Goal: Task Accomplishment & Management: Complete application form

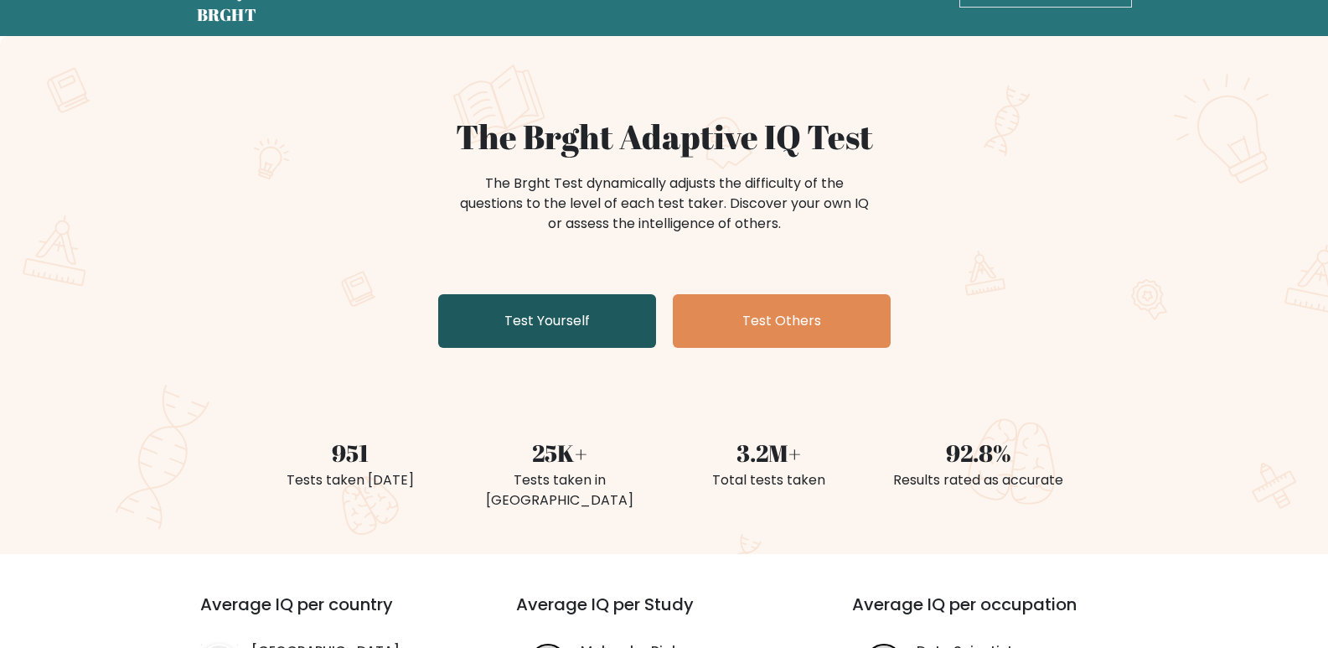
scroll to position [84, 0]
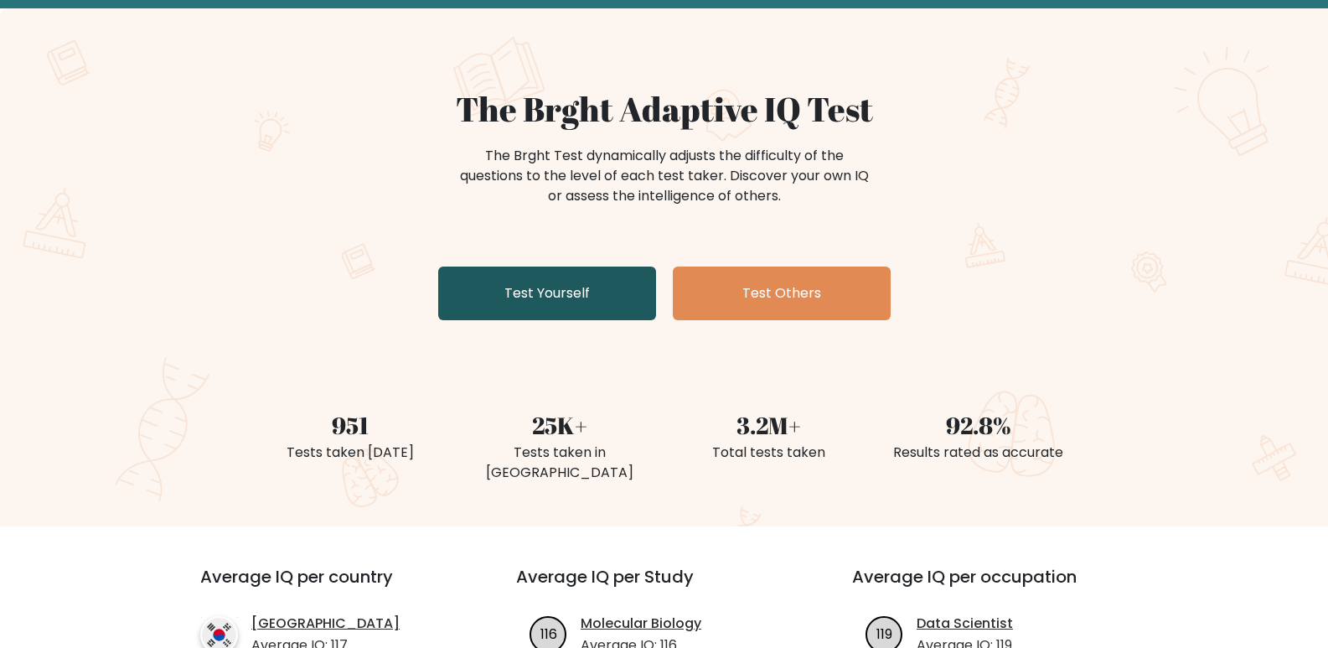
click at [566, 296] on link "Test Yourself" at bounding box center [547, 293] width 218 height 54
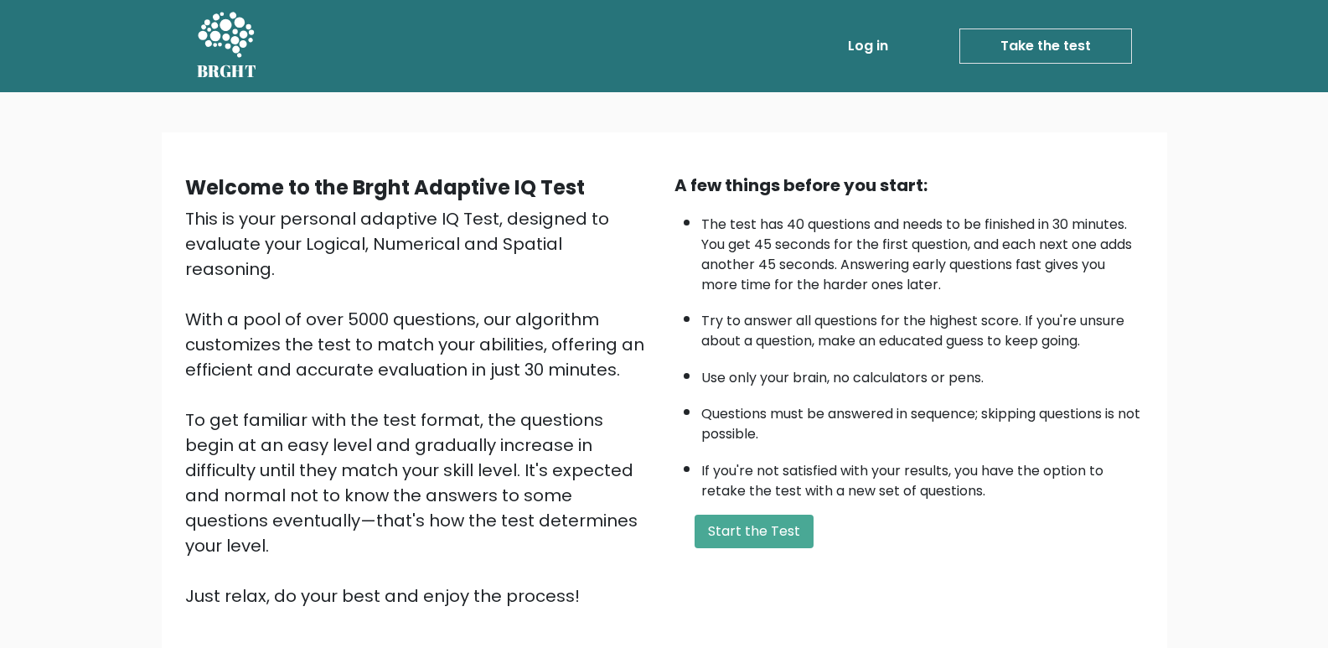
scroll to position [120, 0]
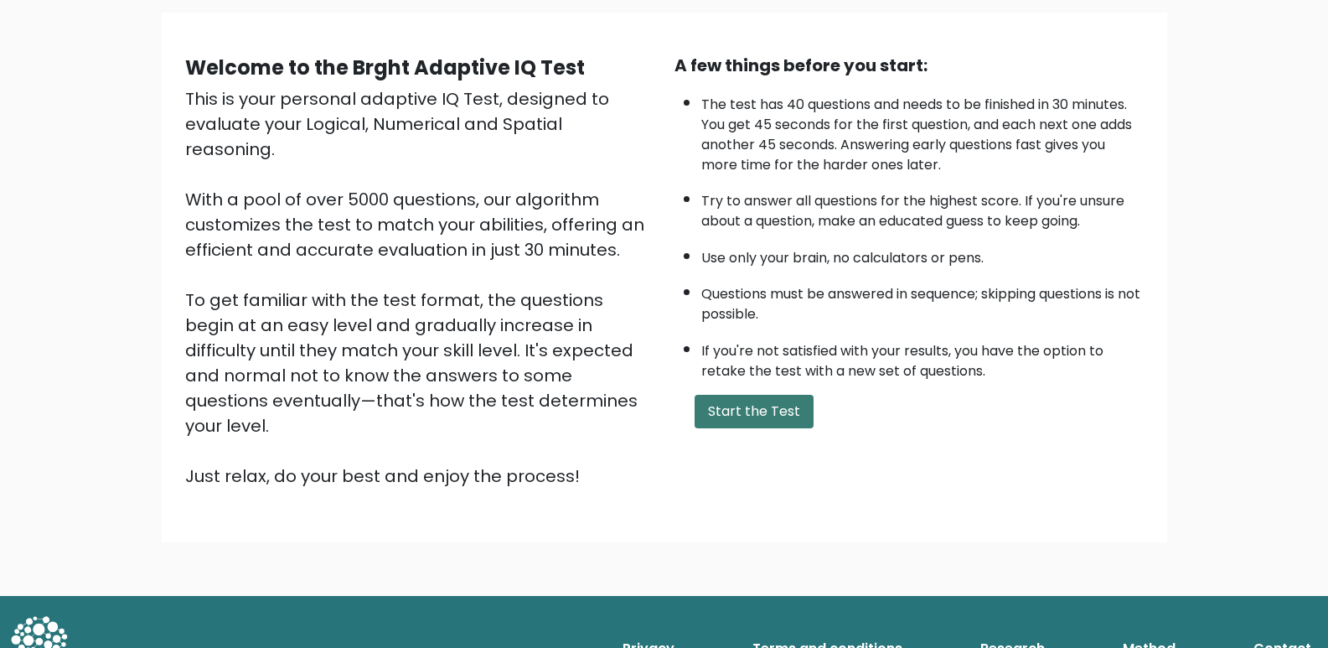
click at [763, 408] on button "Start the Test" at bounding box center [754, 412] width 119 height 34
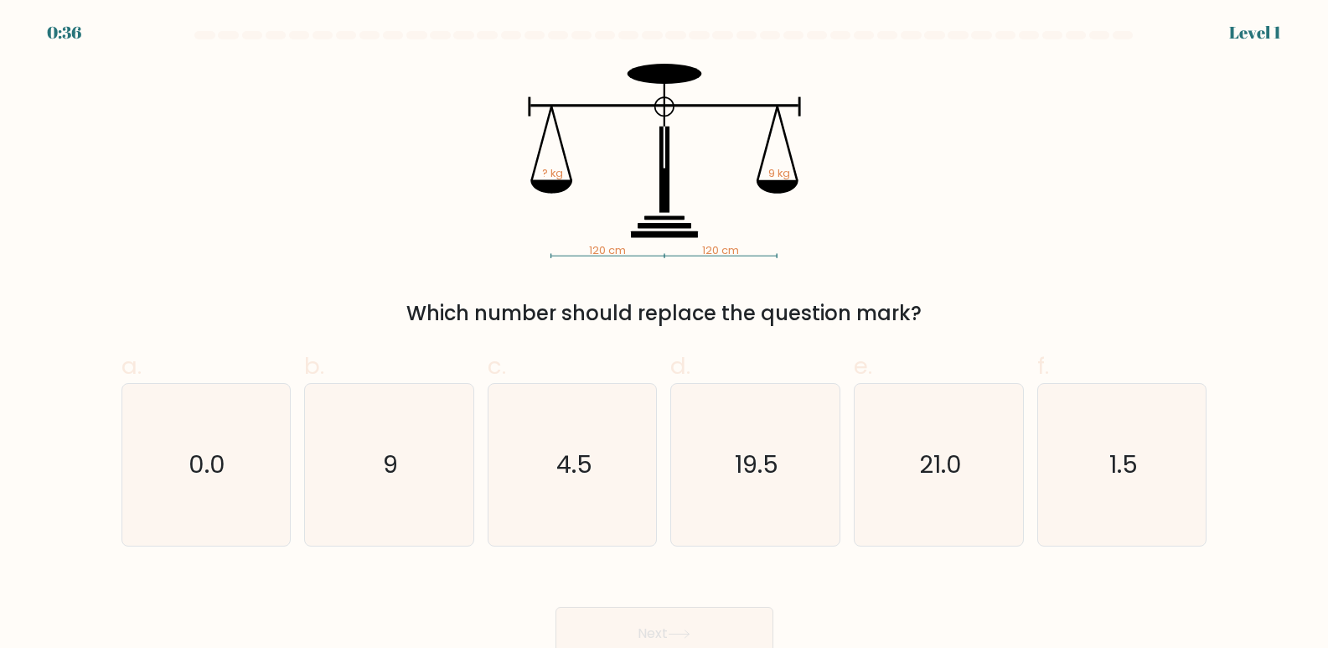
scroll to position [13, 0]
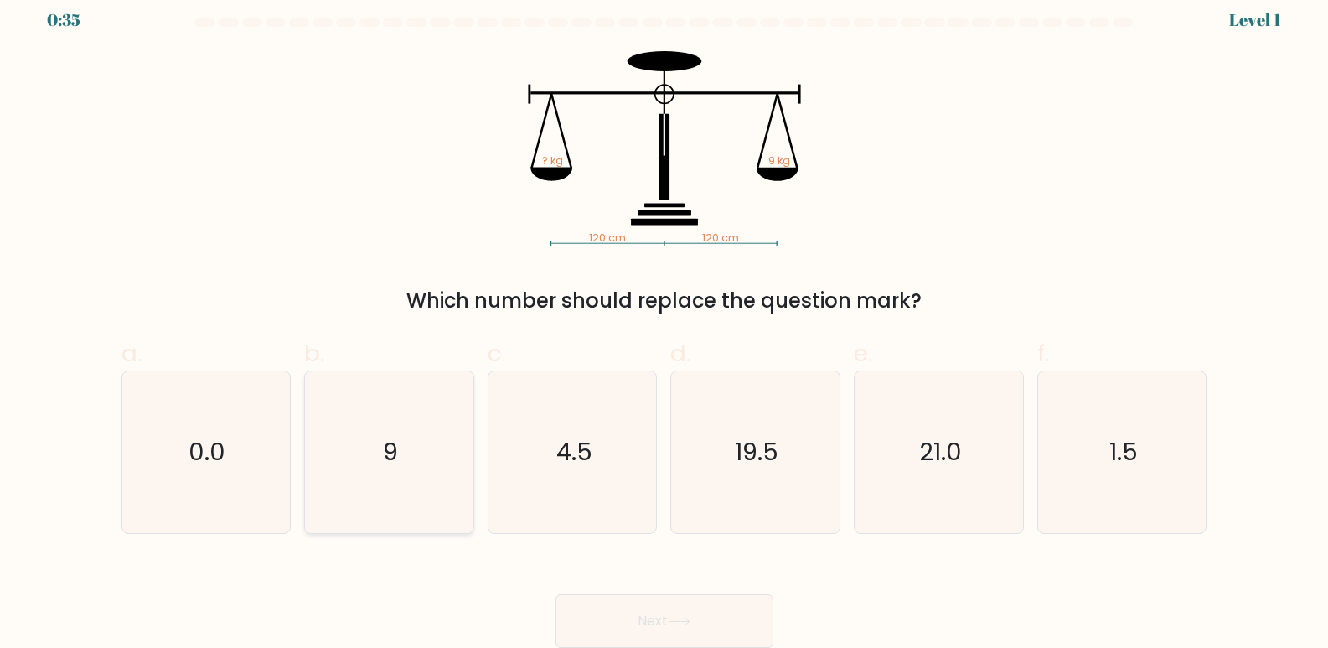
click at [395, 468] on text "9" at bounding box center [390, 453] width 15 height 34
click at [664, 323] on input "b. 9" at bounding box center [664, 317] width 1 height 11
radio input "true"
click at [659, 627] on button "Next" at bounding box center [665, 621] width 218 height 54
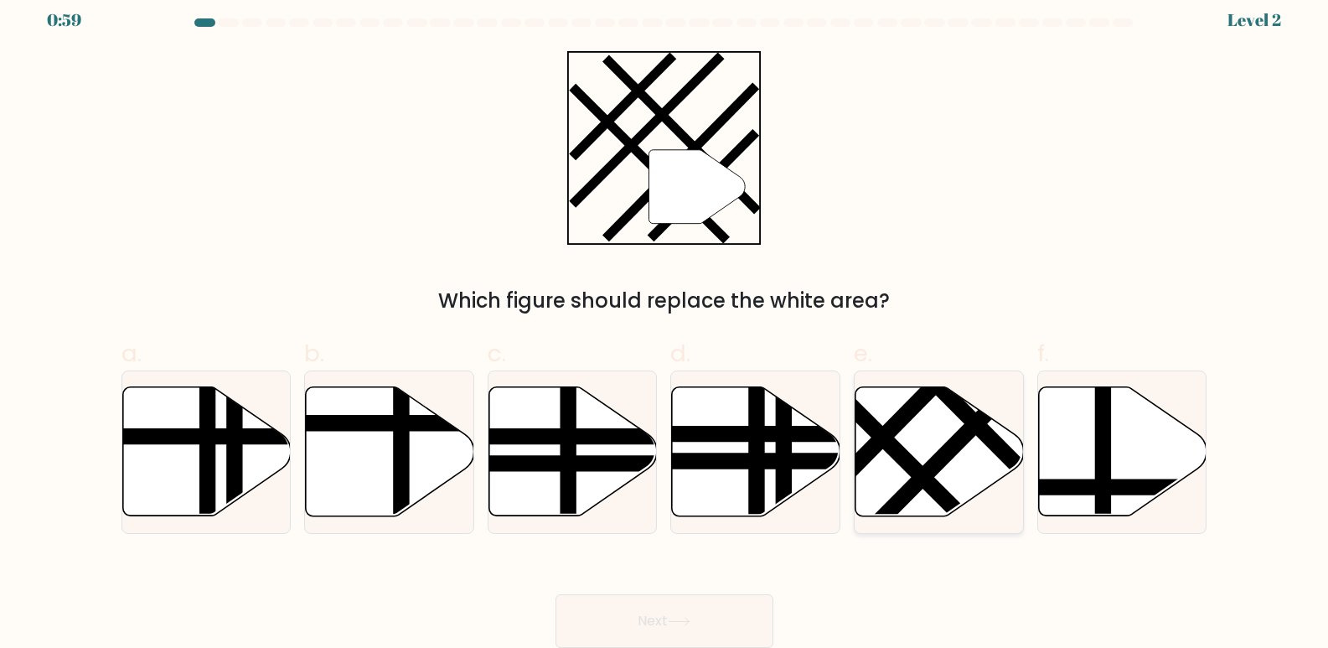
click at [903, 464] on line at bounding box center [856, 411] width 270 height 268
click at [665, 323] on input "e." at bounding box center [664, 317] width 1 height 11
radio input "true"
click at [619, 623] on button "Next" at bounding box center [665, 621] width 218 height 54
click at [667, 624] on button "Next" at bounding box center [665, 621] width 218 height 54
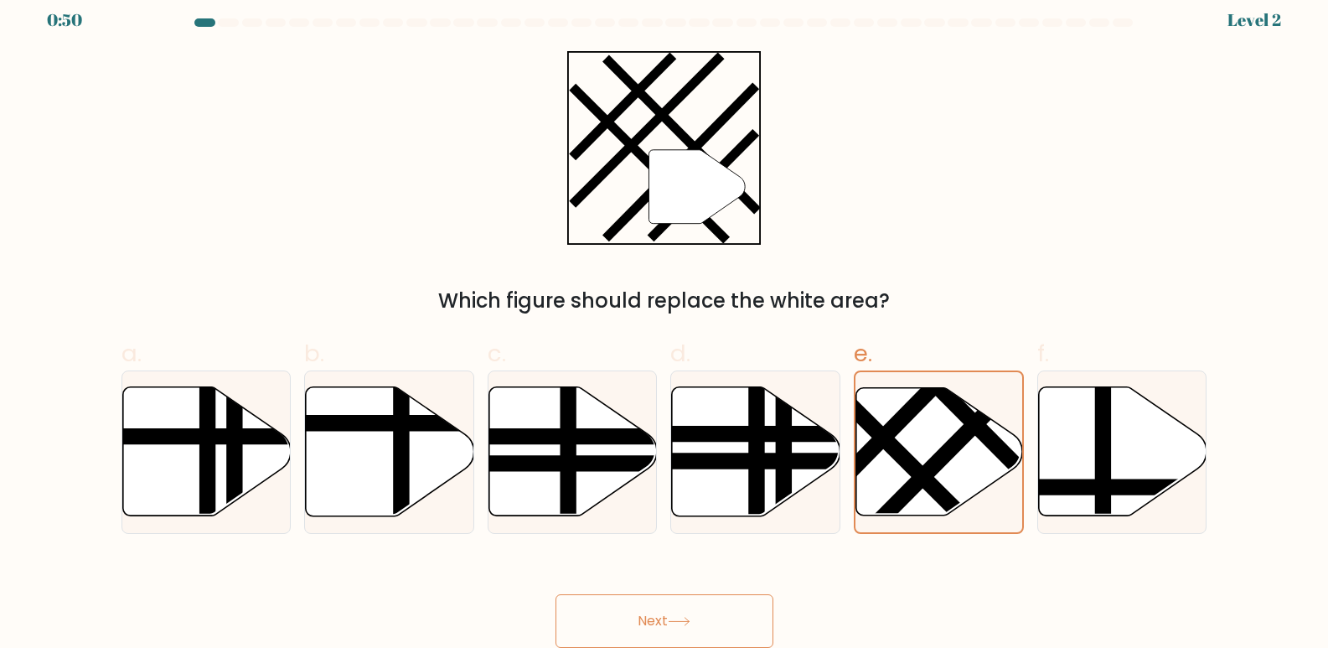
click at [659, 622] on button "Next" at bounding box center [665, 621] width 218 height 54
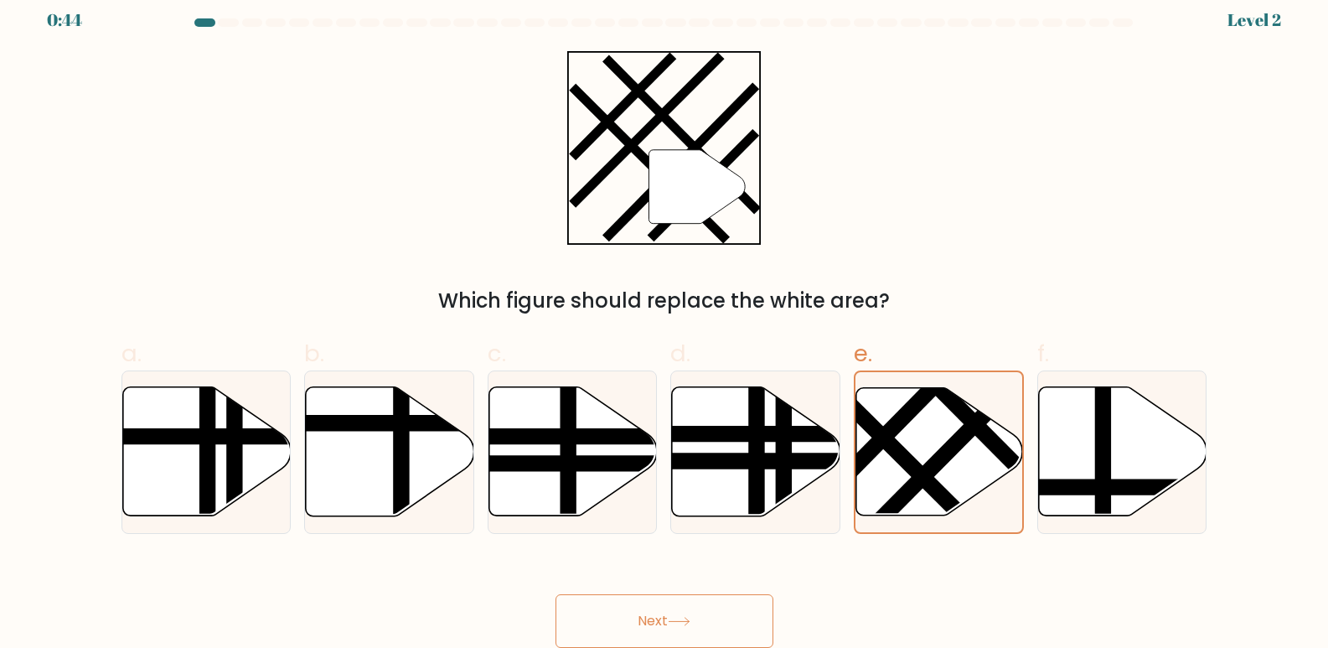
click at [665, 638] on button "Next" at bounding box center [665, 621] width 218 height 54
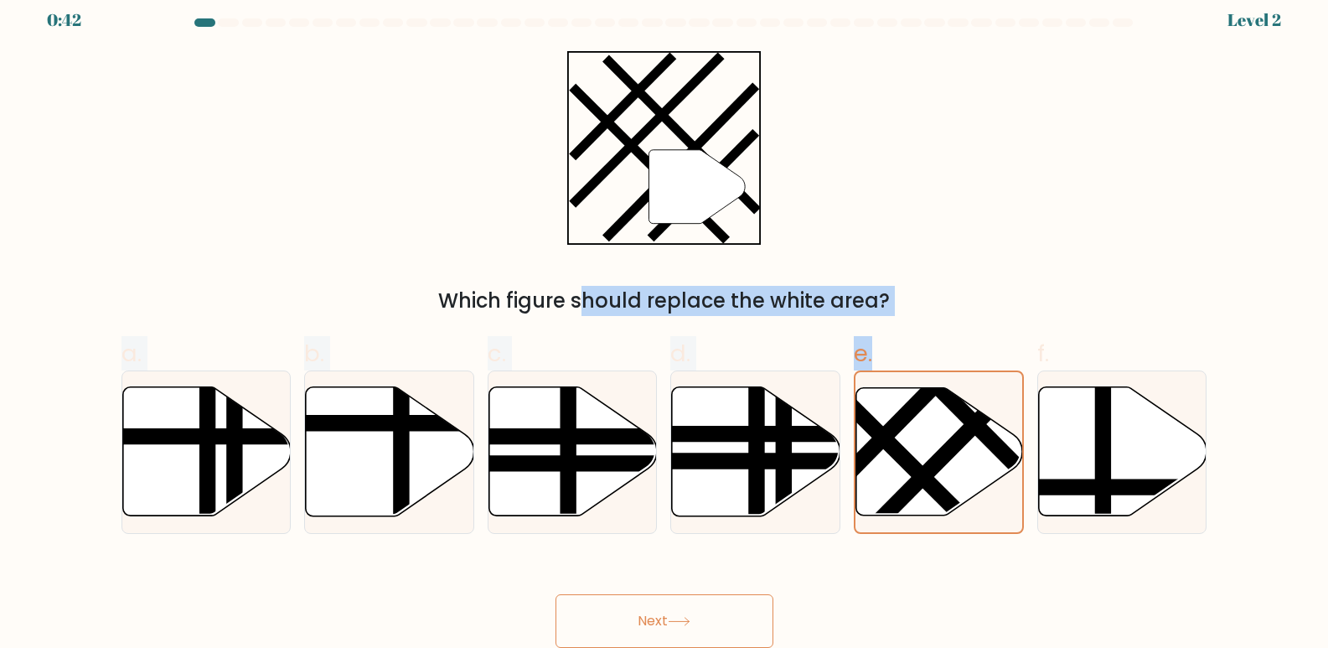
drag, startPoint x: 924, startPoint y: 480, endPoint x: 702, endPoint y: 217, distance: 344.3
click at [702, 217] on form at bounding box center [664, 332] width 1328 height 629
click at [1007, 332] on div "a. b. c. d." at bounding box center [664, 428] width 1099 height 211
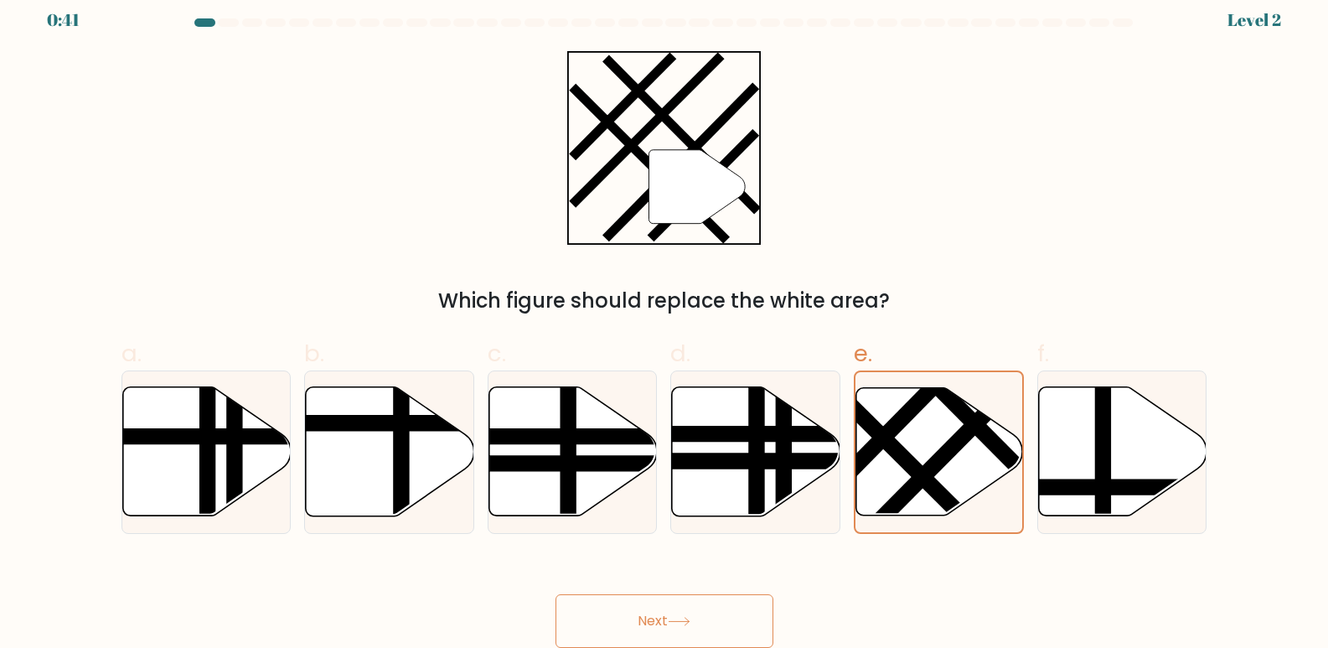
click at [710, 616] on button "Next" at bounding box center [665, 621] width 218 height 54
click at [710, 623] on button "Next" at bounding box center [665, 621] width 218 height 54
drag, startPoint x: 681, startPoint y: 635, endPoint x: 638, endPoint y: 623, distance: 45.1
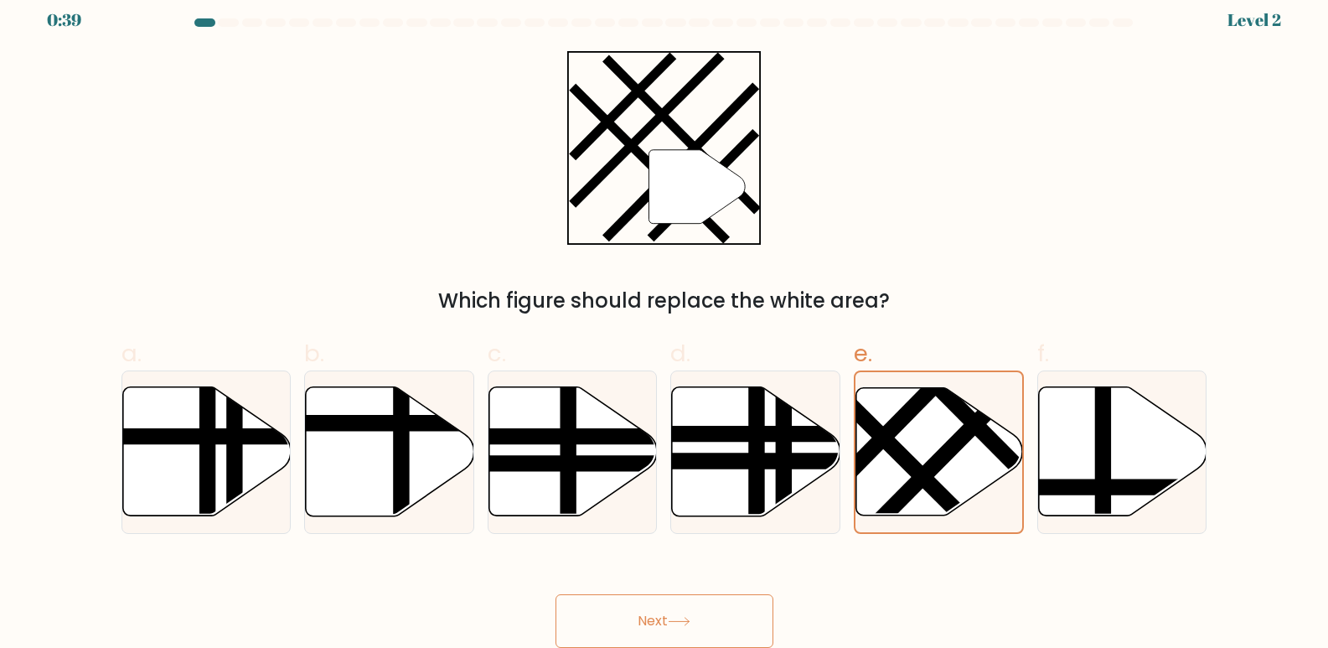
click at [680, 635] on button "Next" at bounding box center [665, 621] width 218 height 54
click at [636, 623] on button "Next" at bounding box center [665, 621] width 218 height 54
drag, startPoint x: 636, startPoint y: 623, endPoint x: 635, endPoint y: 638, distance: 15.1
click at [635, 623] on button "Next" at bounding box center [665, 621] width 218 height 54
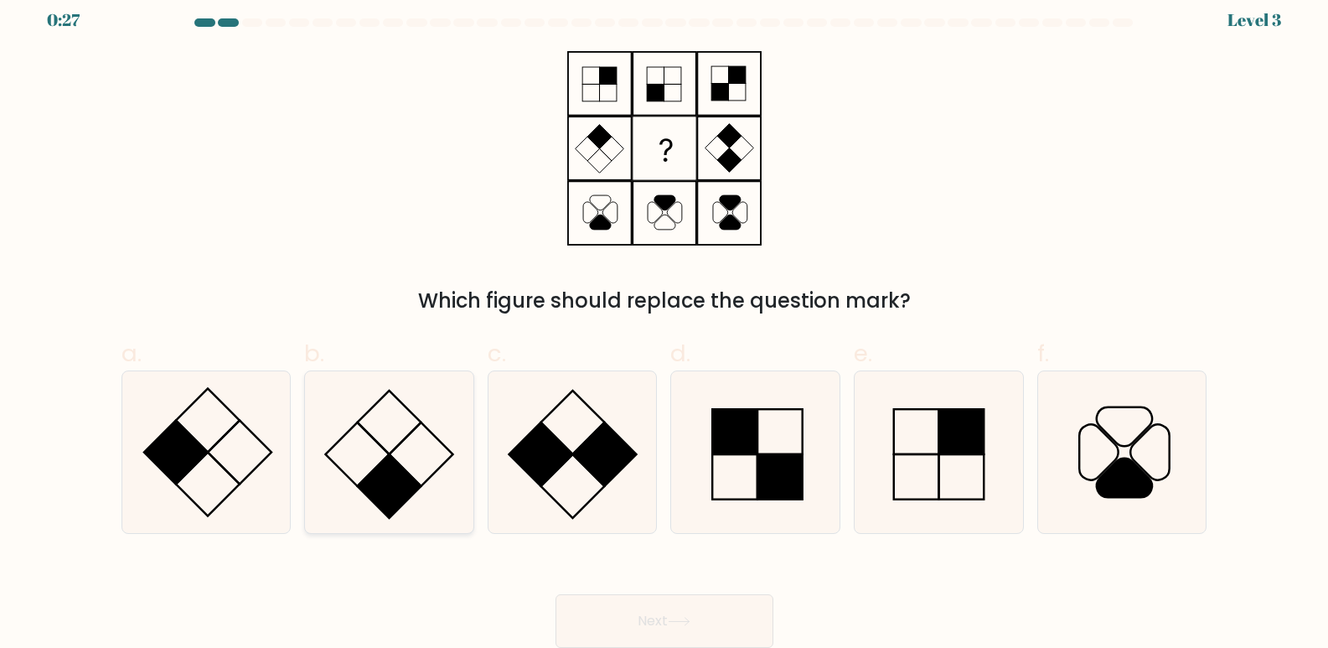
click at [382, 472] on rect at bounding box center [390, 486] width 64 height 64
click at [664, 323] on input "b." at bounding box center [664, 317] width 1 height 11
radio input "true"
click at [665, 615] on button "Next" at bounding box center [665, 621] width 218 height 54
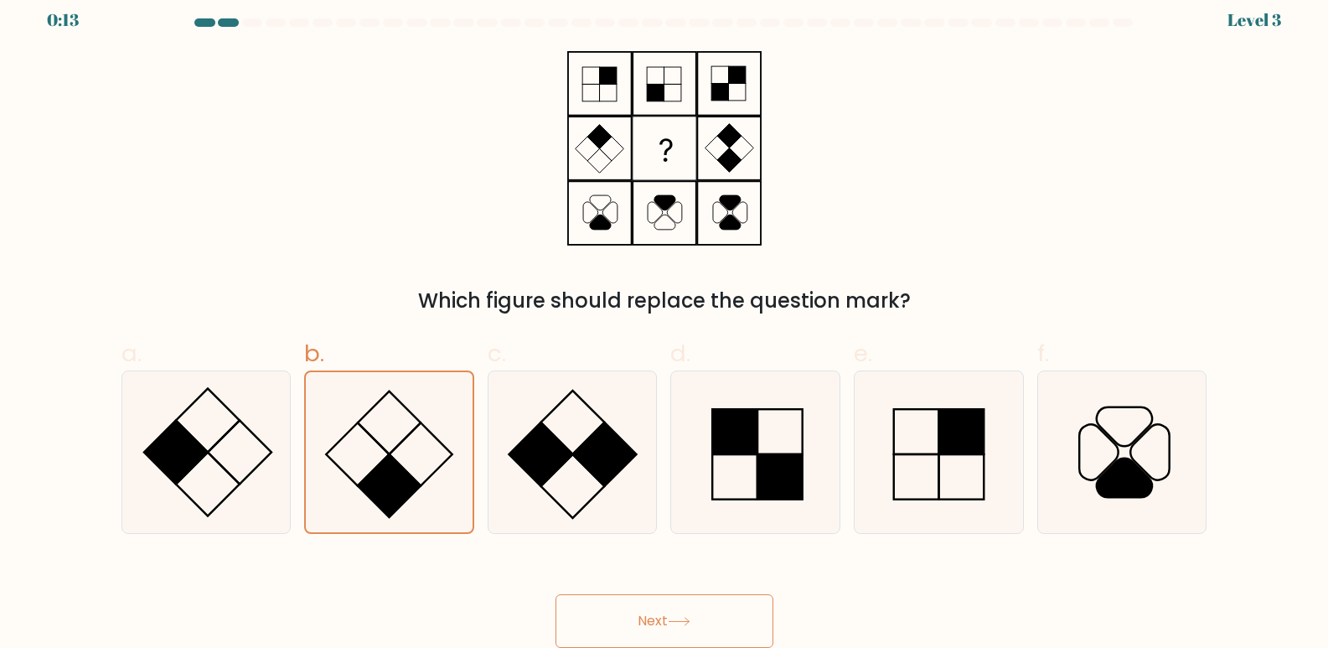
click at [664, 613] on button "Next" at bounding box center [665, 621] width 218 height 54
drag, startPoint x: 664, startPoint y: 613, endPoint x: 663, endPoint y: 622, distance: 9.4
click at [664, 613] on button "Next" at bounding box center [665, 621] width 218 height 54
click at [679, 627] on button "Next" at bounding box center [665, 621] width 218 height 54
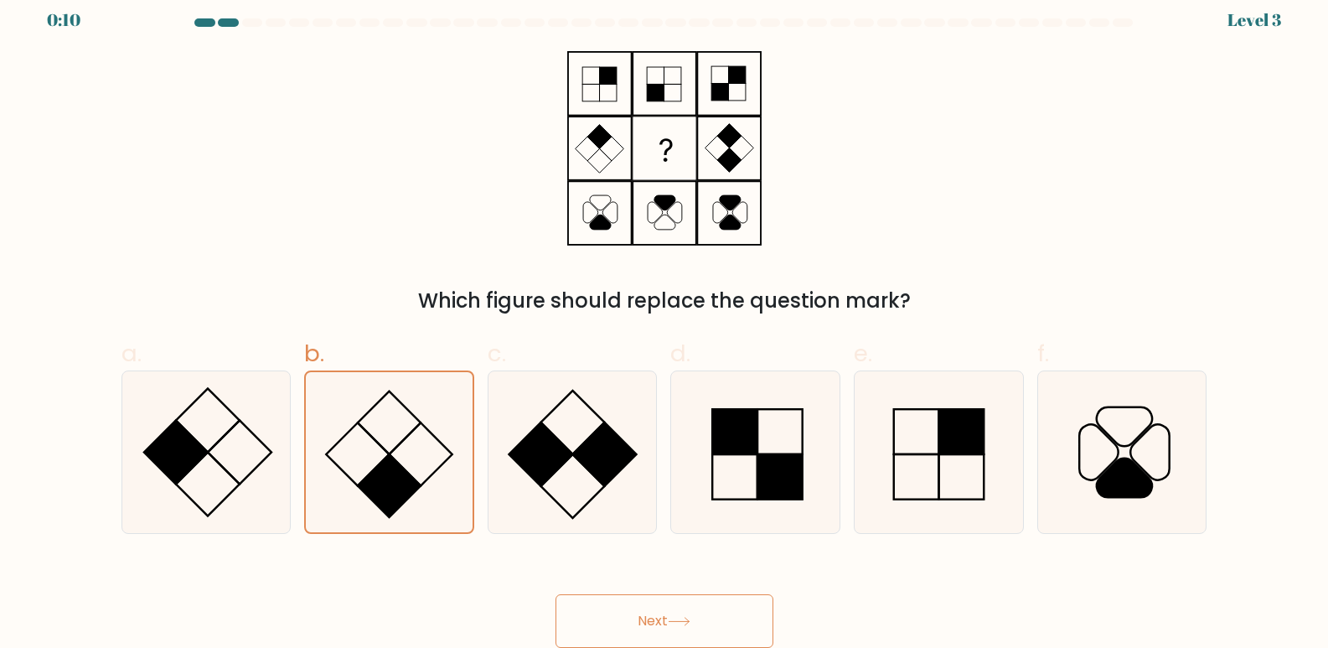
click at [679, 627] on button "Next" at bounding box center [665, 621] width 218 height 54
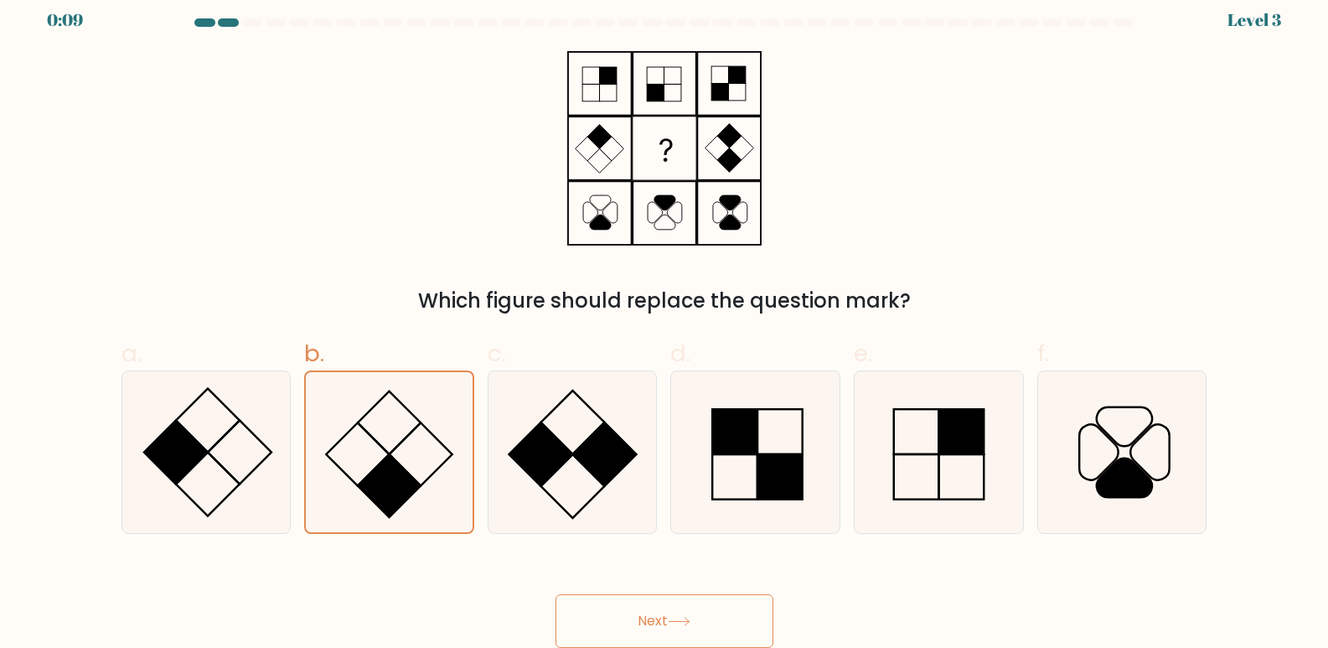
click at [679, 627] on button "Next" at bounding box center [665, 621] width 218 height 54
click at [633, 628] on button "Next" at bounding box center [665, 621] width 218 height 54
click at [634, 628] on button "Next" at bounding box center [665, 621] width 218 height 54
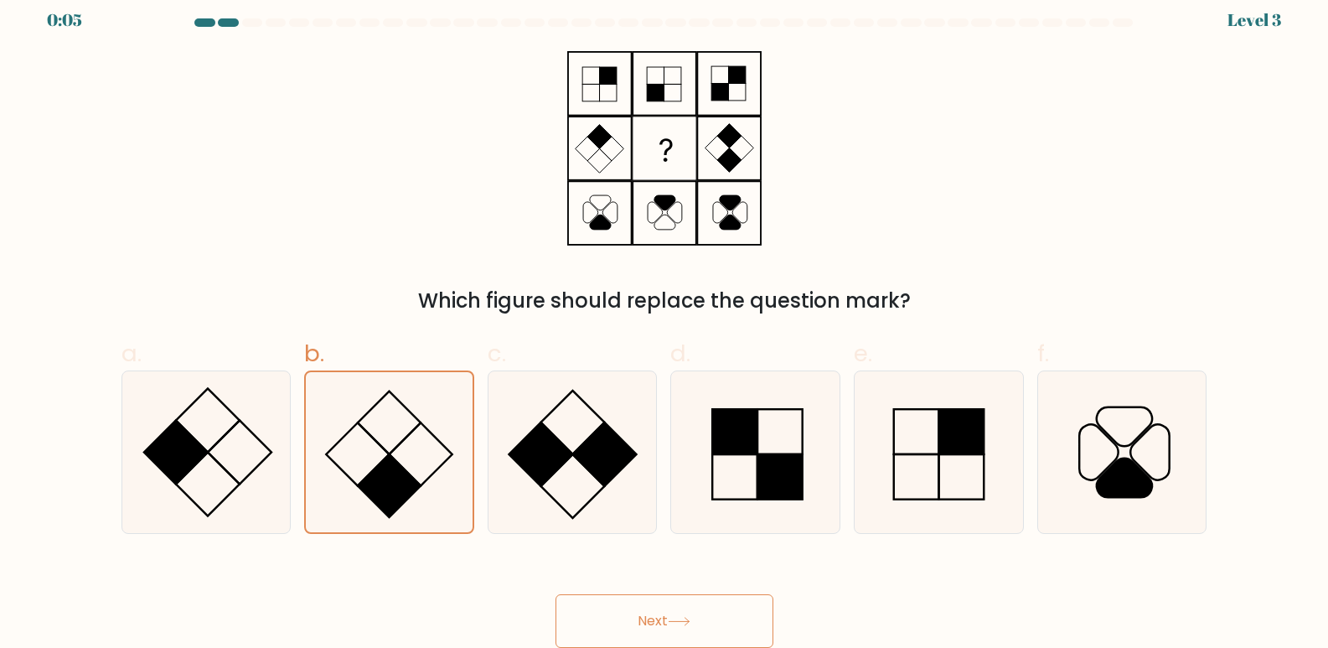
click at [635, 628] on button "Next" at bounding box center [665, 621] width 218 height 54
click at [672, 620] on icon at bounding box center [679, 621] width 23 height 9
click at [673, 619] on icon at bounding box center [679, 621] width 23 height 9
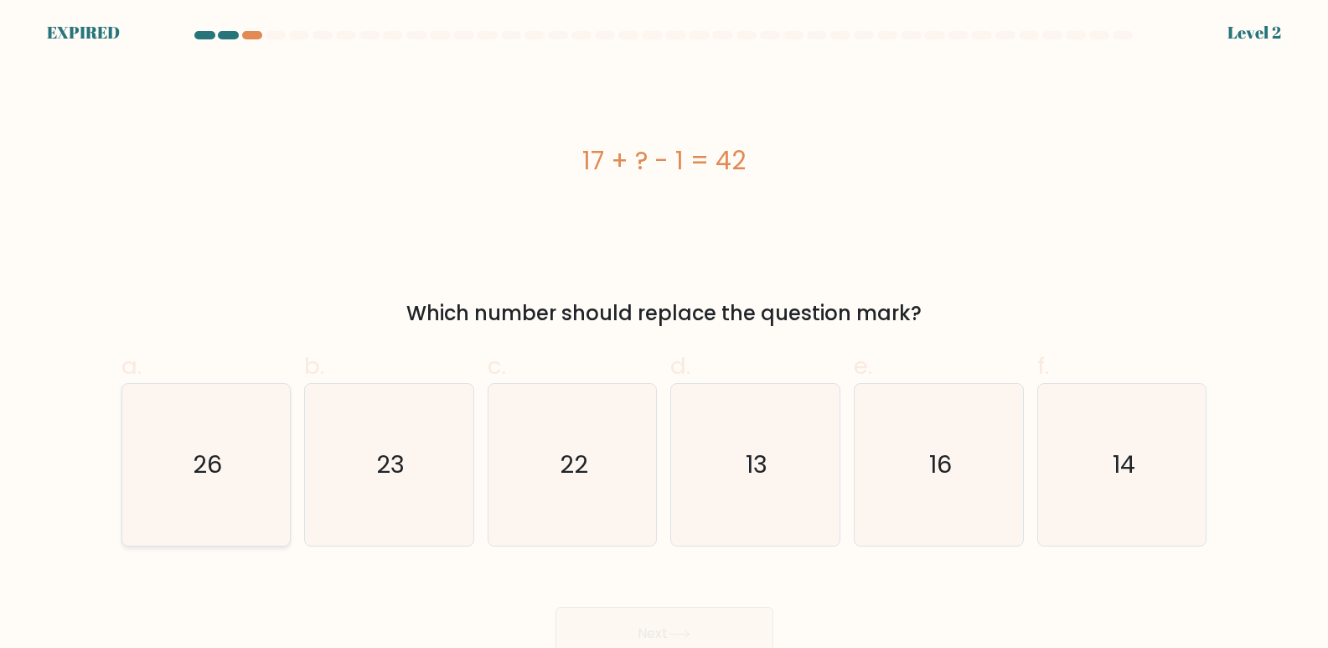
click at [189, 473] on icon "26" at bounding box center [206, 465] width 162 height 162
click at [664, 335] on input "a. 26" at bounding box center [664, 329] width 1 height 11
radio input "true"
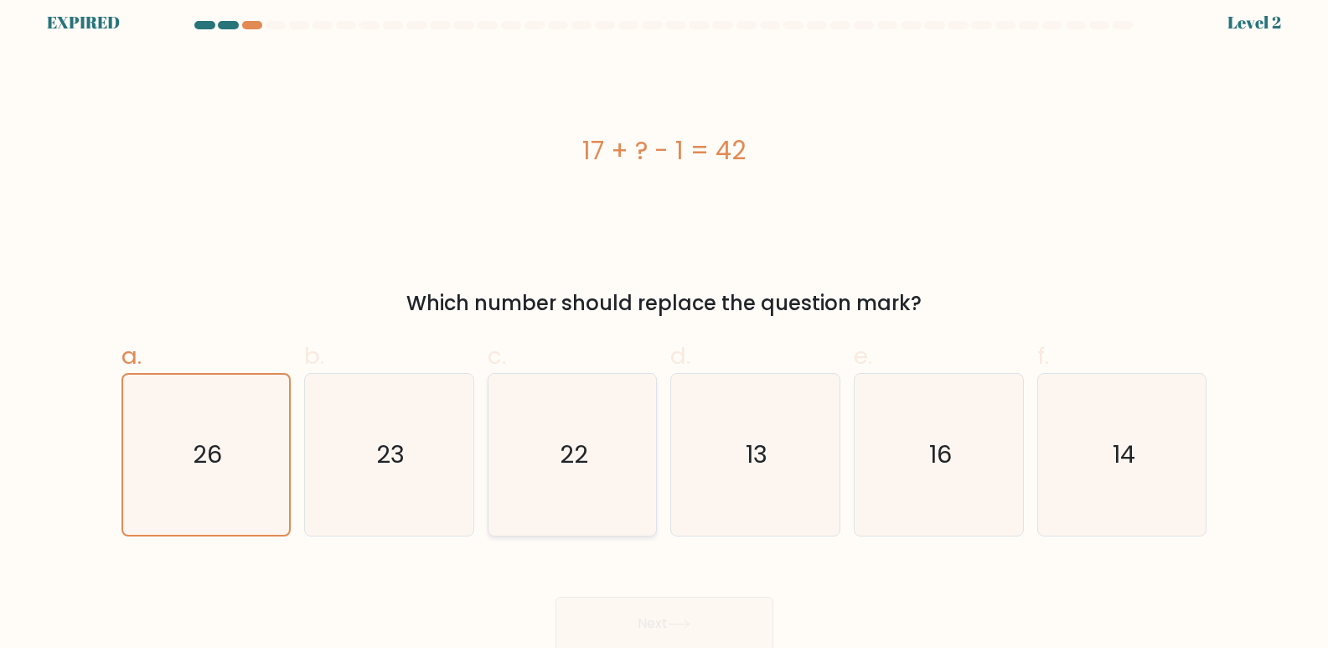
scroll to position [13, 0]
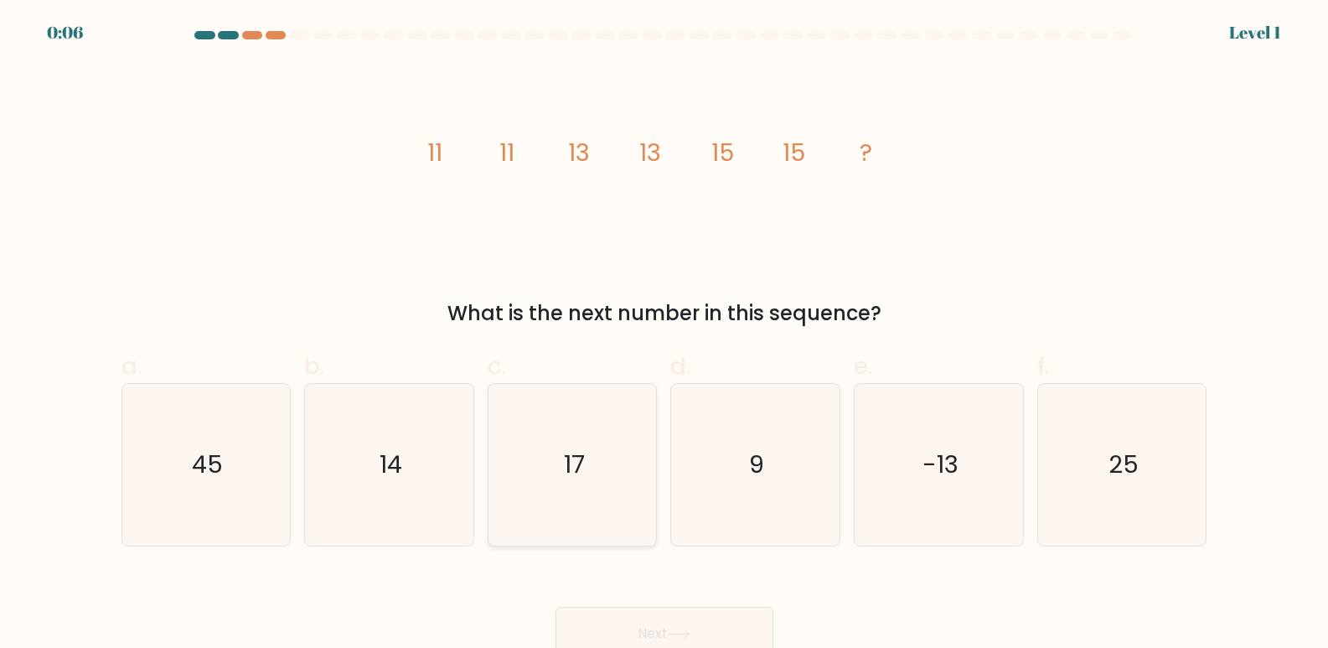
click at [563, 473] on icon "17" at bounding box center [573, 465] width 162 height 162
click at [664, 335] on input "c. 17" at bounding box center [664, 329] width 1 height 11
radio input "true"
click at [701, 629] on button "Next" at bounding box center [665, 634] width 218 height 54
click at [660, 632] on button "Next" at bounding box center [665, 634] width 218 height 54
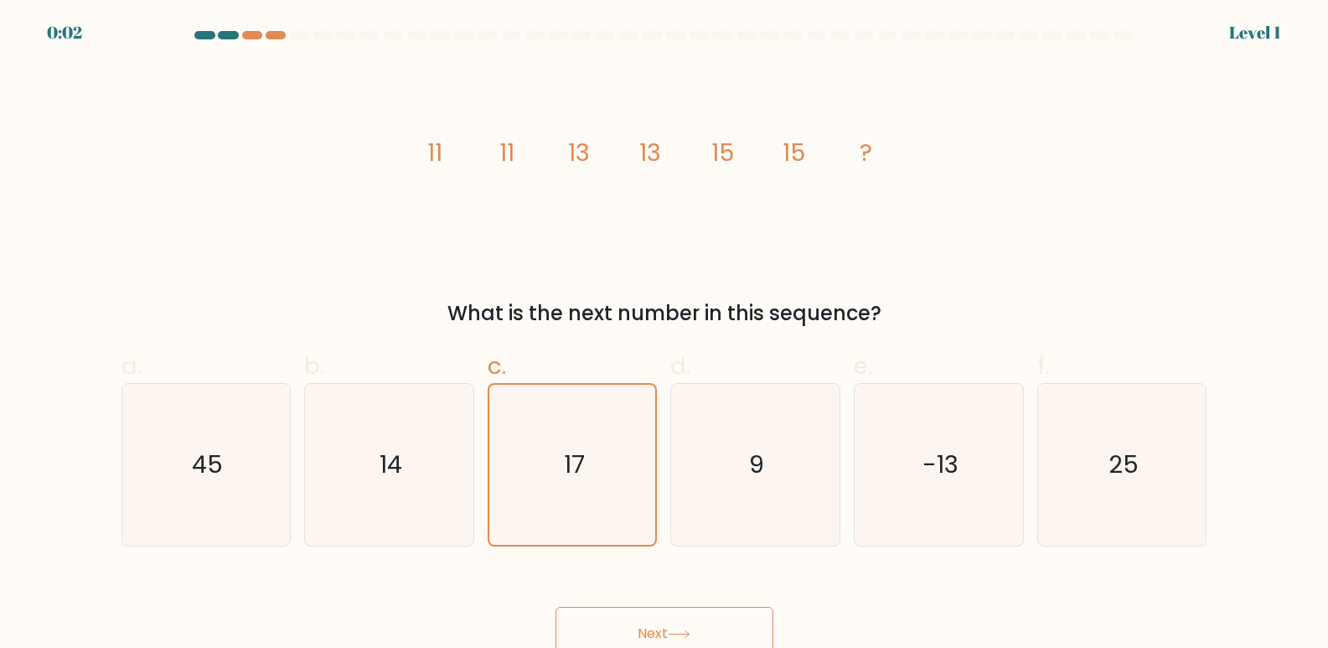
click at [660, 632] on button "Next" at bounding box center [665, 634] width 218 height 54
click at [647, 634] on button "Next" at bounding box center [665, 634] width 218 height 54
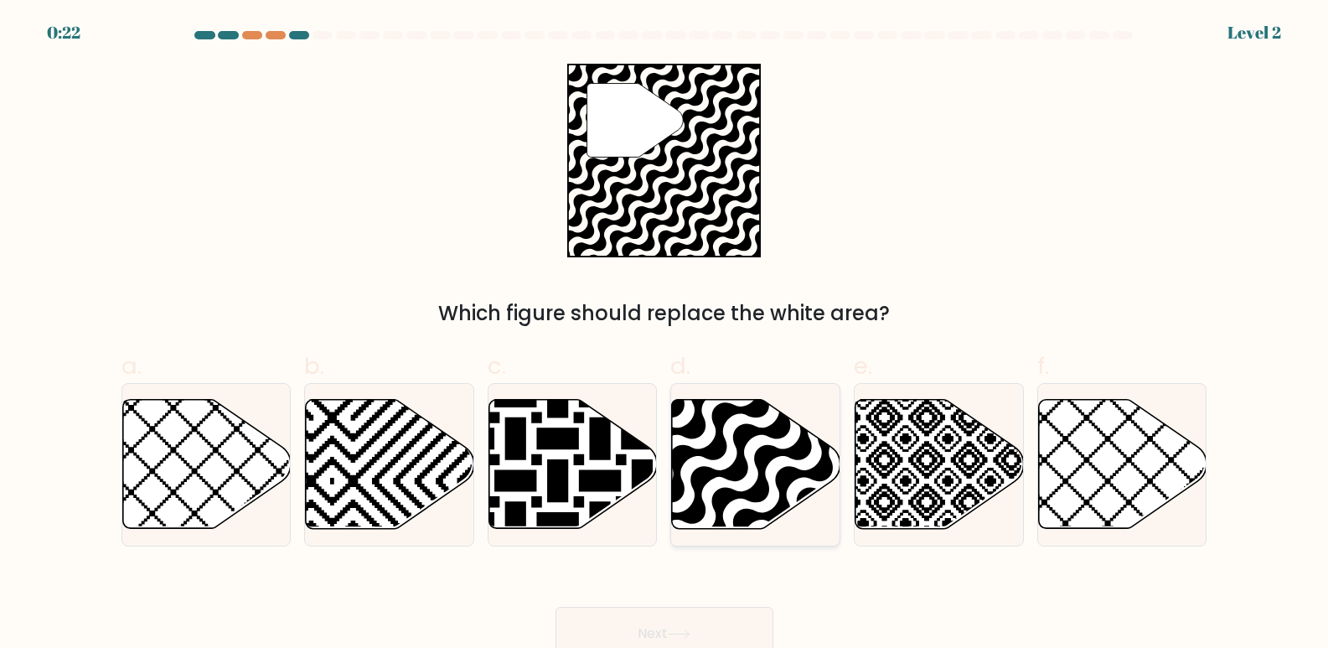
click at [741, 457] on icon at bounding box center [807, 534] width 339 height 339
click at [665, 335] on input "d." at bounding box center [664, 329] width 1 height 11
radio input "true"
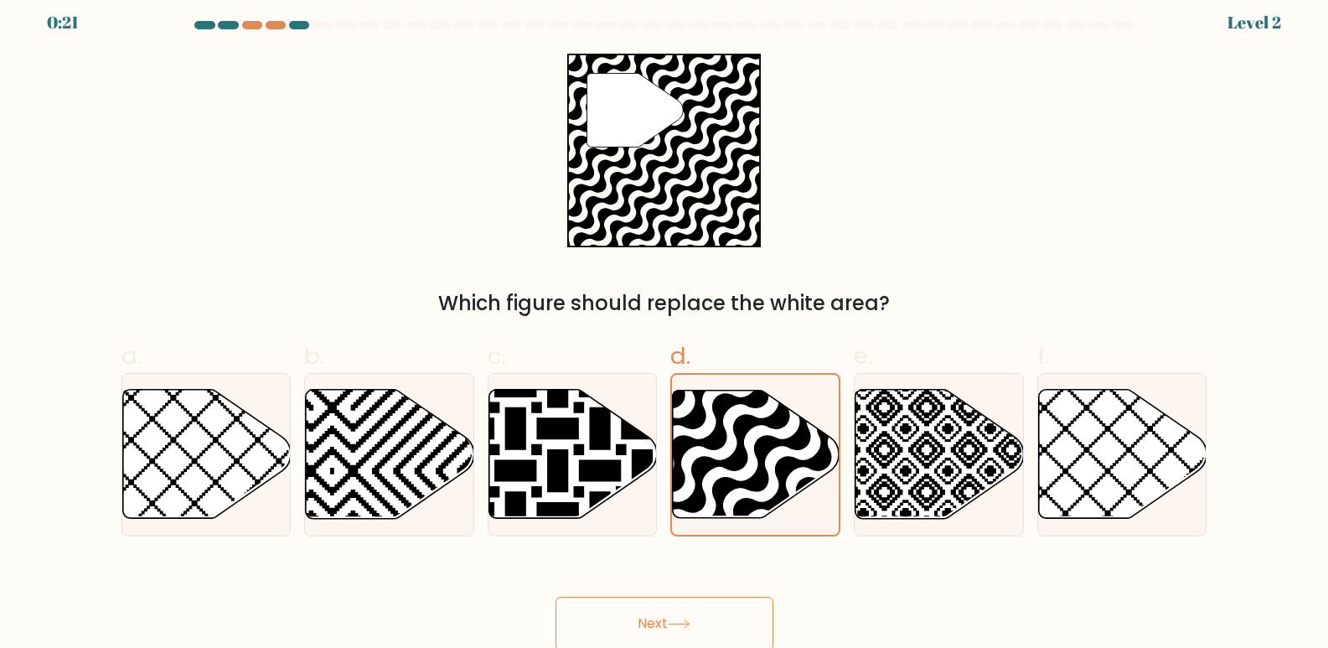
scroll to position [13, 0]
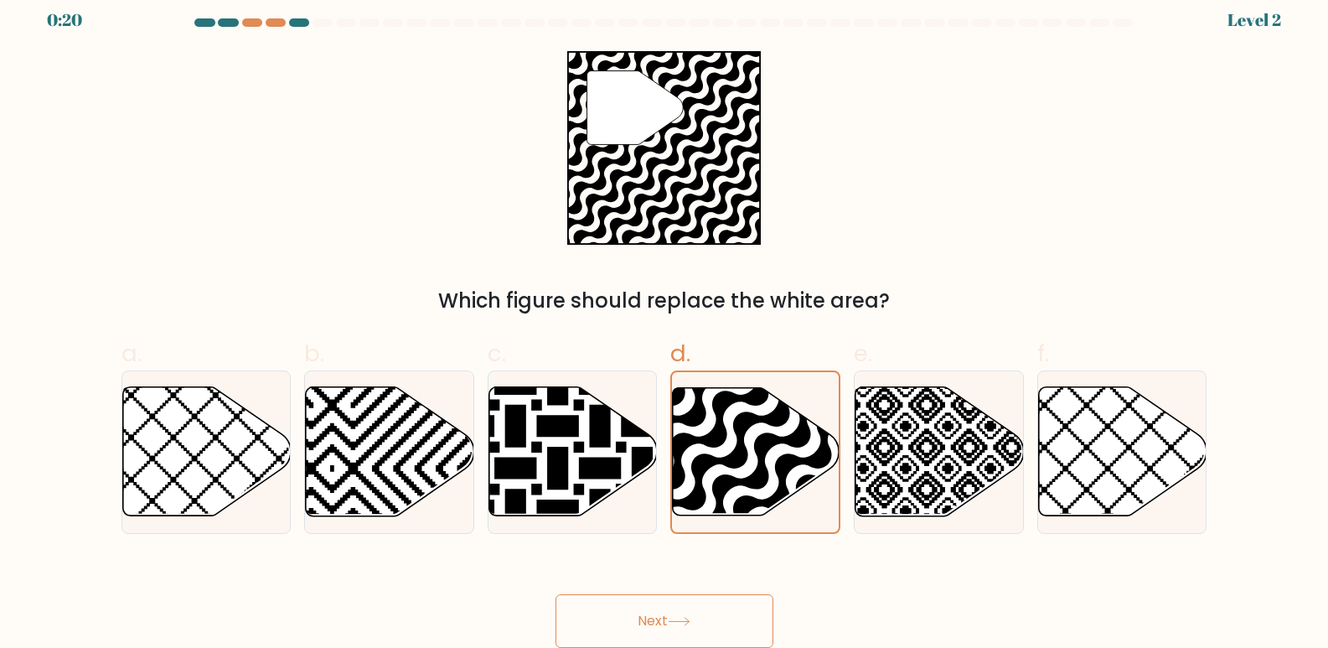
click at [660, 623] on button "Next" at bounding box center [665, 621] width 218 height 54
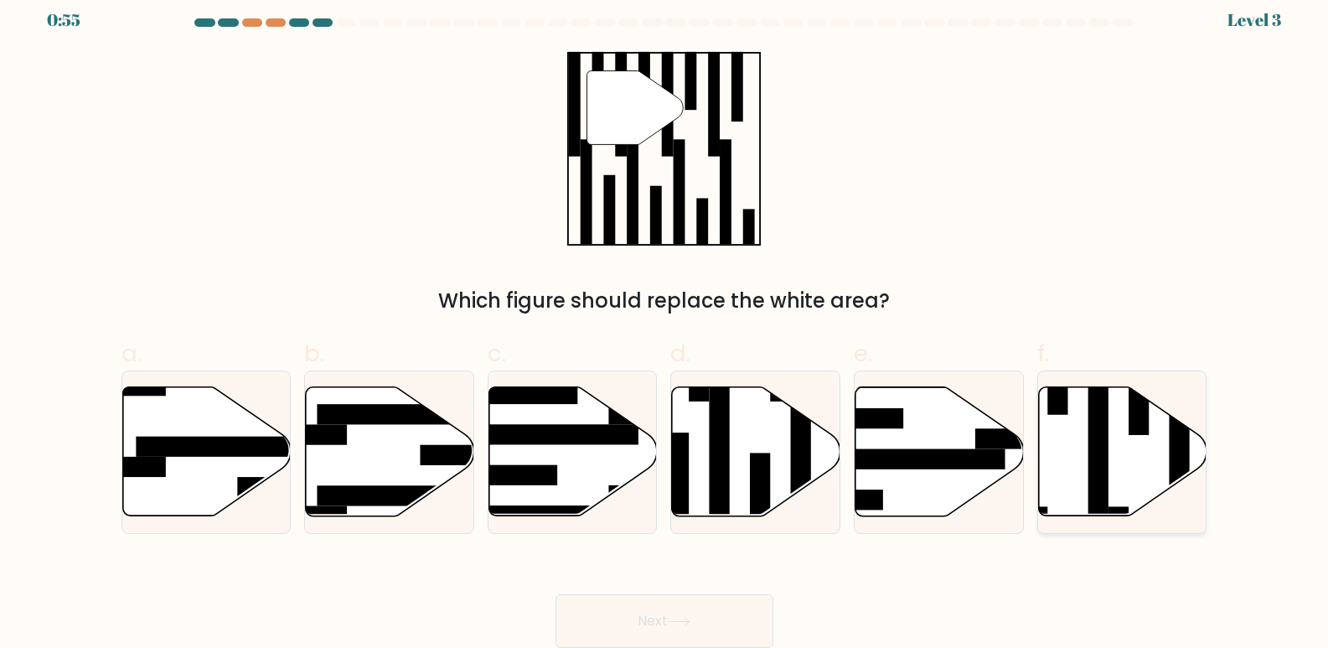
click at [1119, 470] on icon at bounding box center [1123, 451] width 168 height 129
click at [665, 323] on input "f." at bounding box center [664, 317] width 1 height 11
radio input "true"
click at [685, 624] on icon at bounding box center [679, 621] width 23 height 9
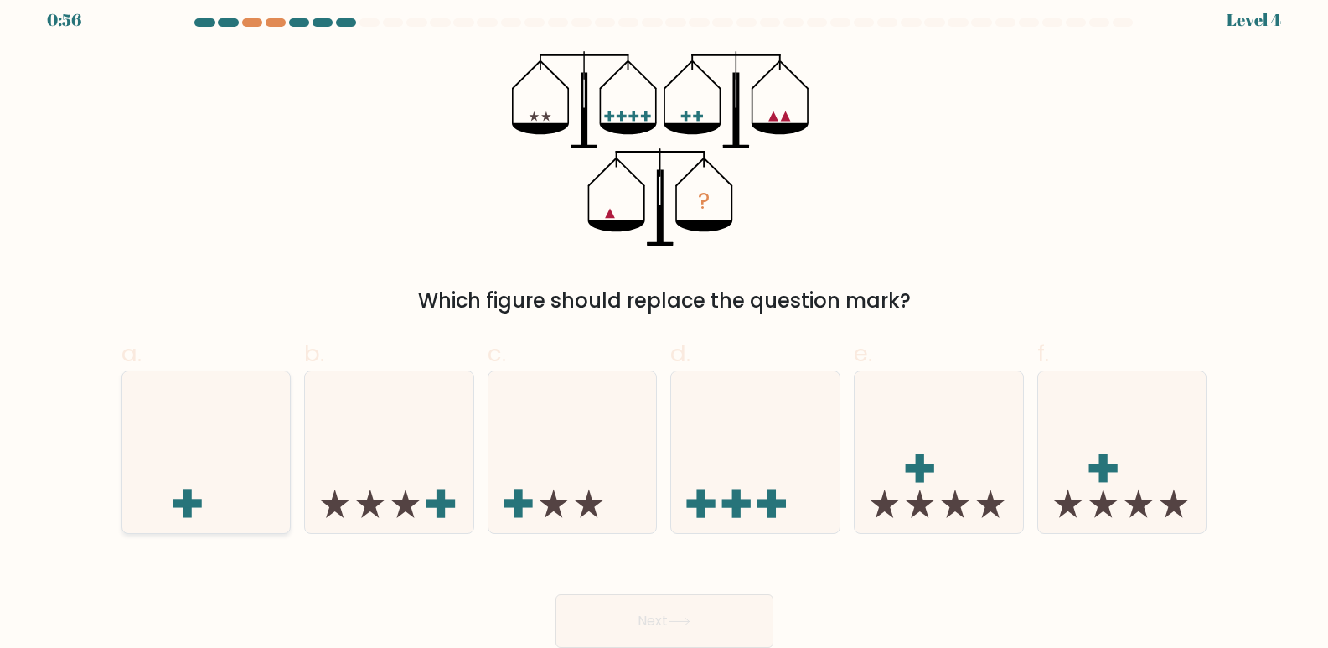
click at [214, 490] on icon at bounding box center [206, 452] width 168 height 139
click at [664, 323] on input "a." at bounding box center [664, 317] width 1 height 11
radio input "true"
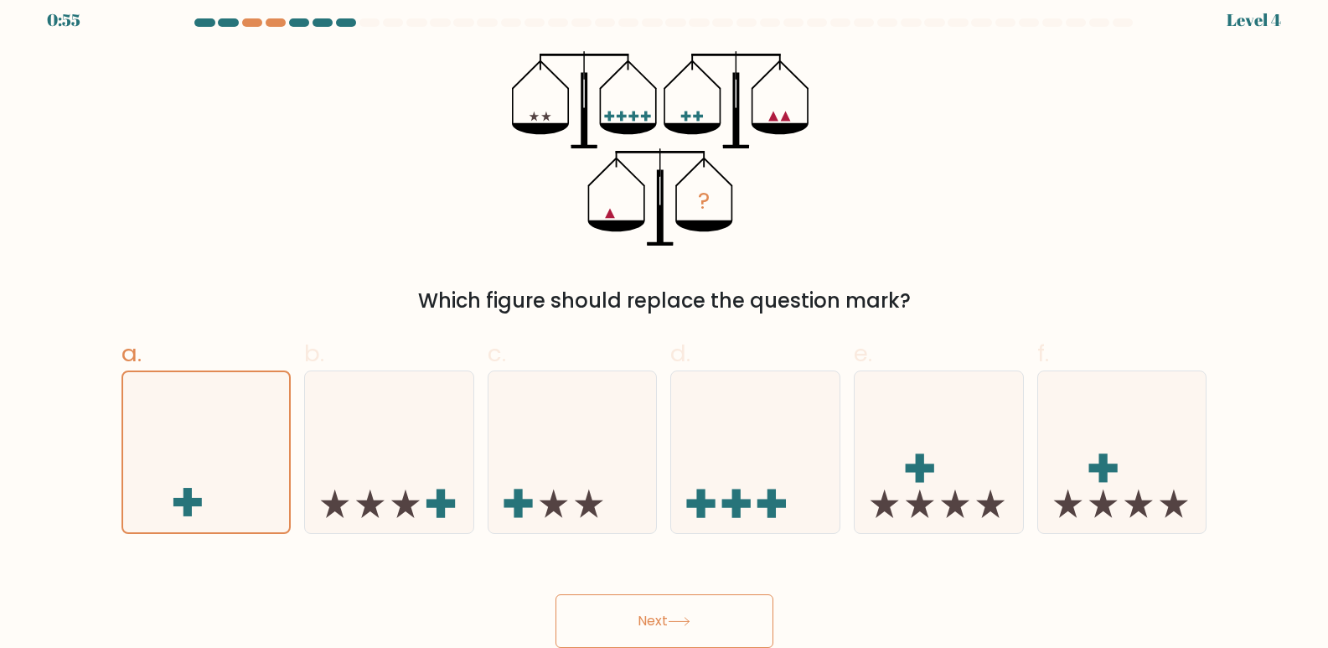
click at [689, 599] on button "Next" at bounding box center [665, 621] width 218 height 54
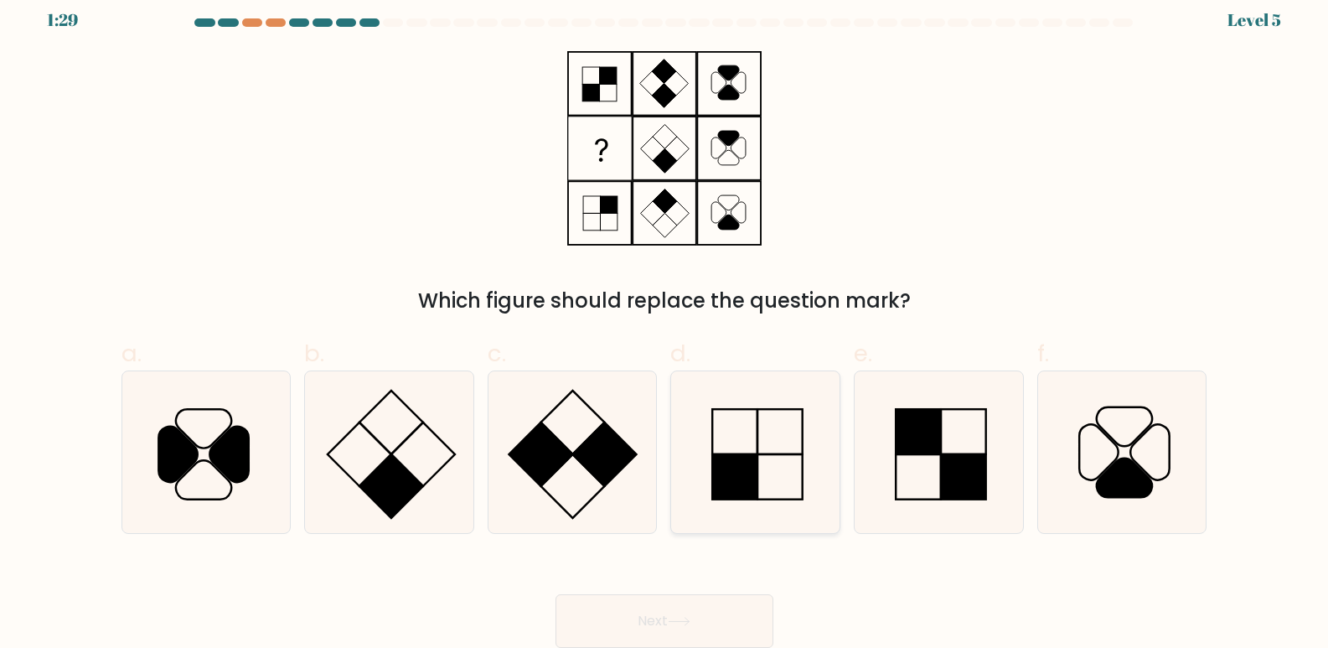
click at [752, 463] on rect at bounding box center [734, 476] width 45 height 45
click at [665, 323] on input "d." at bounding box center [664, 317] width 1 height 11
radio input "true"
click at [680, 623] on icon at bounding box center [679, 621] width 23 height 9
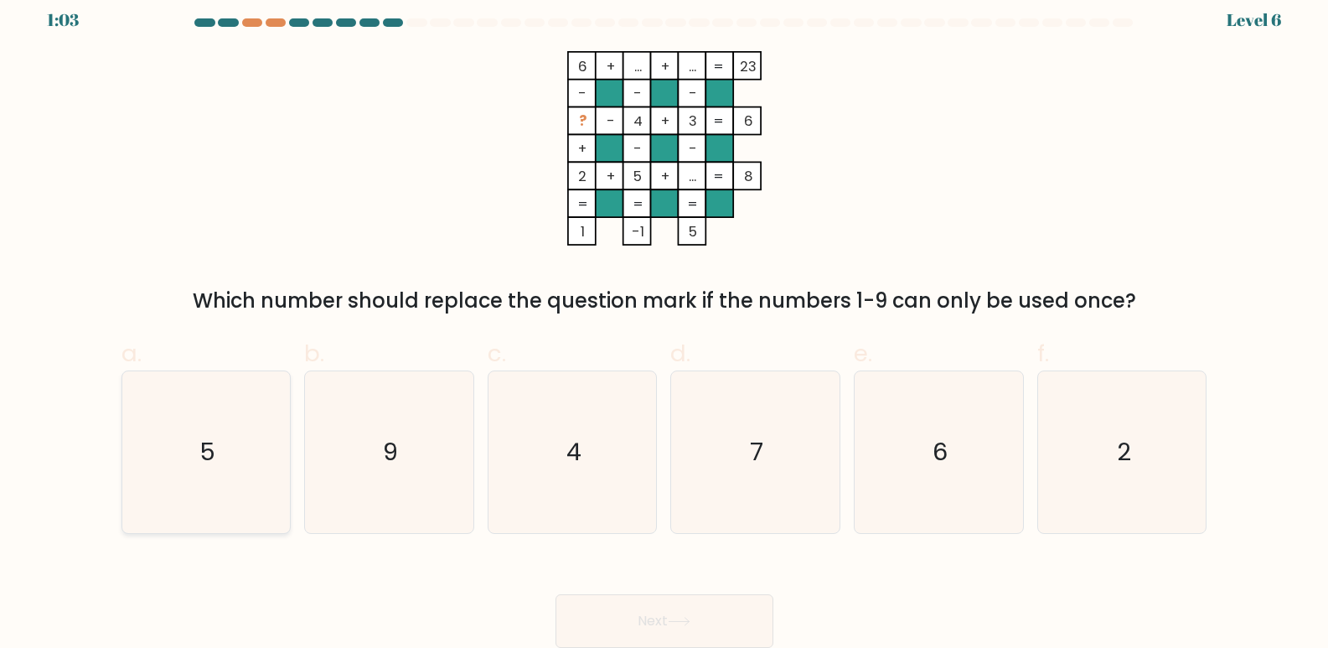
click at [197, 473] on icon "5" at bounding box center [206, 452] width 162 height 162
click at [664, 323] on input "a. 5" at bounding box center [664, 317] width 1 height 11
radio input "true"
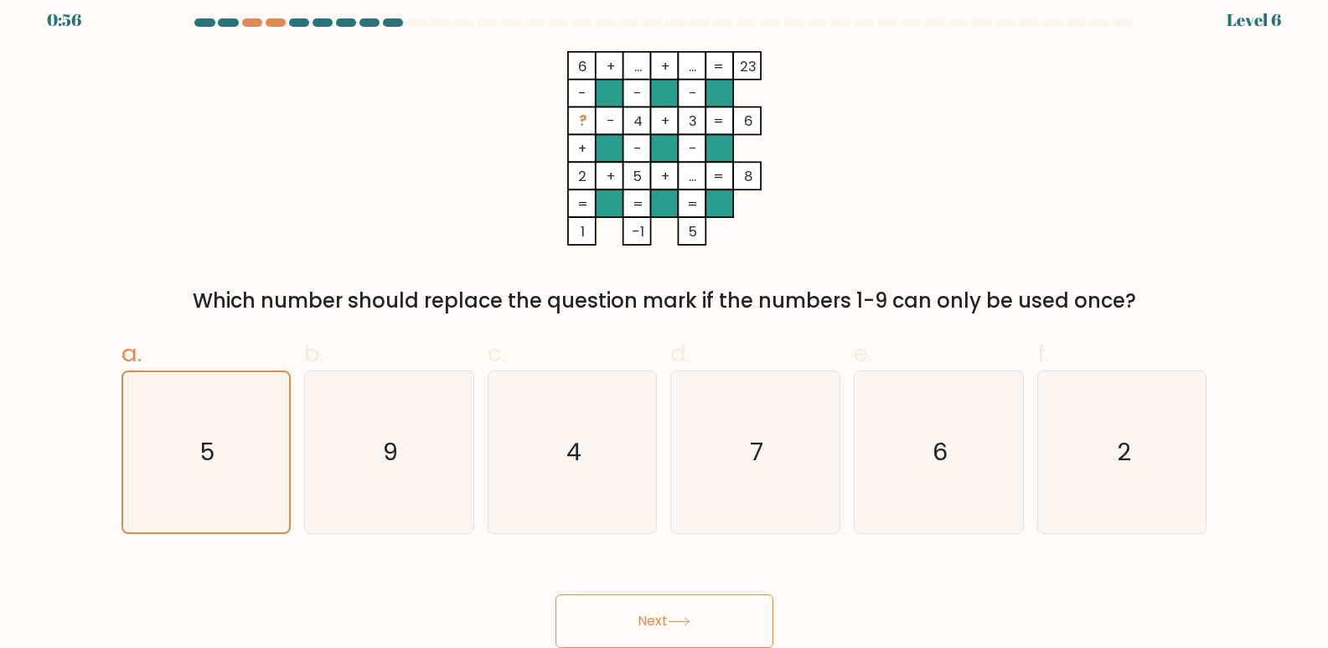
click at [637, 62] on tspan "..." at bounding box center [637, 66] width 8 height 19
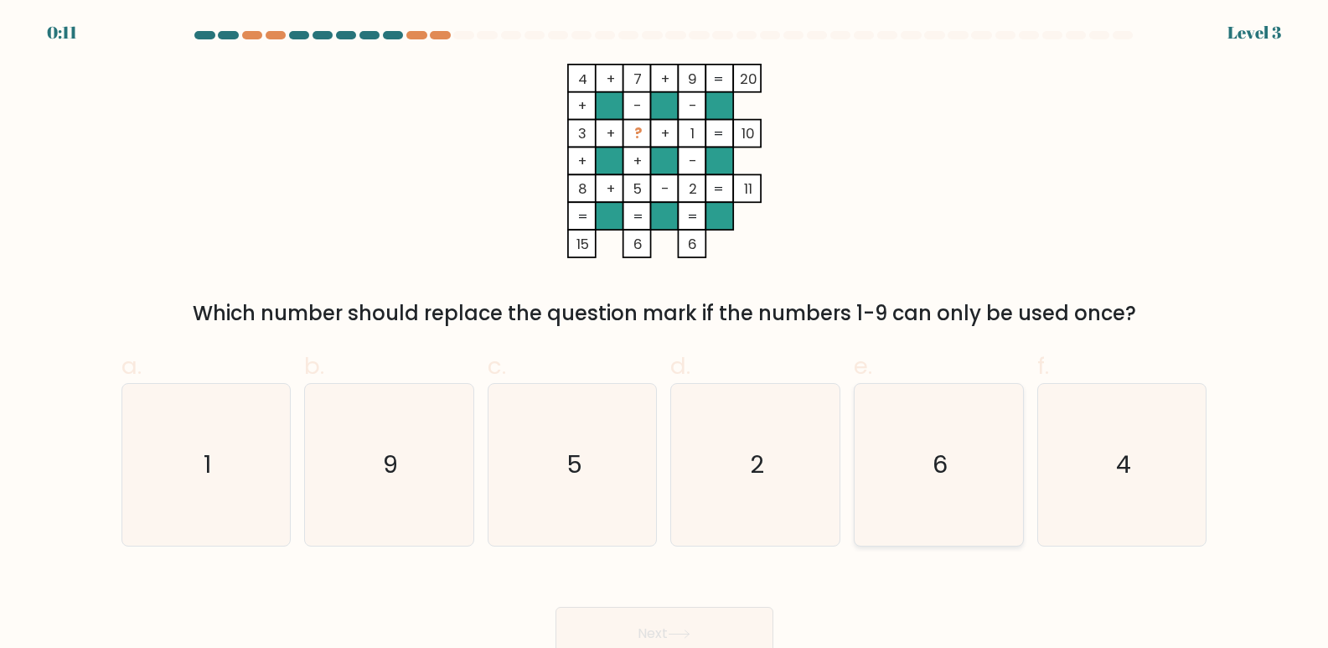
click at [952, 470] on icon "6" at bounding box center [939, 465] width 162 height 162
click at [665, 335] on input "e. 6" at bounding box center [664, 329] width 1 height 11
radio input "true"
click at [627, 626] on button "Next" at bounding box center [665, 634] width 218 height 54
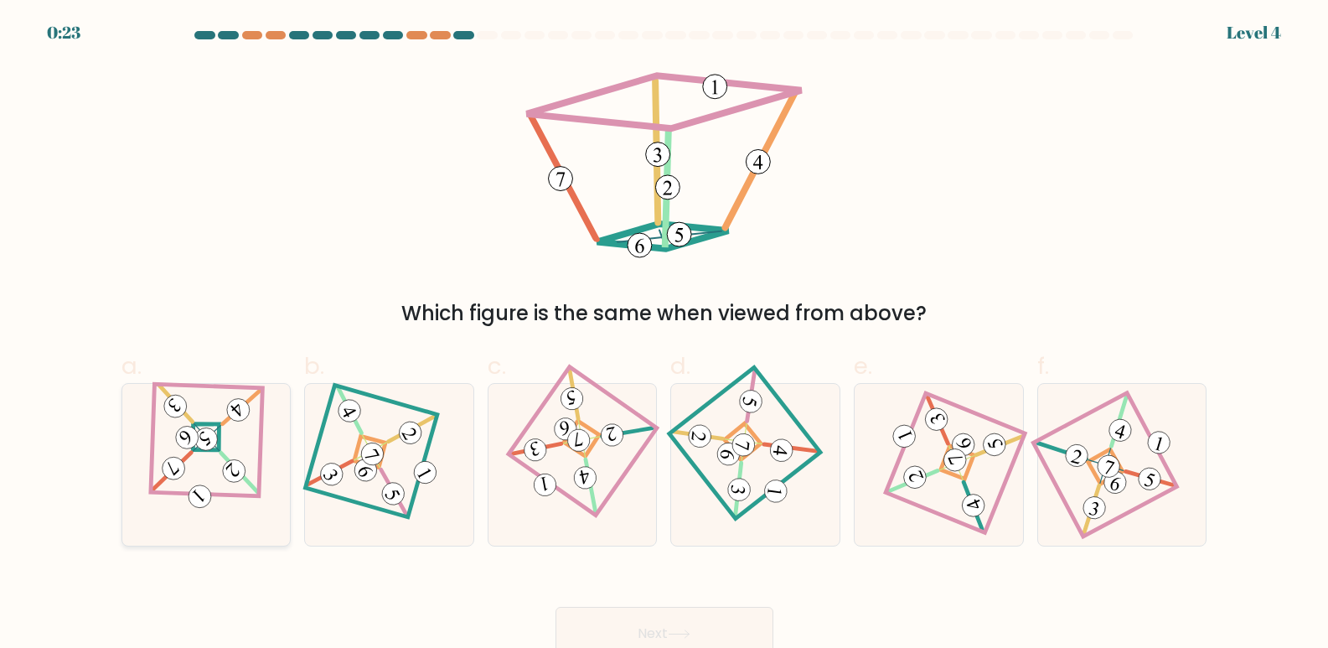
click at [205, 398] on div at bounding box center [206, 464] width 170 height 163
click at [664, 335] on input "a." at bounding box center [664, 329] width 1 height 11
radio input "true"
click at [654, 624] on button "Next" at bounding box center [665, 634] width 218 height 54
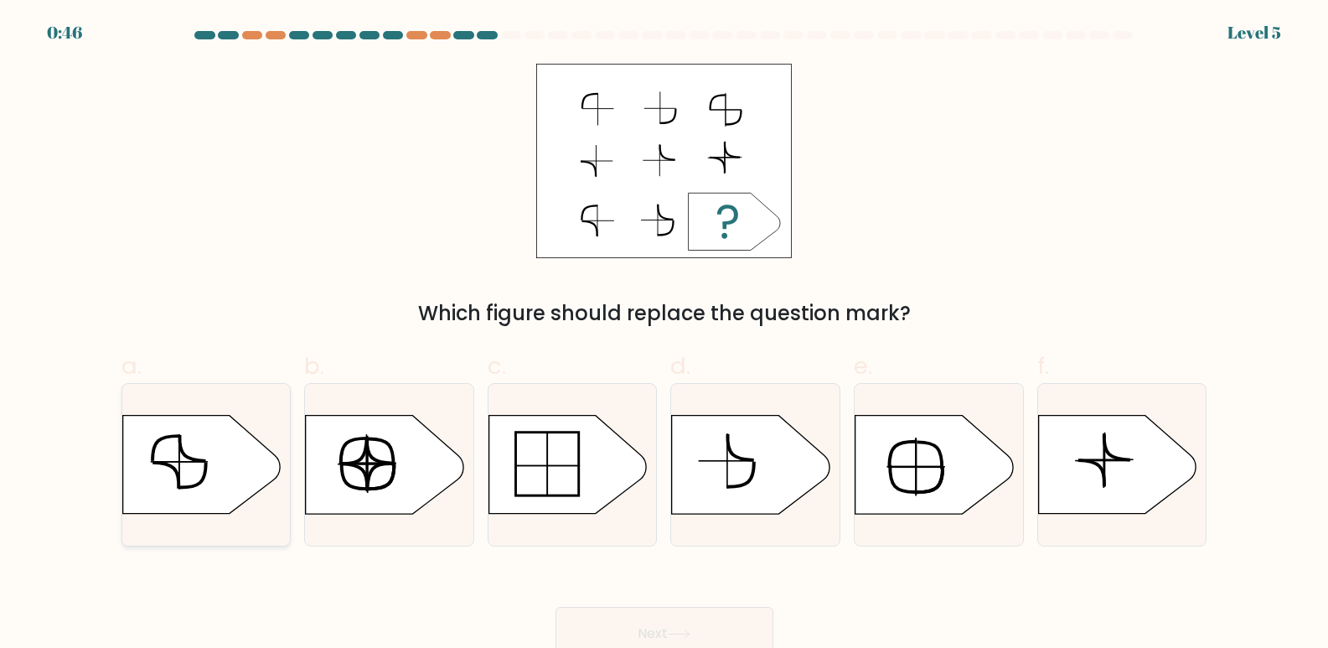
click at [236, 441] on icon at bounding box center [201, 465] width 158 height 98
click at [664, 335] on input "a." at bounding box center [664, 329] width 1 height 11
radio input "true"
click at [671, 626] on button "Next" at bounding box center [665, 634] width 218 height 54
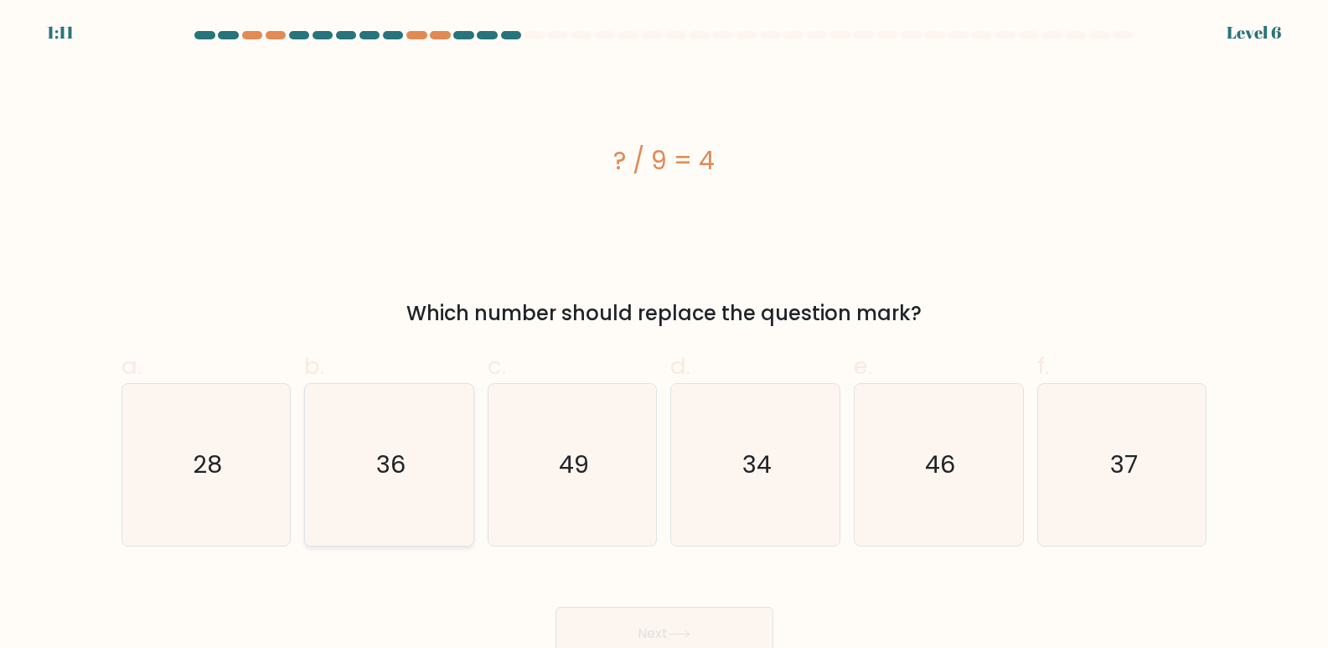
click at [418, 452] on icon "36" at bounding box center [389, 465] width 162 height 162
click at [664, 335] on input "b. 36" at bounding box center [664, 329] width 1 height 11
radio input "true"
click at [716, 643] on button "Next" at bounding box center [665, 634] width 218 height 54
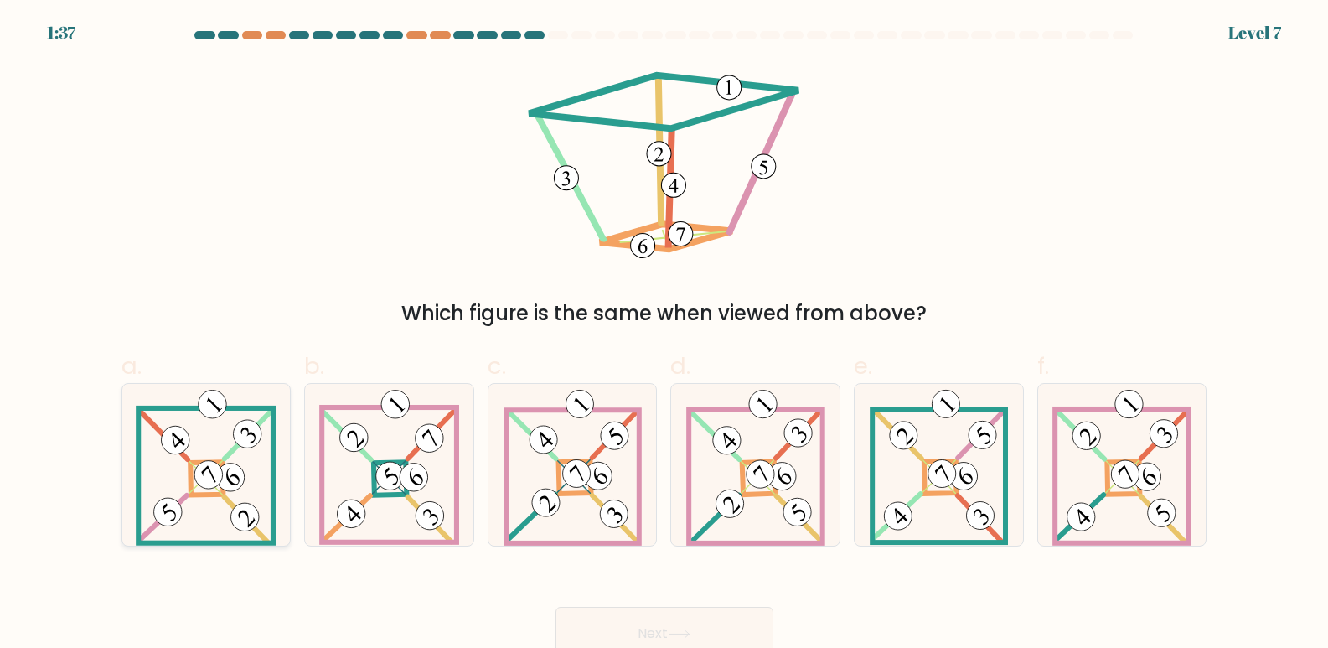
click at [246, 494] on icon at bounding box center [206, 465] width 140 height 162
click at [664, 335] on input "a." at bounding box center [664, 329] width 1 height 11
radio input "true"
click at [710, 627] on button "Next" at bounding box center [665, 634] width 218 height 54
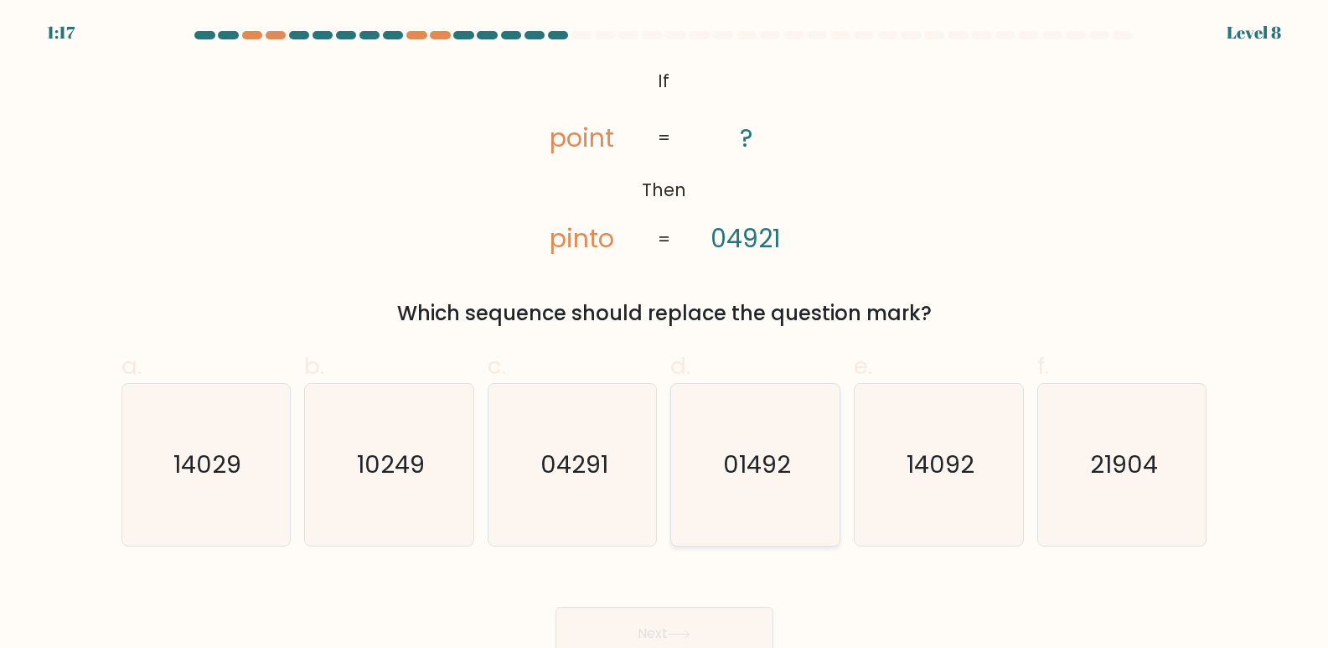
click at [725, 469] on text "01492" at bounding box center [757, 465] width 68 height 34
click at [665, 335] on input "d. 01492" at bounding box center [664, 329] width 1 height 11
radio input "true"
click at [734, 625] on button "Next" at bounding box center [665, 634] width 218 height 54
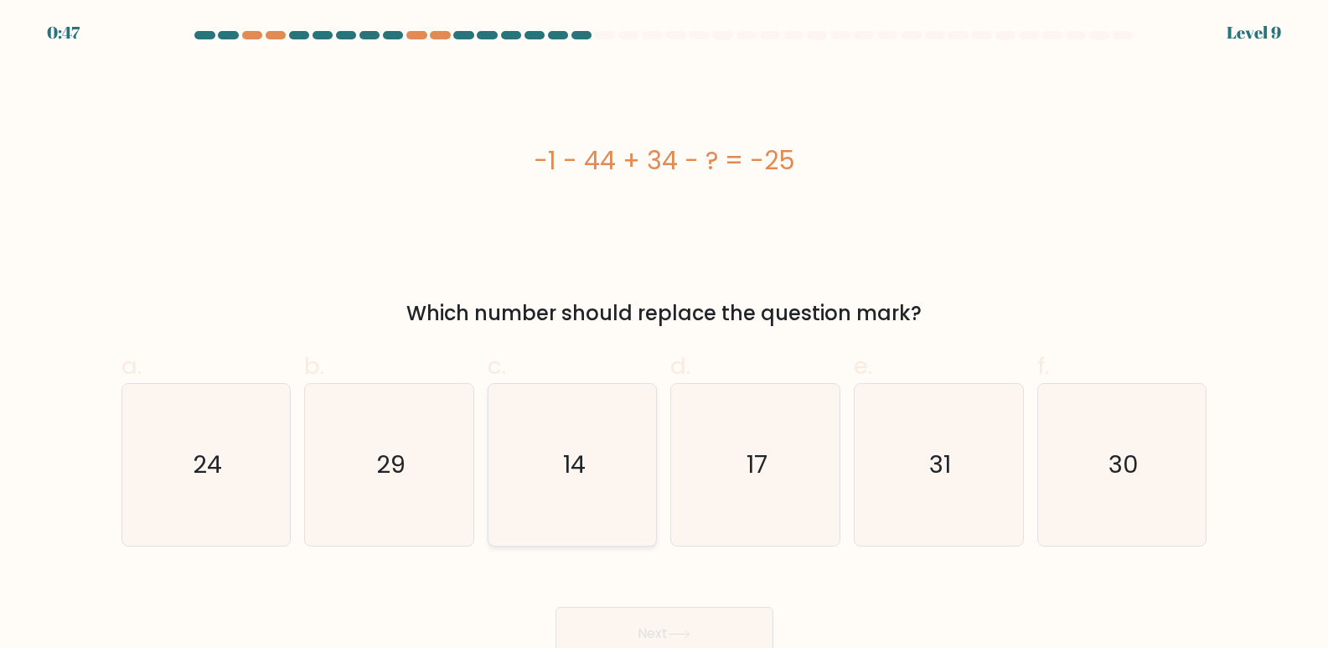
click at [571, 505] on icon "14" at bounding box center [573, 465] width 162 height 162
click at [664, 335] on input "c. 14" at bounding box center [664, 329] width 1 height 11
radio input "true"
click at [666, 618] on button "Next" at bounding box center [665, 634] width 218 height 54
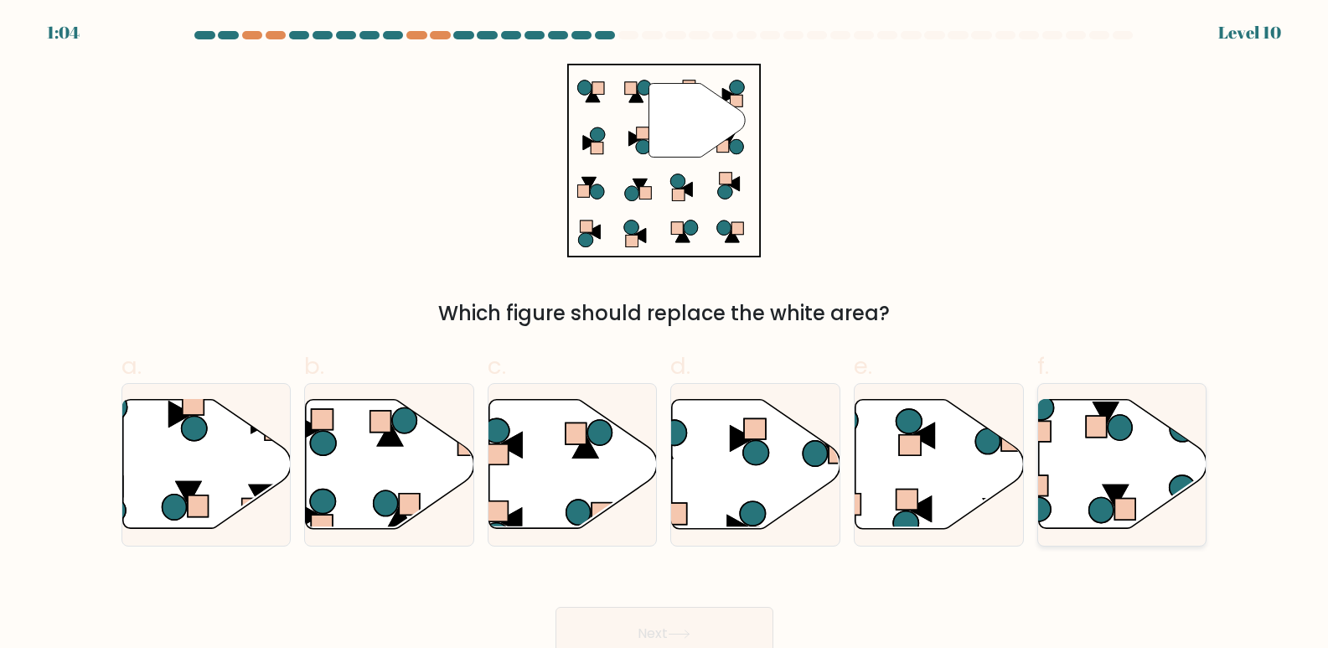
click at [1131, 471] on icon at bounding box center [1123, 464] width 168 height 129
click at [665, 335] on input "f." at bounding box center [664, 329] width 1 height 11
radio input "true"
click at [711, 603] on div "Next" at bounding box center [664, 613] width 1106 height 94
click at [688, 613] on button "Next" at bounding box center [665, 634] width 218 height 54
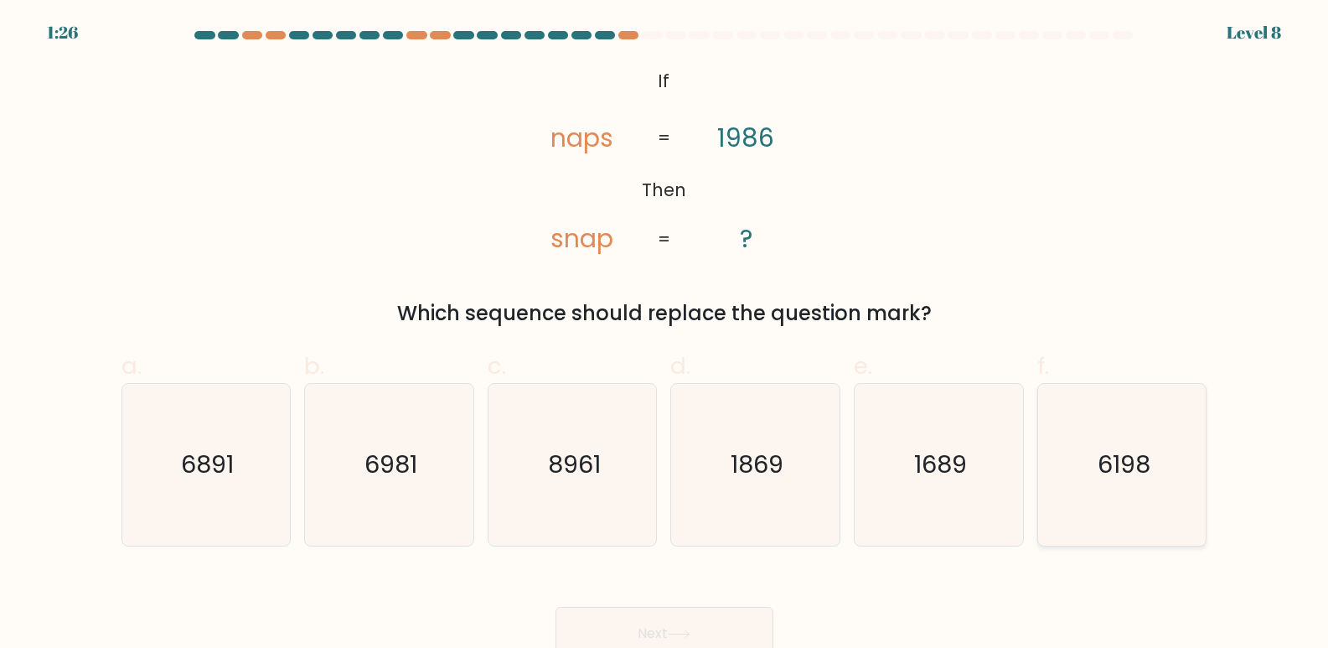
click at [1126, 493] on icon "6198" at bounding box center [1123, 465] width 162 height 162
click at [665, 335] on input "f. 6198" at bounding box center [664, 329] width 1 height 11
radio input "true"
click at [701, 624] on button "Next" at bounding box center [665, 634] width 218 height 54
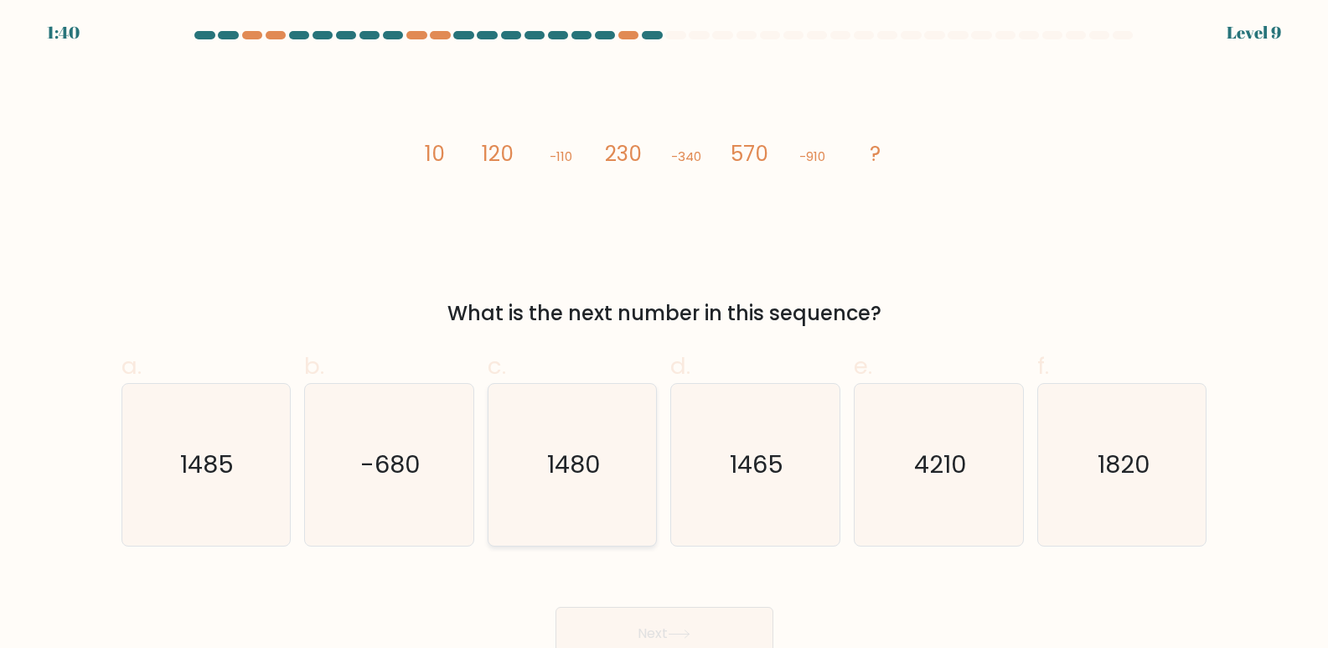
click at [580, 478] on text "1480" at bounding box center [574, 465] width 54 height 34
click at [664, 335] on input "c. 1480" at bounding box center [664, 329] width 1 height 11
radio input "true"
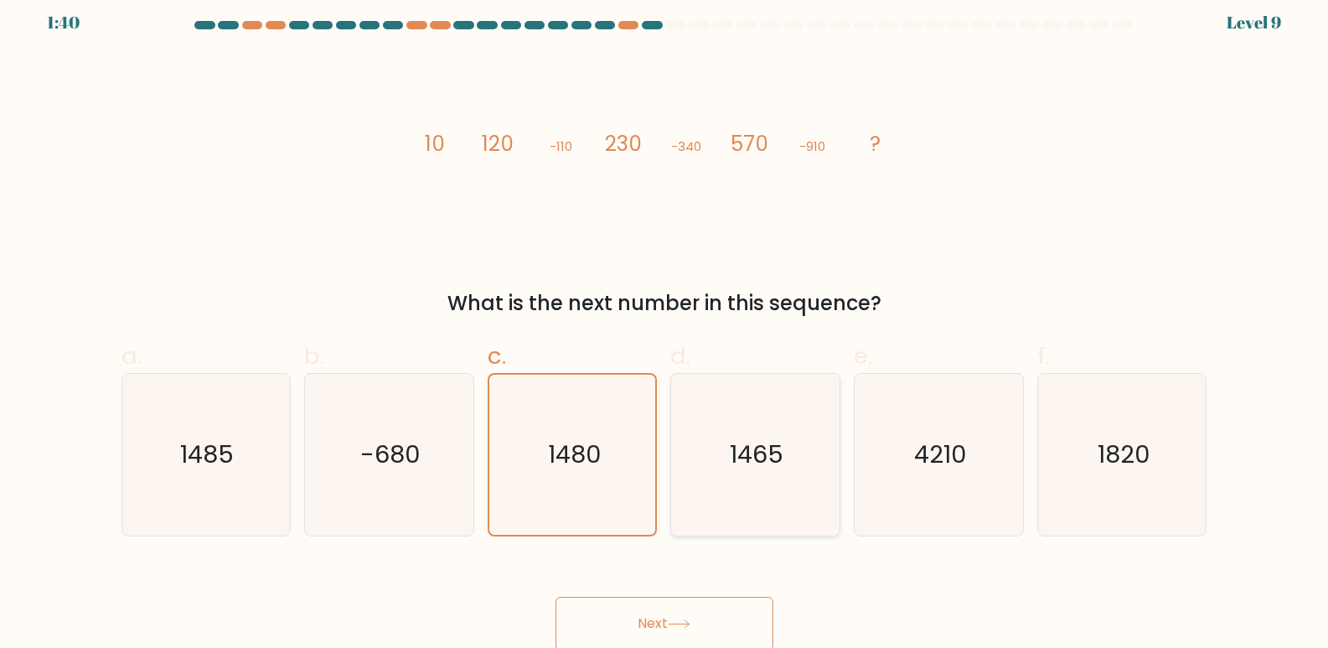
scroll to position [13, 0]
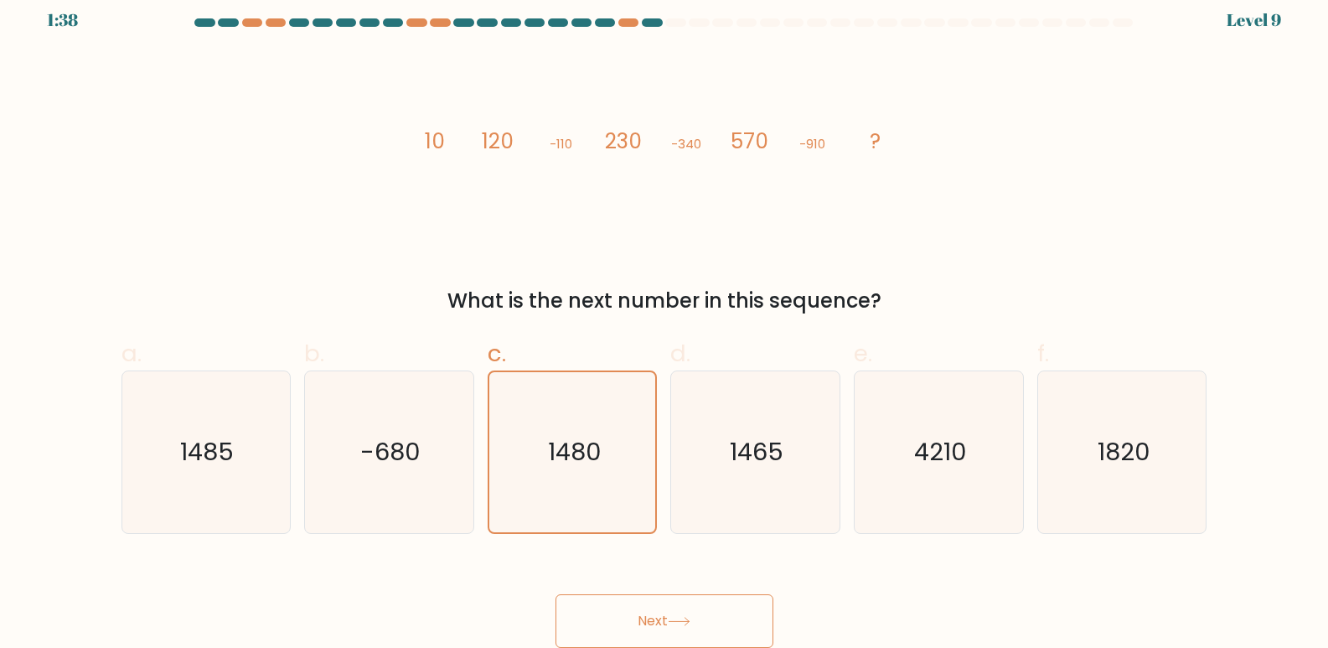
click at [673, 602] on button "Next" at bounding box center [665, 621] width 218 height 54
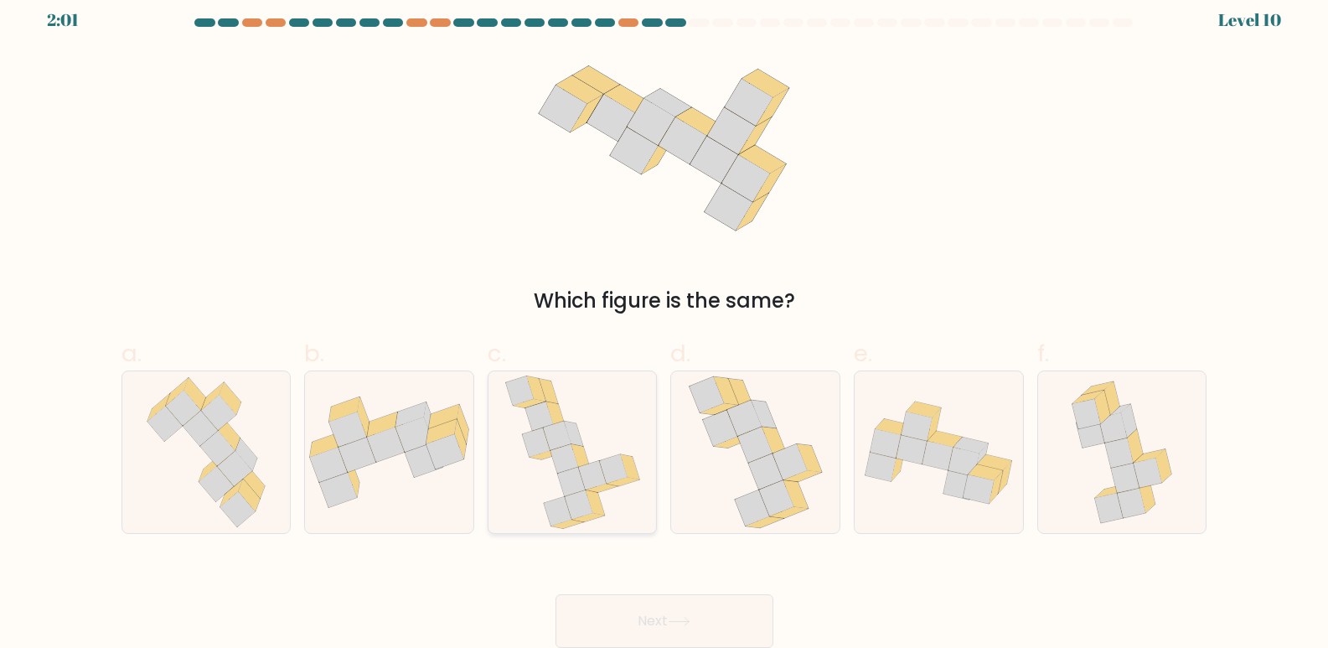
click at [590, 491] on icon at bounding box center [585, 506] width 40 height 32
click at [664, 323] on input "c." at bounding box center [664, 317] width 1 height 11
radio input "true"
click at [659, 608] on button "Next" at bounding box center [665, 621] width 218 height 54
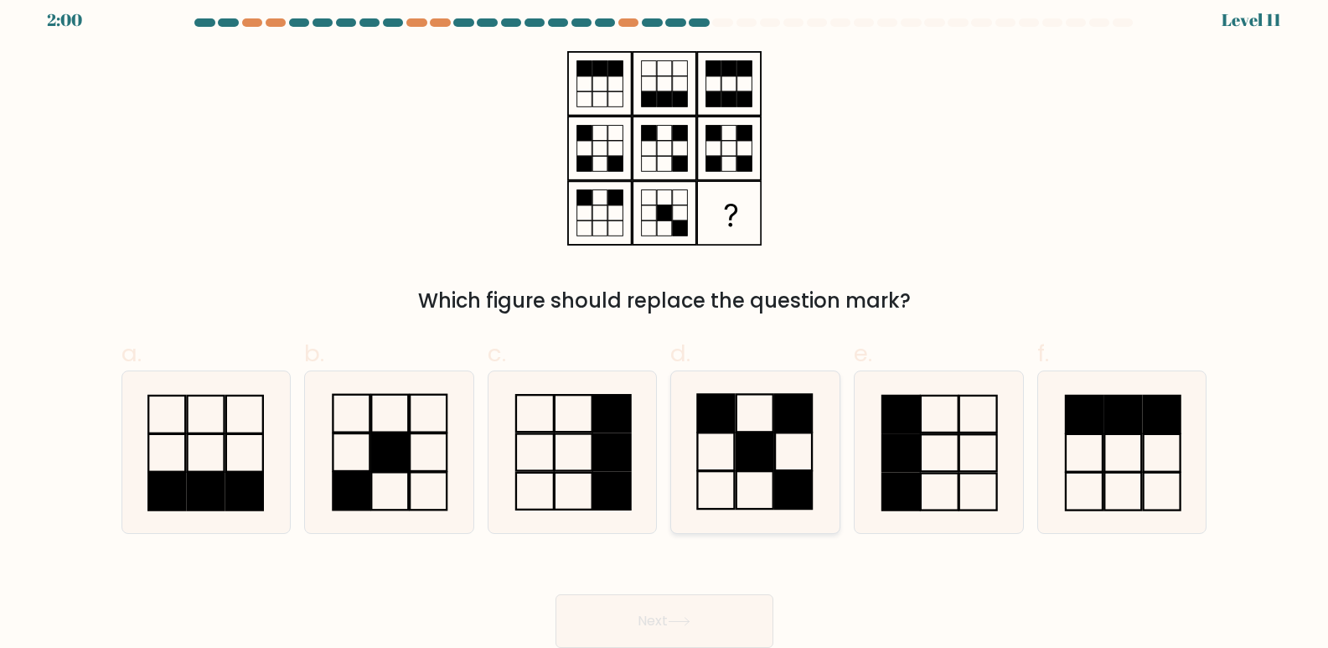
click at [751, 403] on icon at bounding box center [756, 452] width 162 height 162
click at [665, 323] on input "d." at bounding box center [664, 317] width 1 height 11
radio input "true"
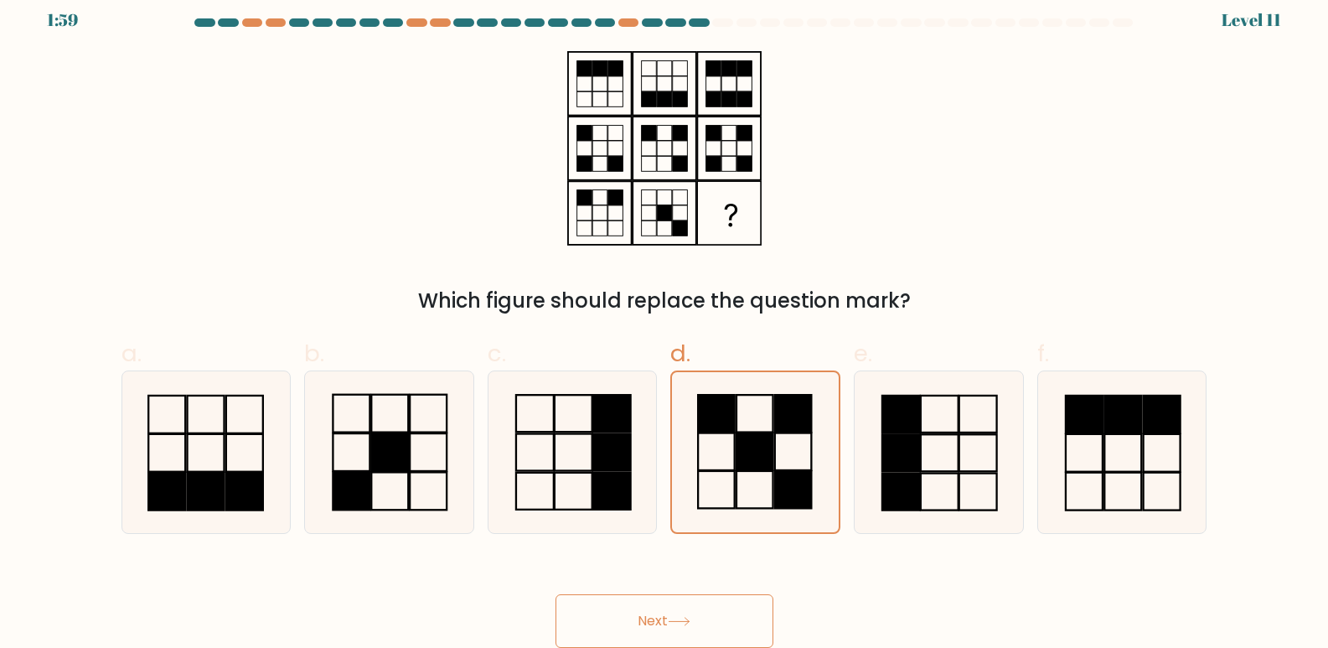
click at [662, 632] on button "Next" at bounding box center [665, 621] width 218 height 54
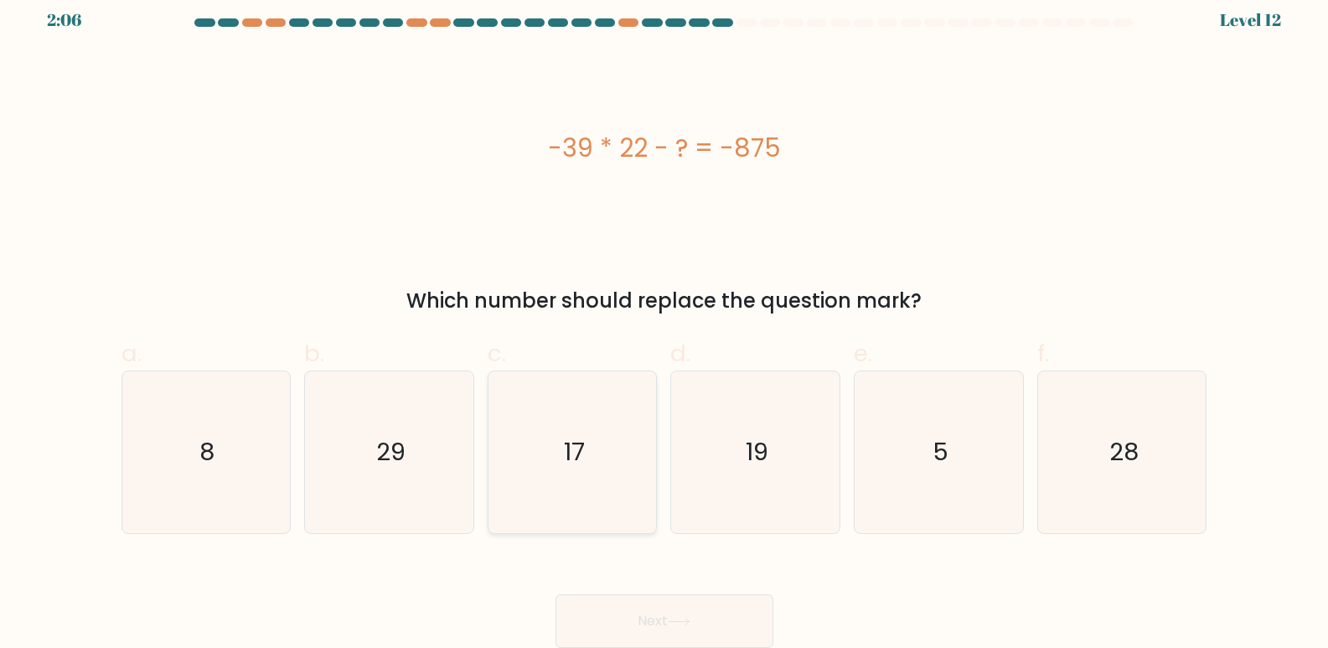
click at [553, 490] on icon "17" at bounding box center [573, 452] width 162 height 162
click at [664, 323] on input "c. 17" at bounding box center [664, 317] width 1 height 11
radio input "true"
click at [693, 630] on button "Next" at bounding box center [665, 621] width 218 height 54
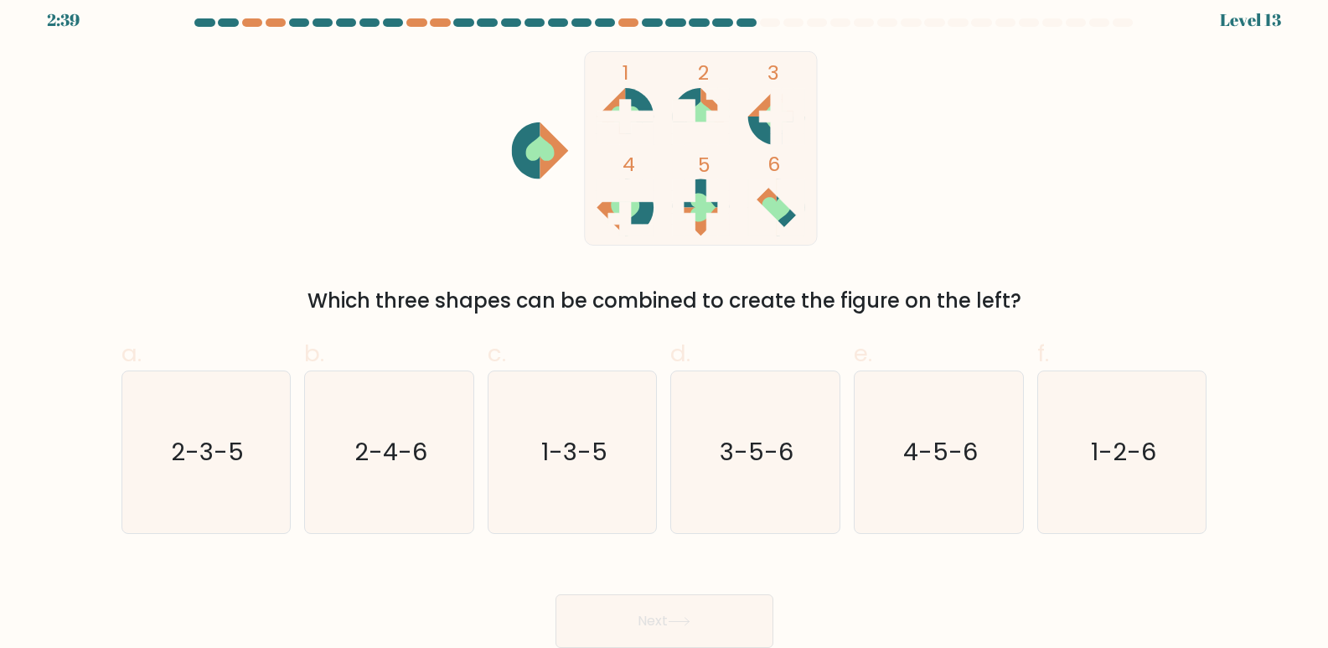
click at [759, 132] on icon at bounding box center [775, 130] width 57 height 28
click at [695, 92] on icon at bounding box center [686, 116] width 28 height 57
click at [762, 131] on icon at bounding box center [775, 130] width 57 height 28
click at [773, 466] on text "3-5-6" at bounding box center [758, 453] width 74 height 34
click at [665, 323] on input "d. 3-5-6" at bounding box center [664, 317] width 1 height 11
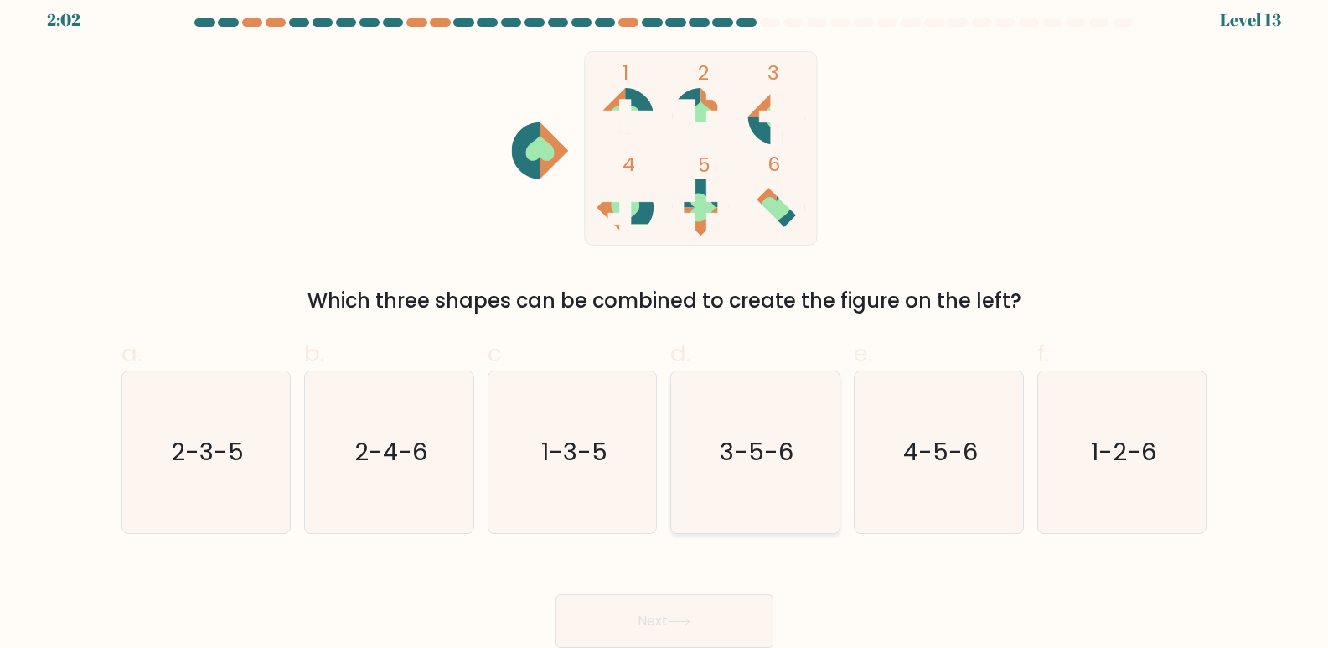
radio input "true"
click at [702, 614] on button "Next" at bounding box center [665, 621] width 218 height 54
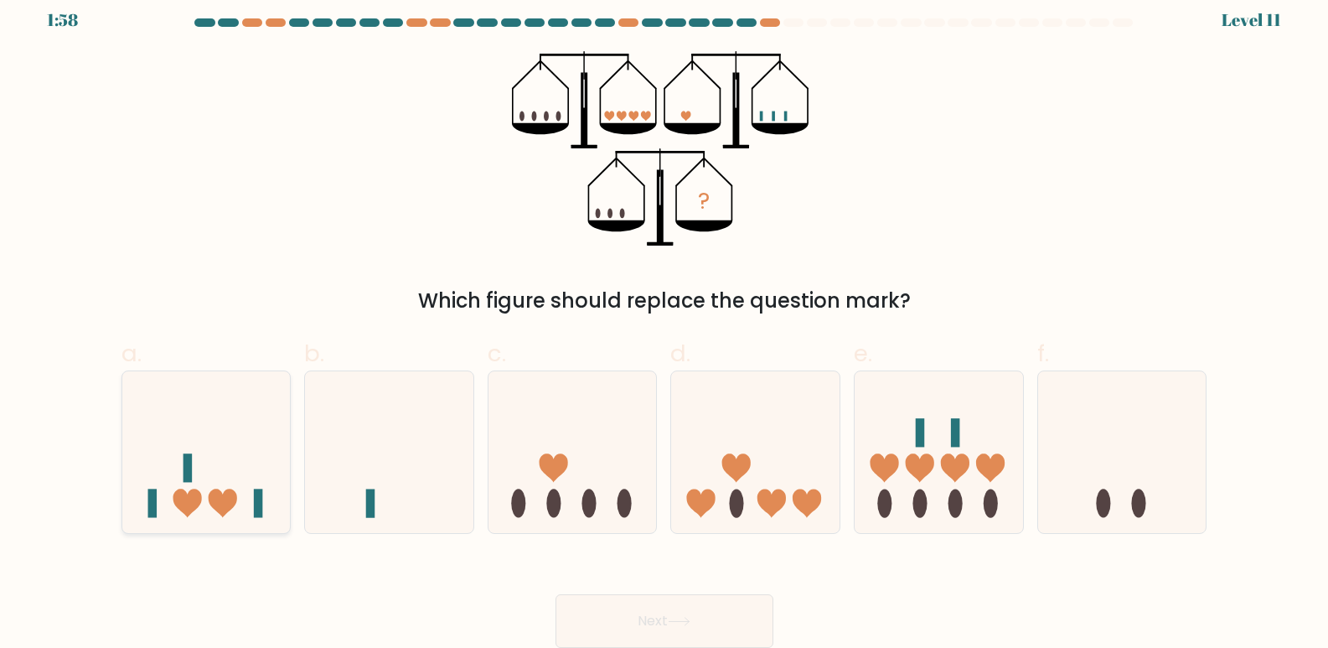
click at [208, 484] on icon at bounding box center [206, 452] width 168 height 139
click at [664, 323] on input "a." at bounding box center [664, 317] width 1 height 11
radio input "true"
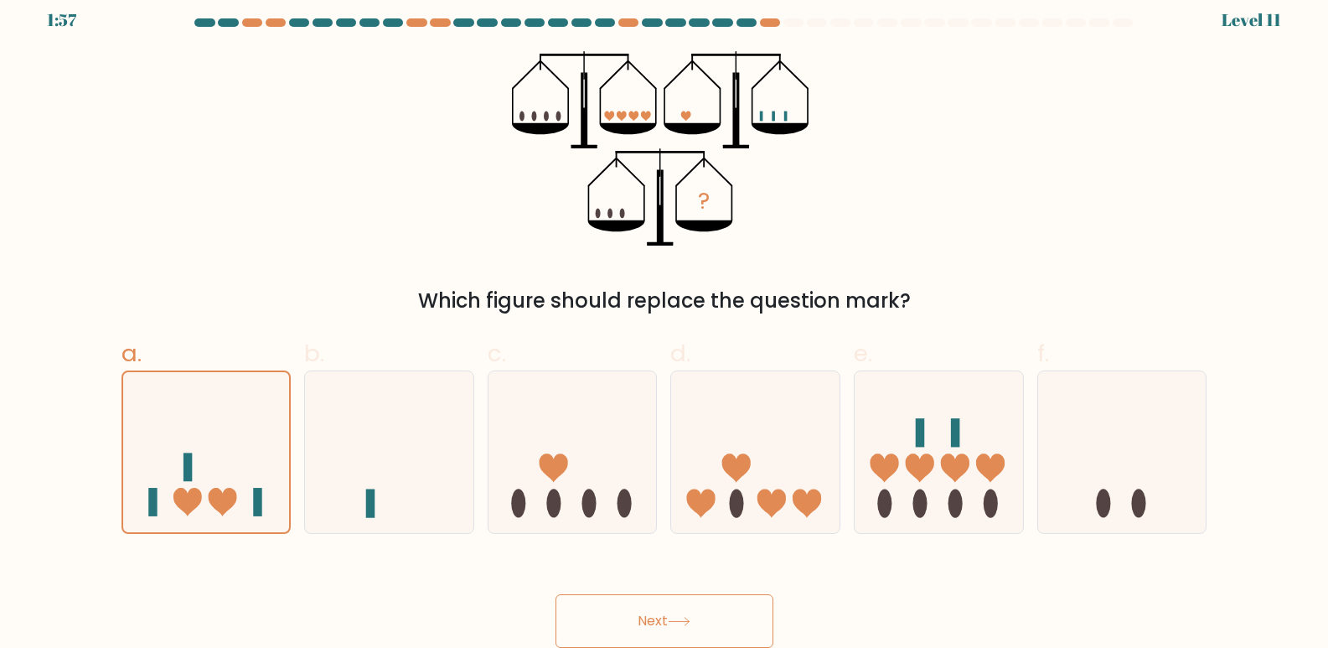
click at [682, 637] on button "Next" at bounding box center [665, 621] width 218 height 54
click at [678, 624] on icon at bounding box center [679, 621] width 23 height 9
click at [670, 622] on button "Next" at bounding box center [665, 621] width 218 height 54
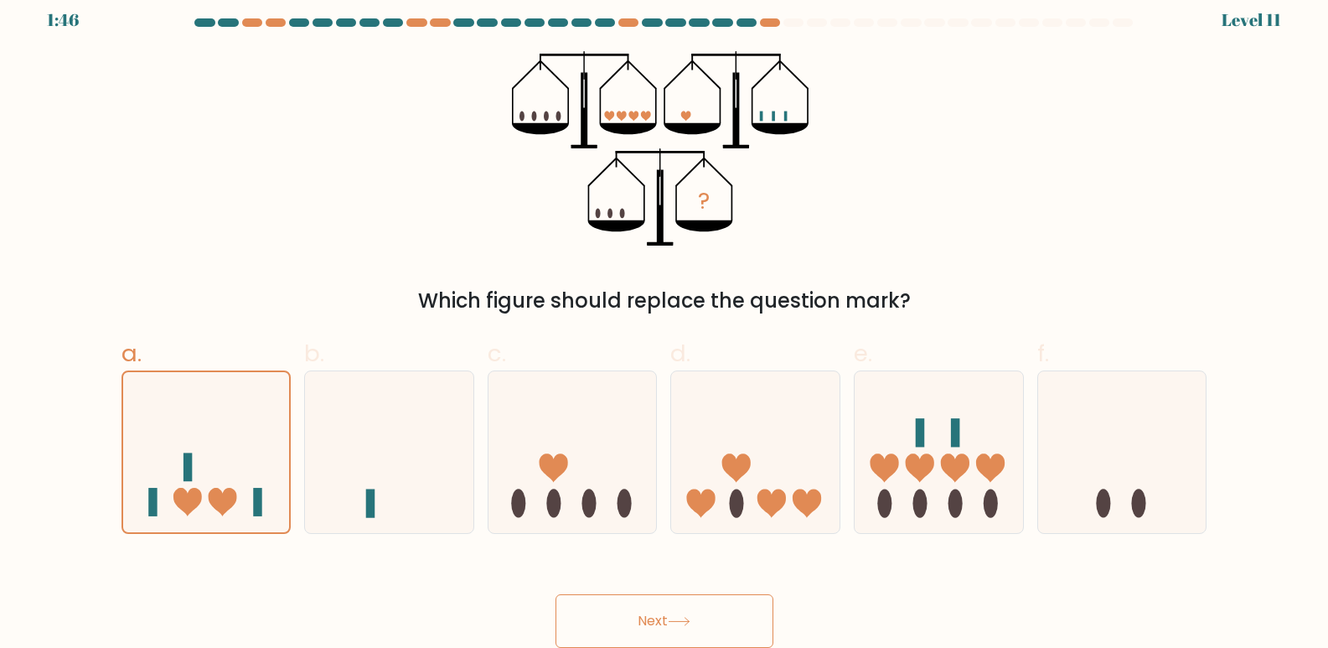
click at [670, 622] on button "Next" at bounding box center [665, 621] width 218 height 54
click at [672, 612] on button "Next" at bounding box center [665, 621] width 218 height 54
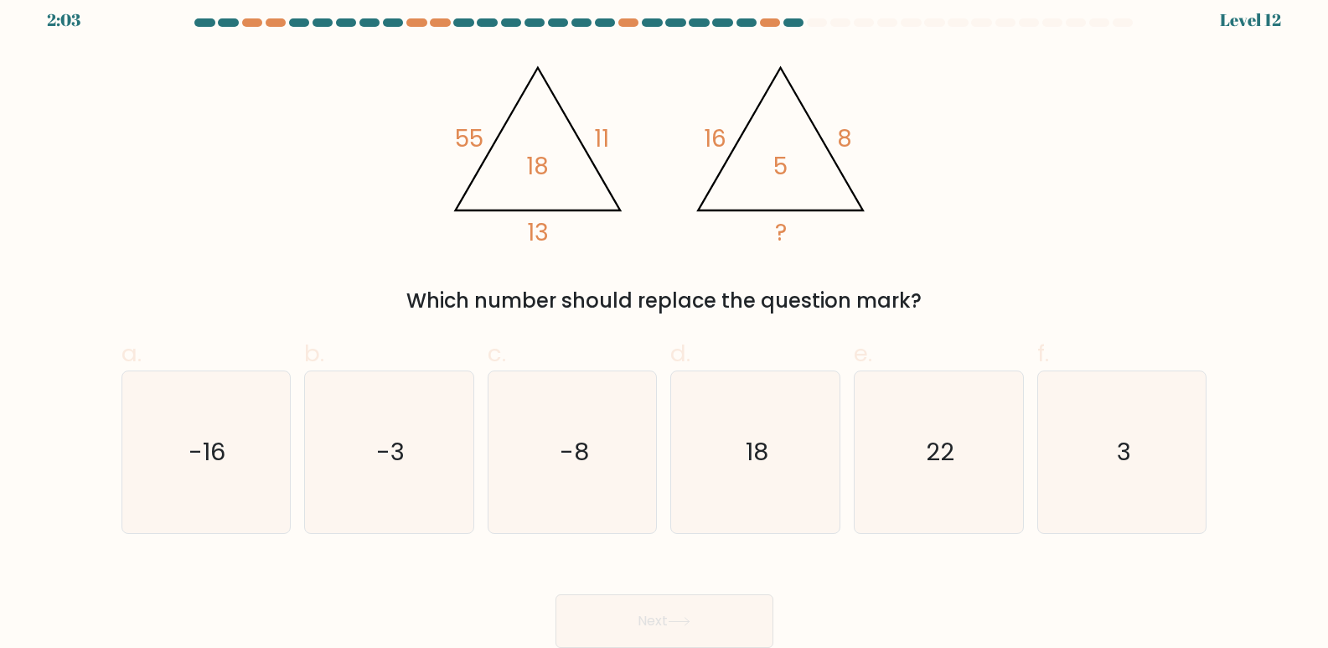
click at [617, 132] on icon "@import url('https://fonts.googleapis.com/css?family=Abril+Fatface:400,100,100i…" at bounding box center [664, 148] width 447 height 194
drag, startPoint x: 532, startPoint y: 241, endPoint x: 505, endPoint y: 224, distance: 32.1
click at [532, 242] on tspan "13" at bounding box center [538, 232] width 22 height 33
click at [698, 614] on button "Next" at bounding box center [665, 621] width 218 height 54
drag, startPoint x: 940, startPoint y: 464, endPoint x: 941, endPoint y: 478, distance: 13.4
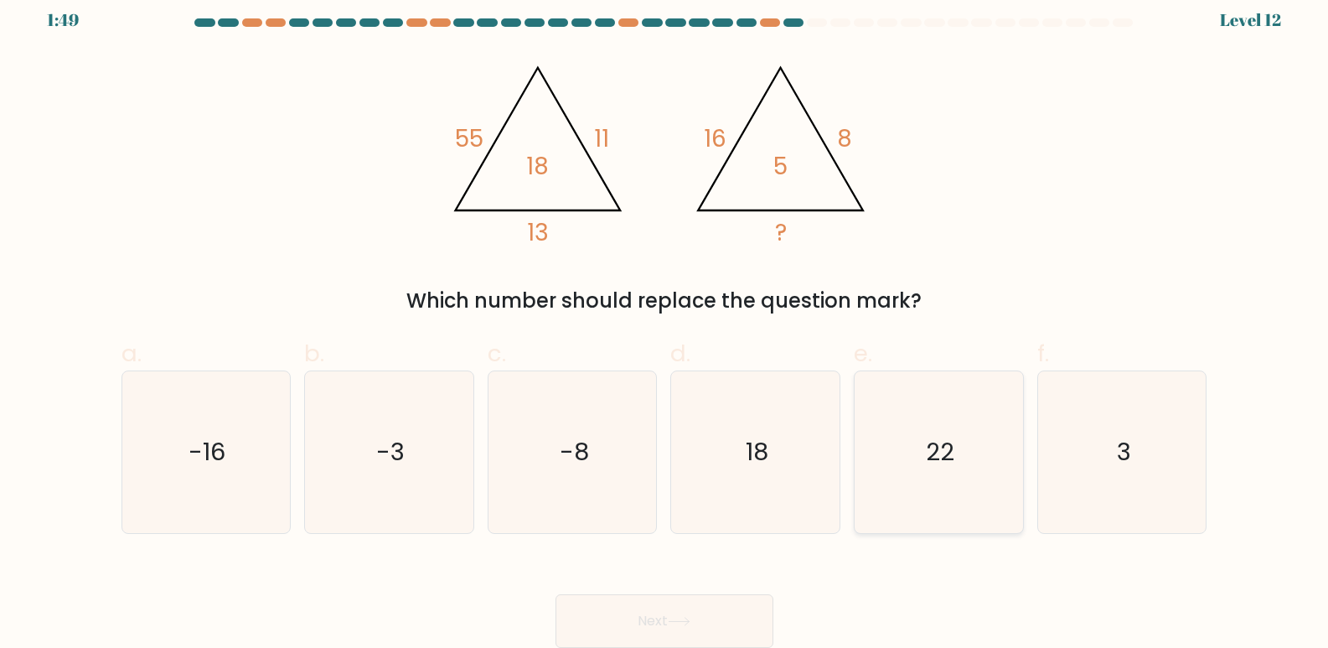
click at [941, 466] on text "22" at bounding box center [940, 453] width 28 height 34
click at [665, 323] on input "e. 22" at bounding box center [664, 317] width 1 height 11
radio input "true"
click at [684, 624] on icon at bounding box center [679, 621] width 23 height 9
click at [690, 625] on icon at bounding box center [679, 621] width 23 height 9
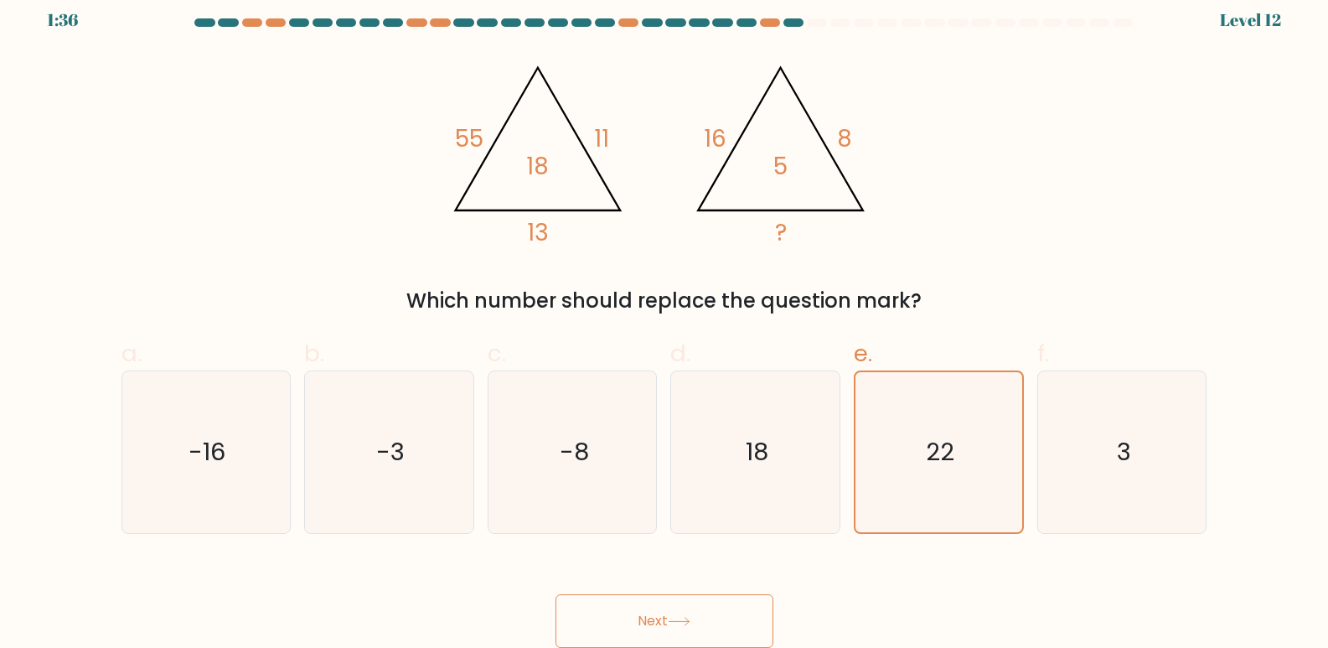
click at [692, 627] on button "Next" at bounding box center [665, 621] width 218 height 54
click at [646, 630] on button "Next" at bounding box center [665, 621] width 218 height 54
click at [646, 629] on button "Next" at bounding box center [665, 621] width 218 height 54
click at [645, 628] on button "Next" at bounding box center [665, 621] width 218 height 54
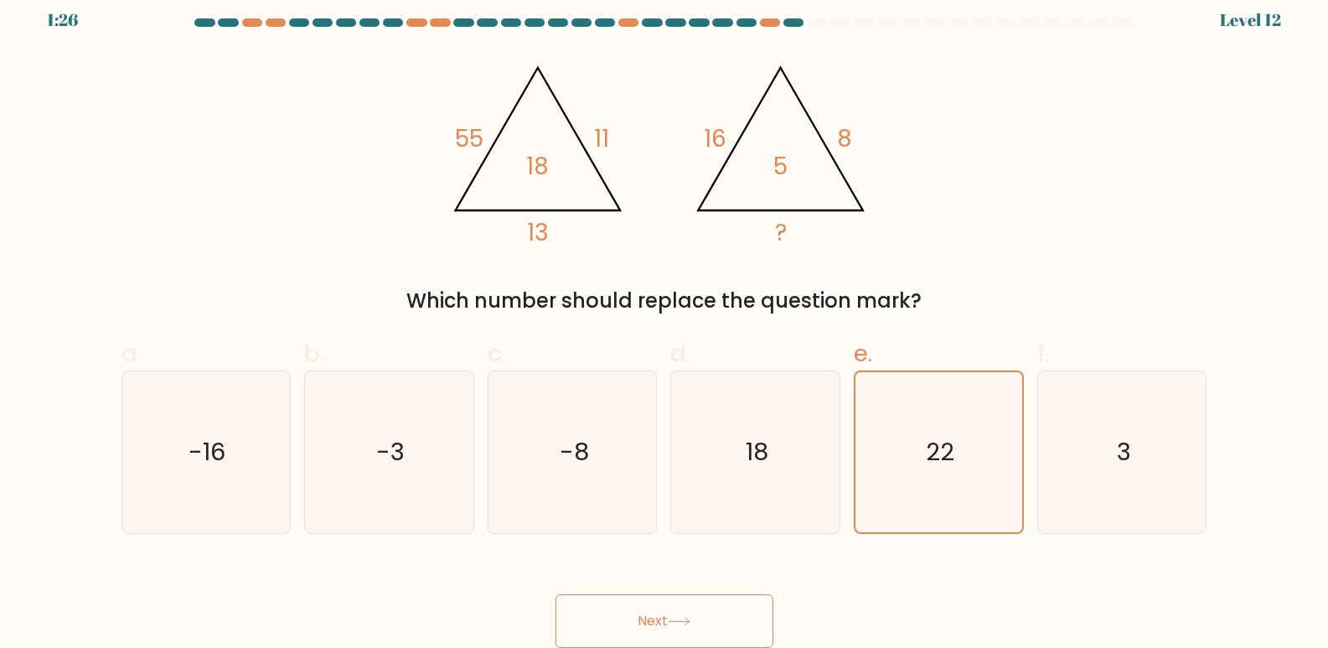
click at [645, 628] on button "Next" at bounding box center [665, 621] width 218 height 54
click at [690, 612] on button "Next" at bounding box center [665, 621] width 218 height 54
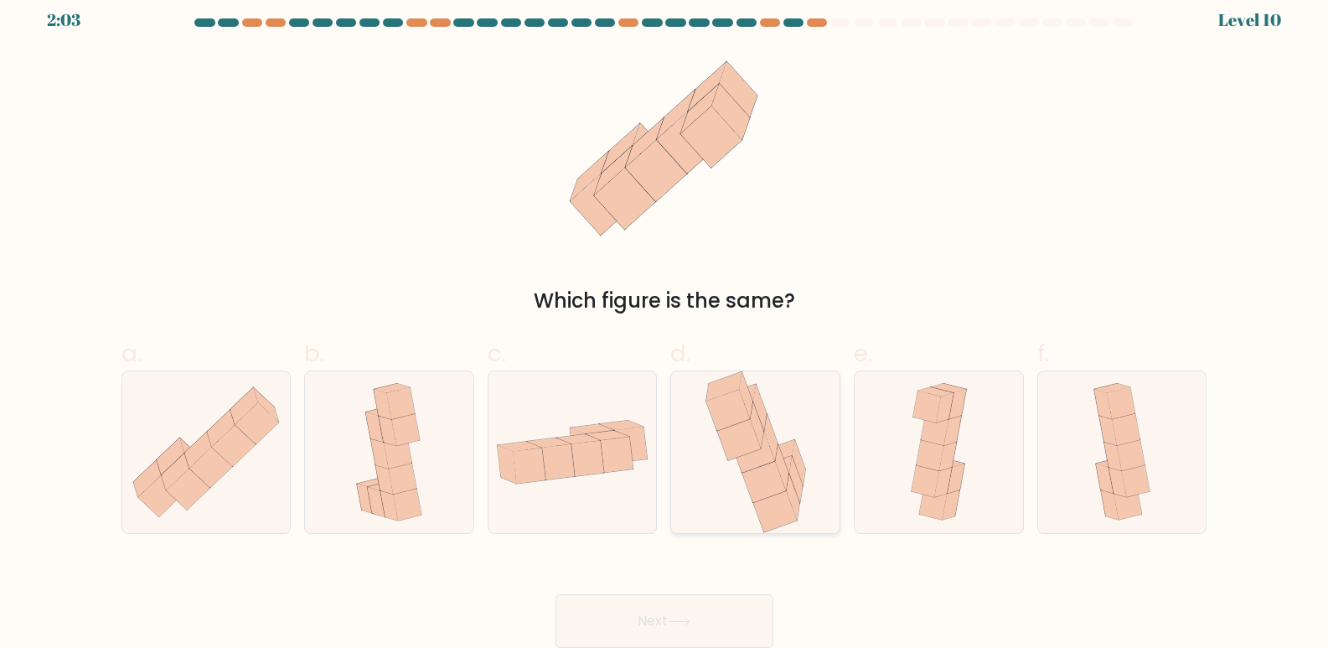
drag, startPoint x: 778, startPoint y: 455, endPoint x: 782, endPoint y: 471, distance: 16.5
click at [780, 461] on icon at bounding box center [781, 467] width 13 height 46
click at [665, 323] on input "d." at bounding box center [664, 317] width 1 height 11
radio input "true"
drag, startPoint x: 715, startPoint y: 607, endPoint x: 737, endPoint y: 613, distance: 23.4
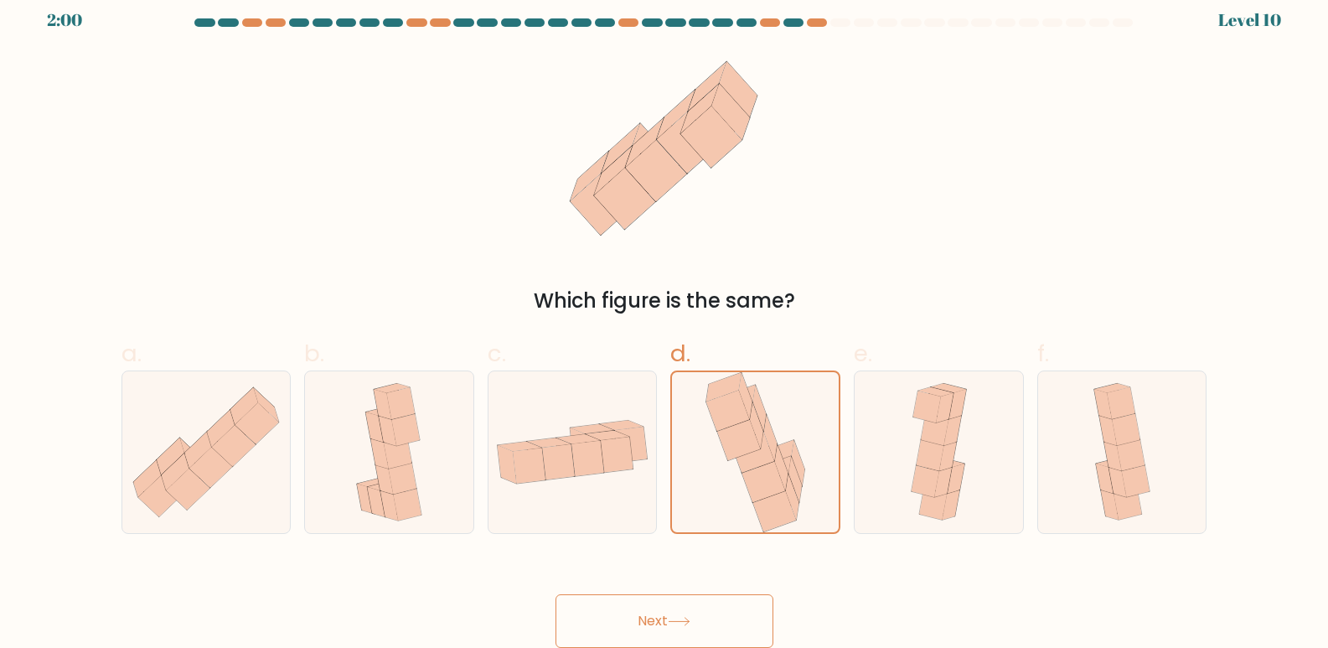
click at [716, 607] on button "Next" at bounding box center [665, 621] width 218 height 54
click at [962, 468] on icon at bounding box center [957, 479] width 18 height 30
click at [665, 323] on input "e." at bounding box center [664, 317] width 1 height 11
radio input "true"
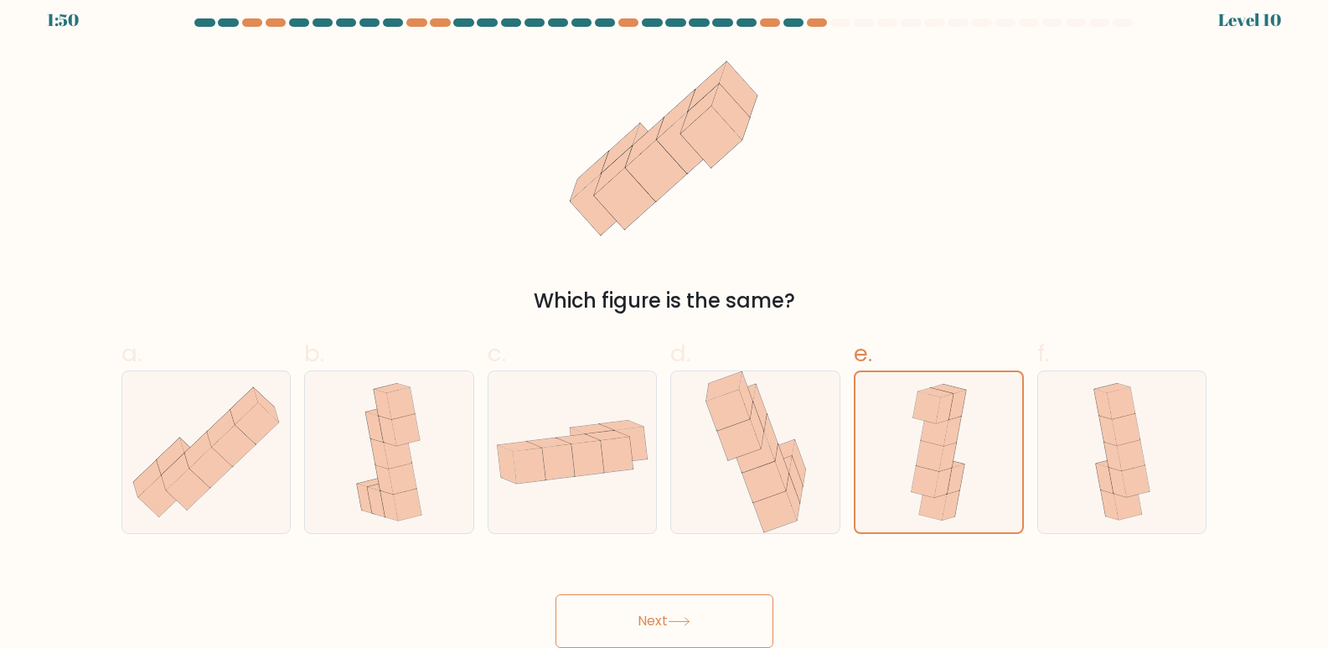
click at [695, 623] on button "Next" at bounding box center [665, 621] width 218 height 54
click at [701, 615] on button "Next" at bounding box center [665, 621] width 218 height 54
click at [701, 614] on button "Next" at bounding box center [665, 621] width 218 height 54
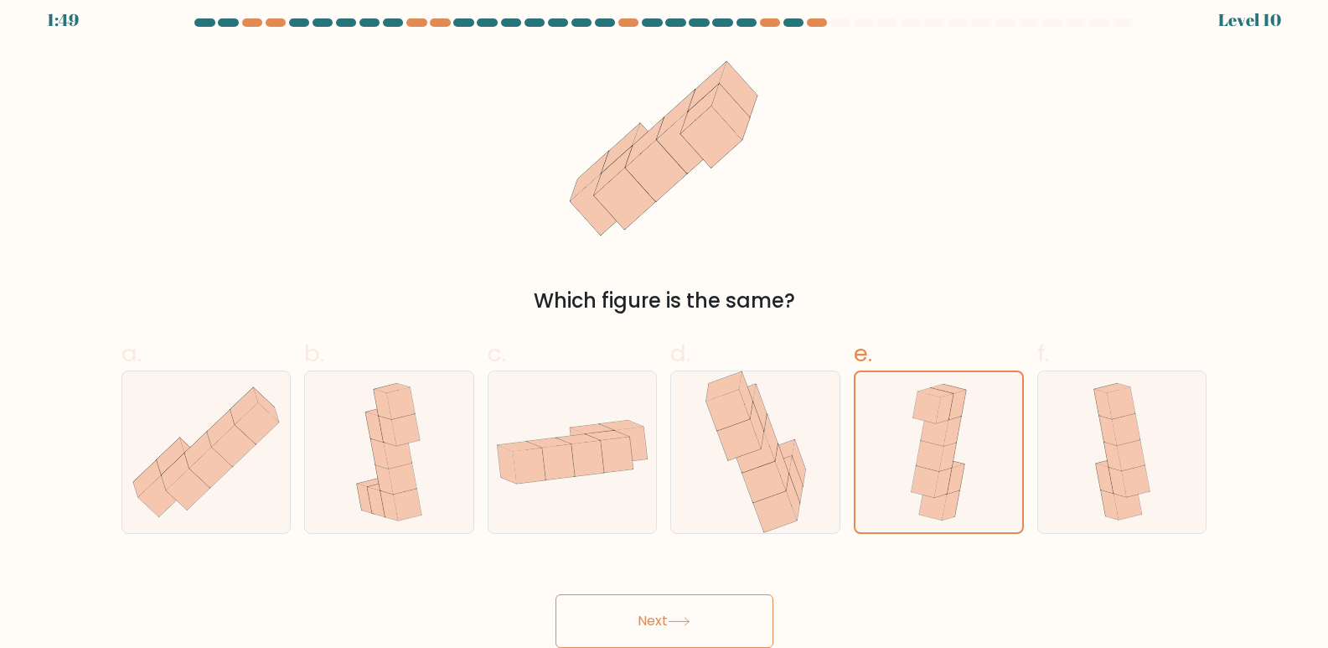
click at [701, 614] on button "Next" at bounding box center [665, 621] width 218 height 54
click at [629, 618] on button "Next" at bounding box center [665, 621] width 218 height 54
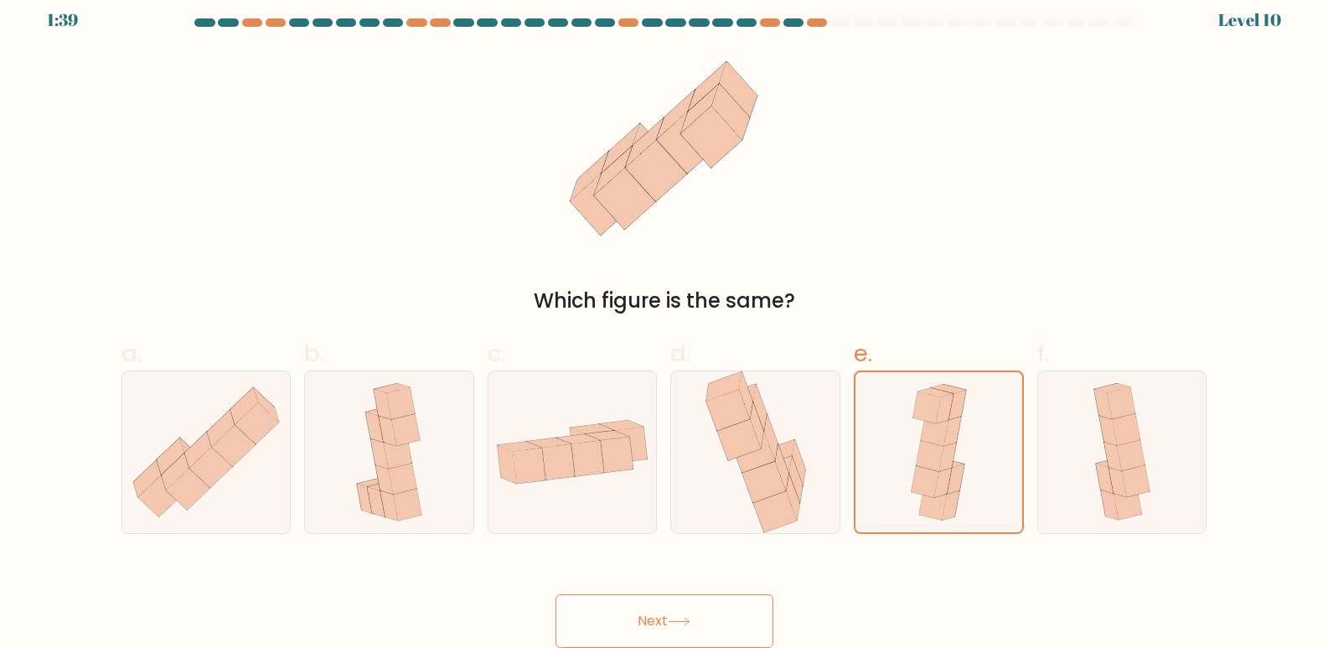
click at [629, 618] on button "Next" at bounding box center [665, 621] width 218 height 54
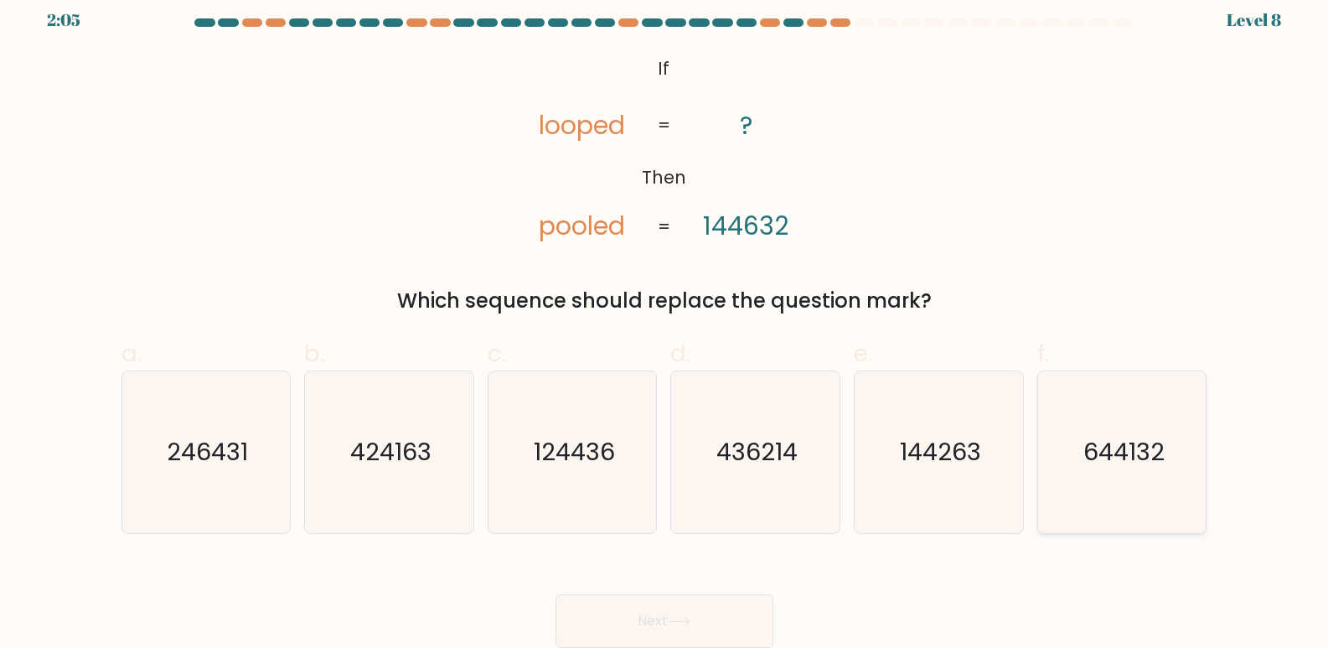
click at [1135, 471] on icon "644132" at bounding box center [1123, 452] width 162 height 162
click at [665, 323] on input "f. 644132" at bounding box center [664, 317] width 1 height 11
radio input "true"
click at [680, 618] on icon at bounding box center [679, 621] width 23 height 9
click at [665, 617] on button "Next" at bounding box center [665, 621] width 218 height 54
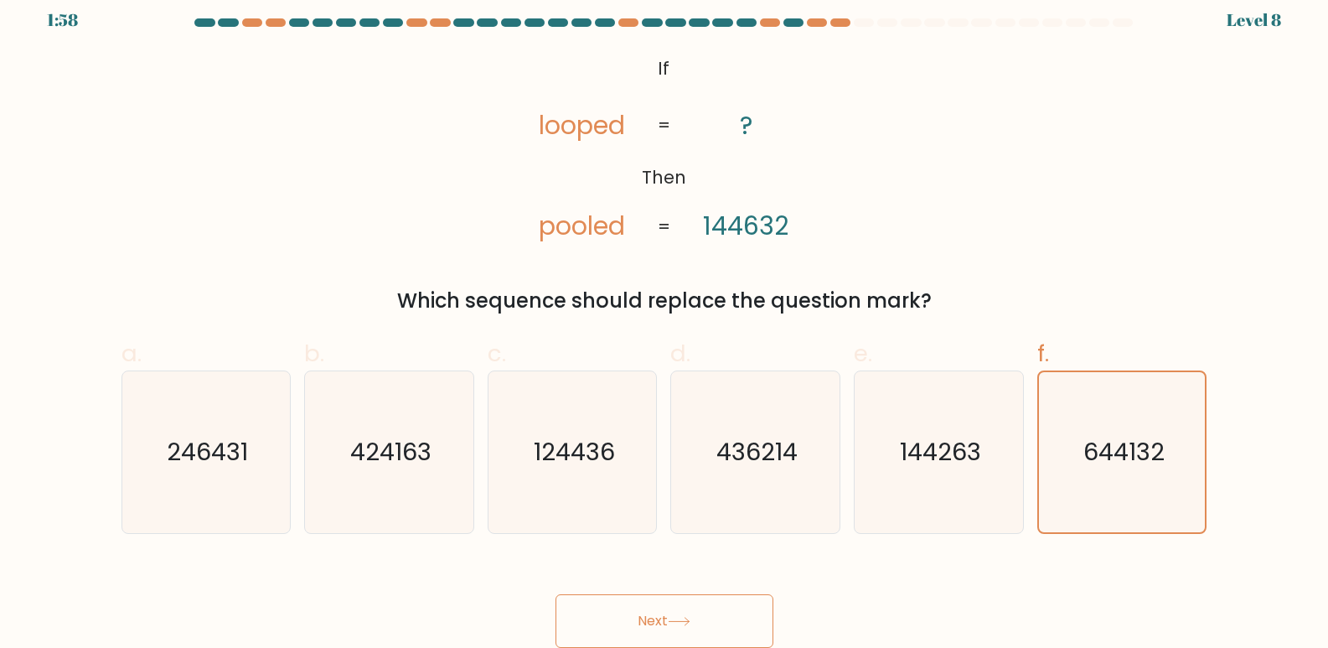
click at [666, 614] on button "Next" at bounding box center [665, 621] width 218 height 54
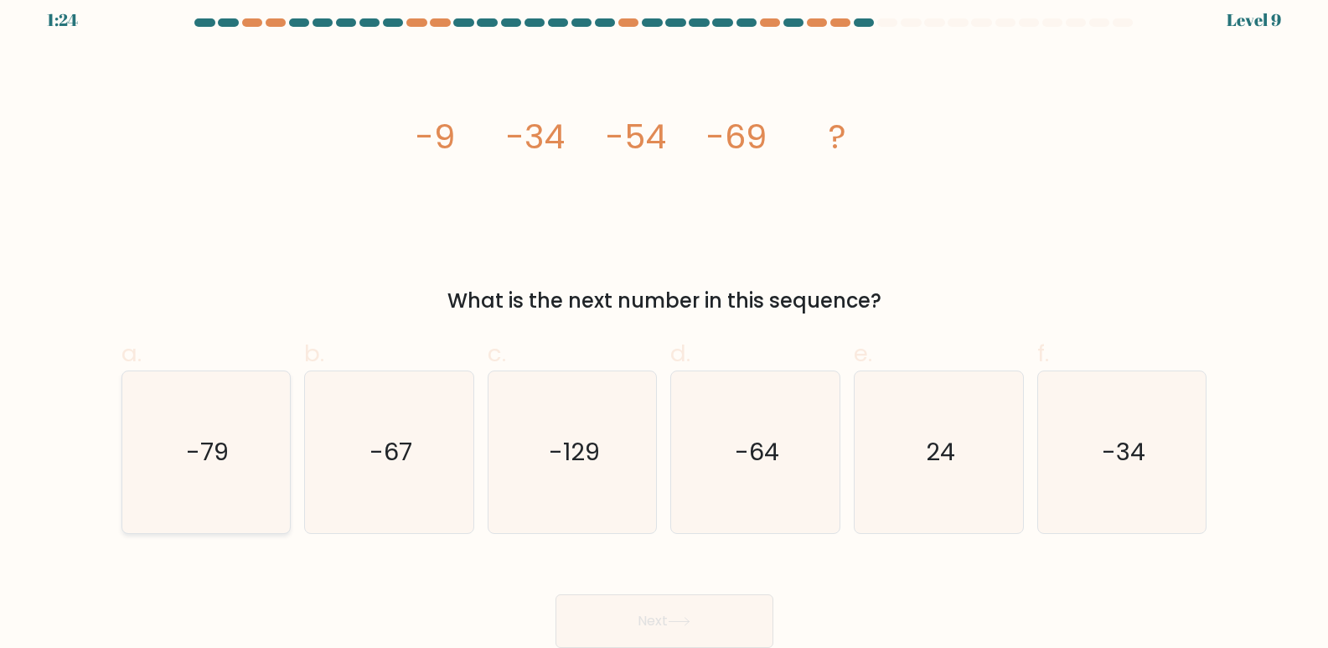
click at [164, 451] on icon "-79" at bounding box center [206, 452] width 162 height 162
click at [664, 323] on input "a. -79" at bounding box center [664, 317] width 1 height 11
radio input "true"
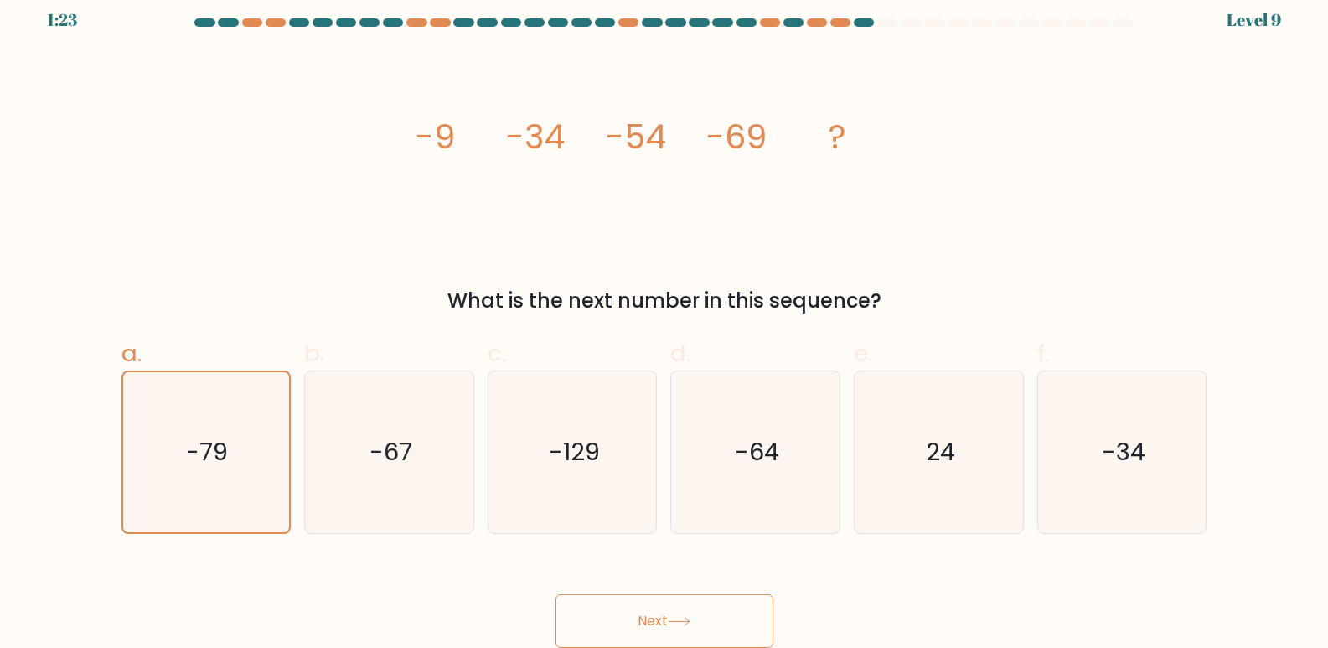
click at [668, 611] on button "Next" at bounding box center [665, 621] width 218 height 54
click at [664, 616] on button "Next" at bounding box center [665, 621] width 218 height 54
click at [716, 604] on button "Next" at bounding box center [665, 621] width 218 height 54
click at [640, 620] on button "Next" at bounding box center [665, 621] width 218 height 54
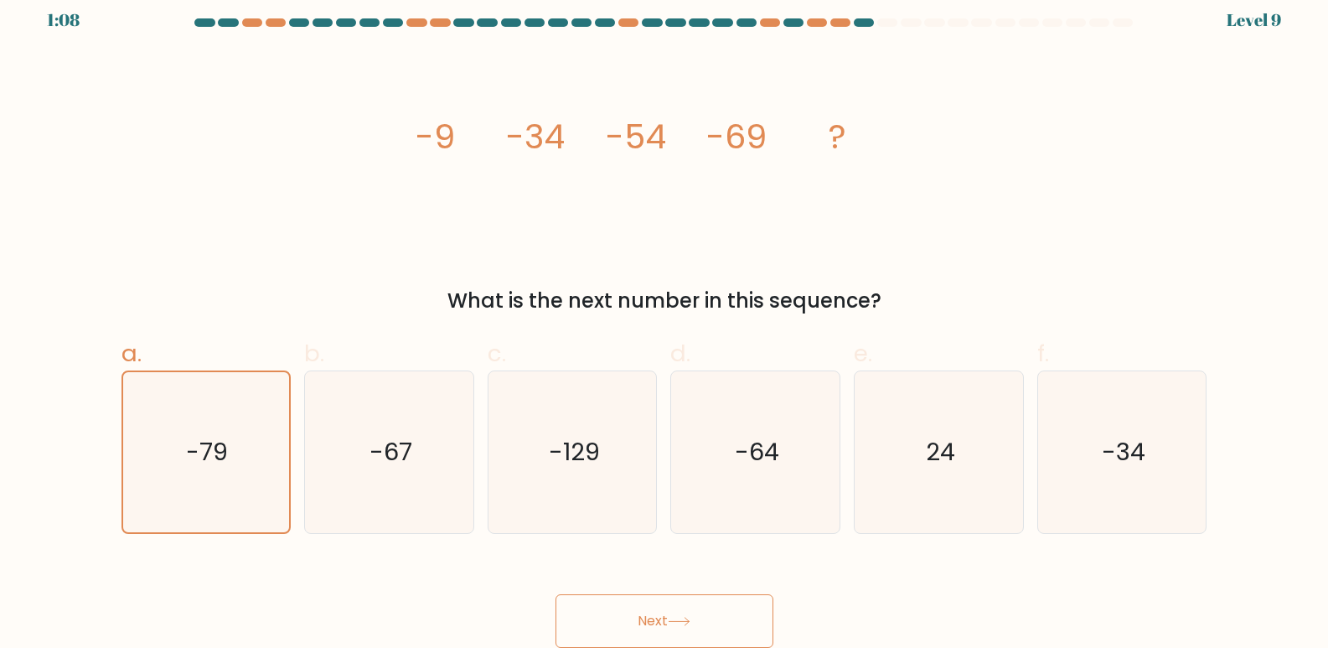
click at [640, 620] on button "Next" at bounding box center [665, 621] width 218 height 54
click at [659, 613] on button "Next" at bounding box center [665, 621] width 218 height 54
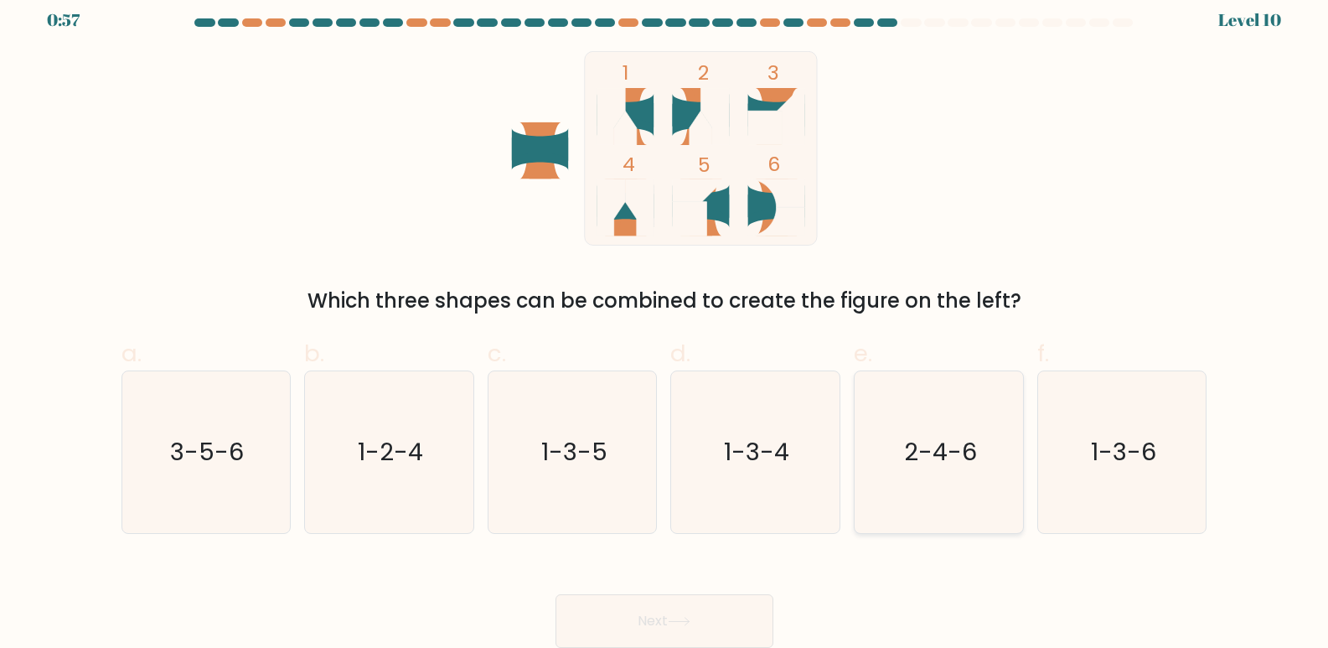
click at [916, 449] on text "2-4-6" at bounding box center [940, 453] width 73 height 34
click at [665, 323] on input "e. 2-4-6" at bounding box center [664, 317] width 1 height 11
radio input "true"
drag, startPoint x: 667, startPoint y: 630, endPoint x: 654, endPoint y: 621, distance: 15.6
click at [666, 631] on button "Next" at bounding box center [665, 621] width 218 height 54
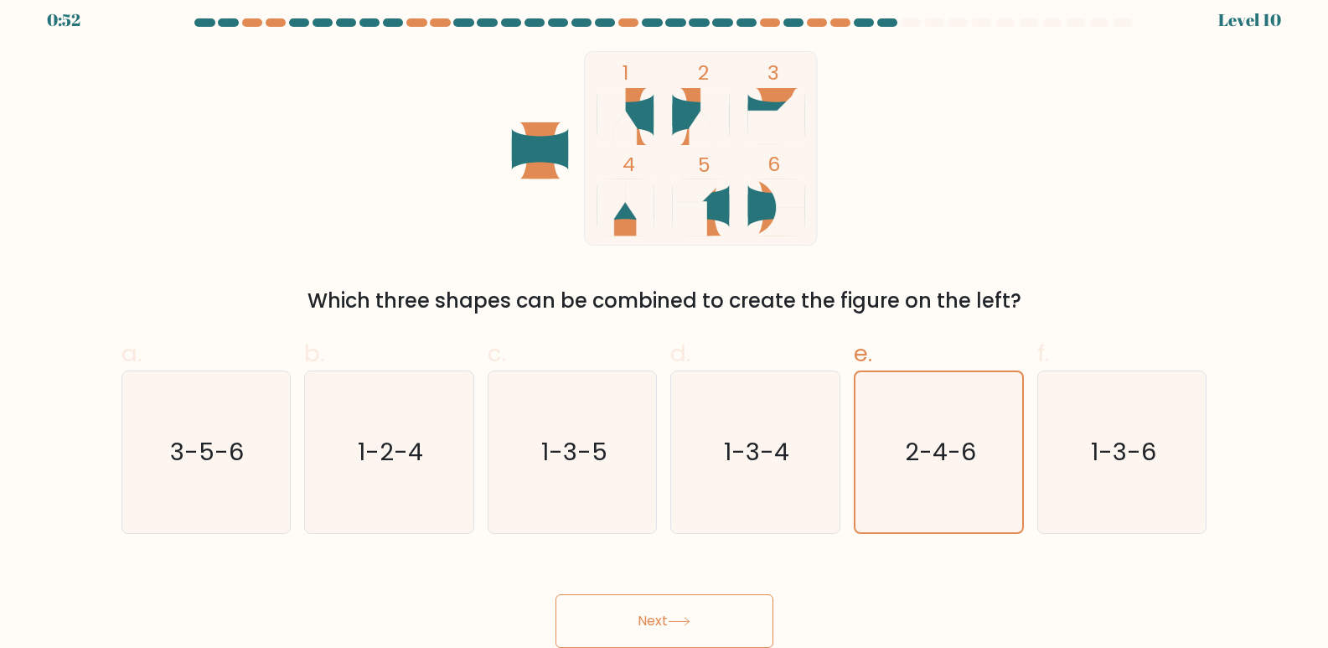
click at [669, 599] on button "Next" at bounding box center [665, 621] width 218 height 54
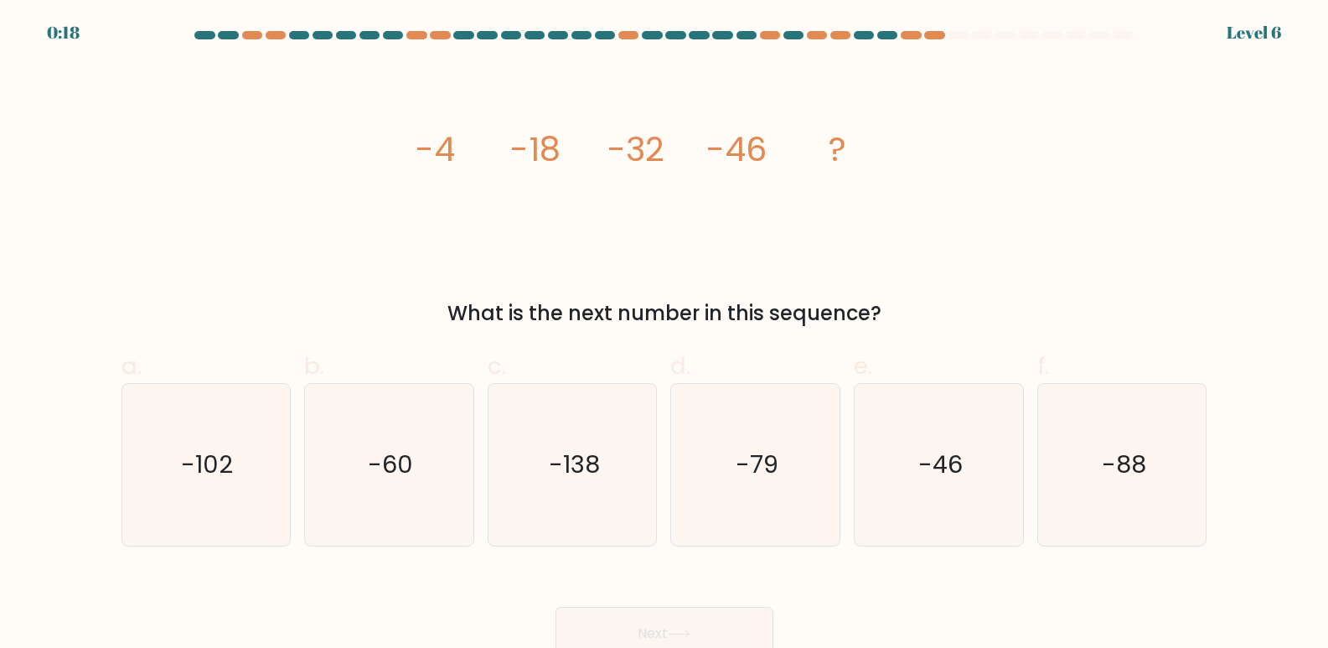
scroll to position [13, 0]
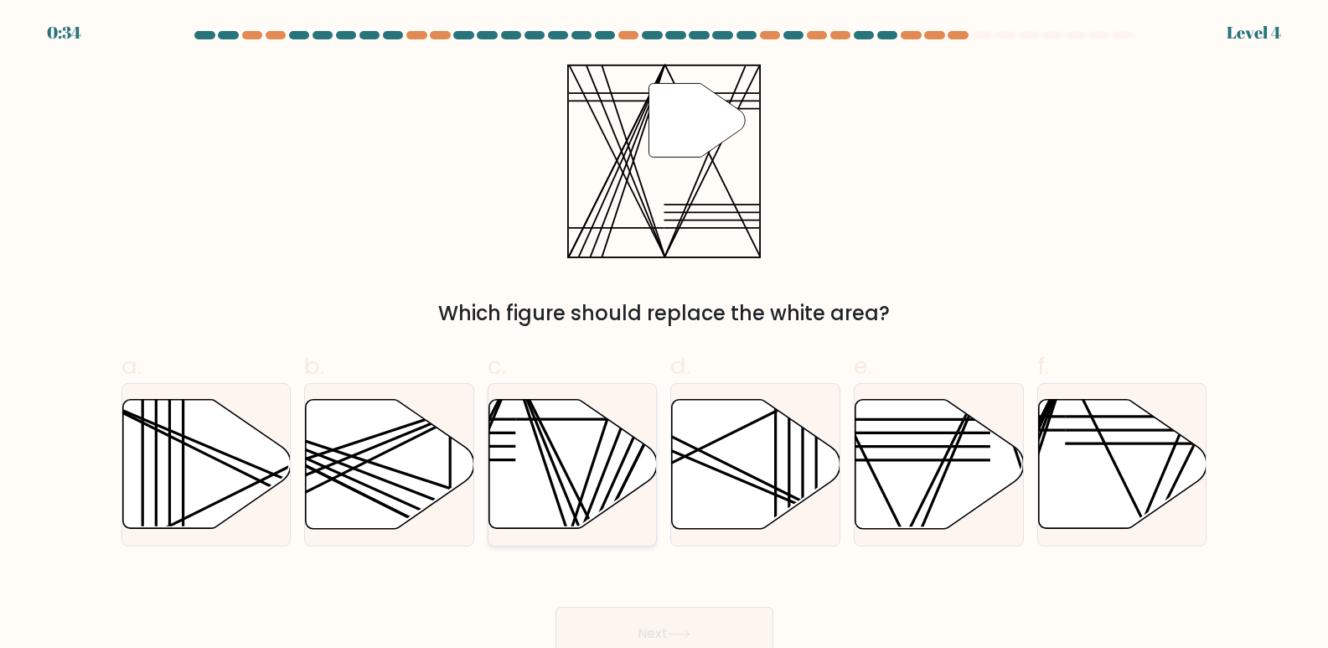
click at [582, 440] on icon at bounding box center [573, 464] width 168 height 129
click at [664, 335] on input "c." at bounding box center [664, 329] width 1 height 11
radio input "true"
click at [654, 618] on button "Next" at bounding box center [665, 634] width 218 height 54
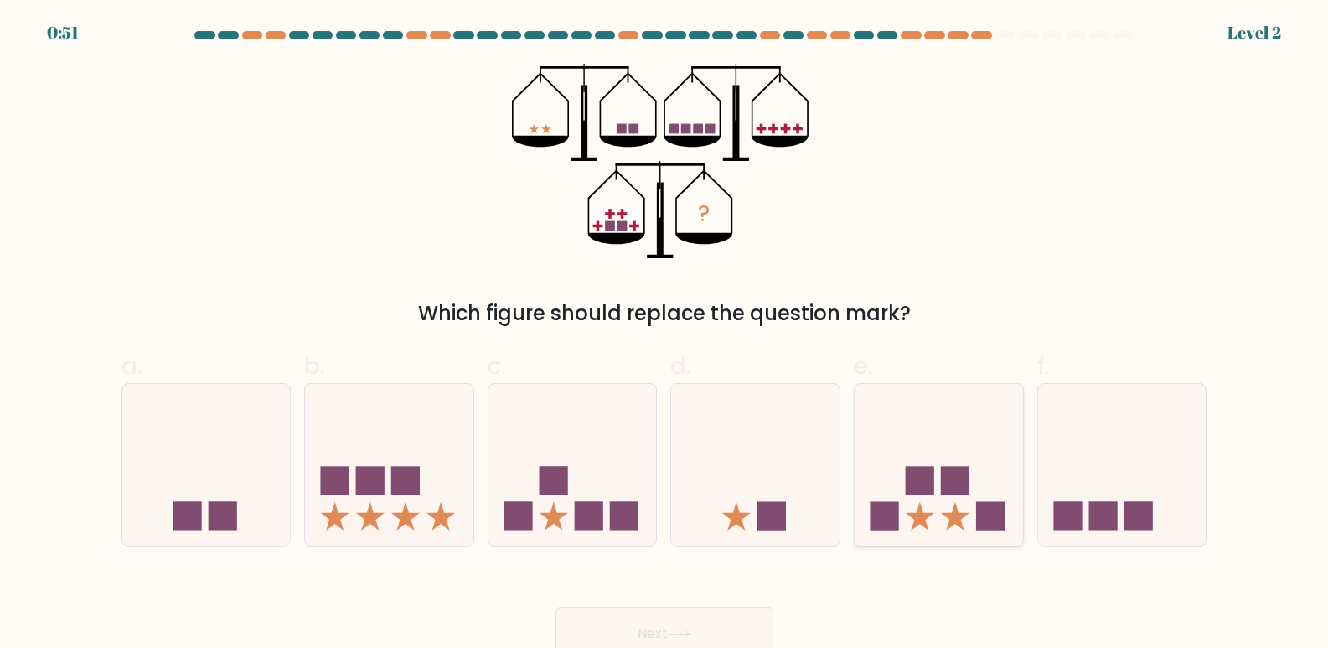
click at [944, 513] on icon at bounding box center [955, 516] width 28 height 28
click at [665, 335] on input "e." at bounding box center [664, 329] width 1 height 11
radio input "true"
click at [679, 619] on button "Next" at bounding box center [665, 634] width 218 height 54
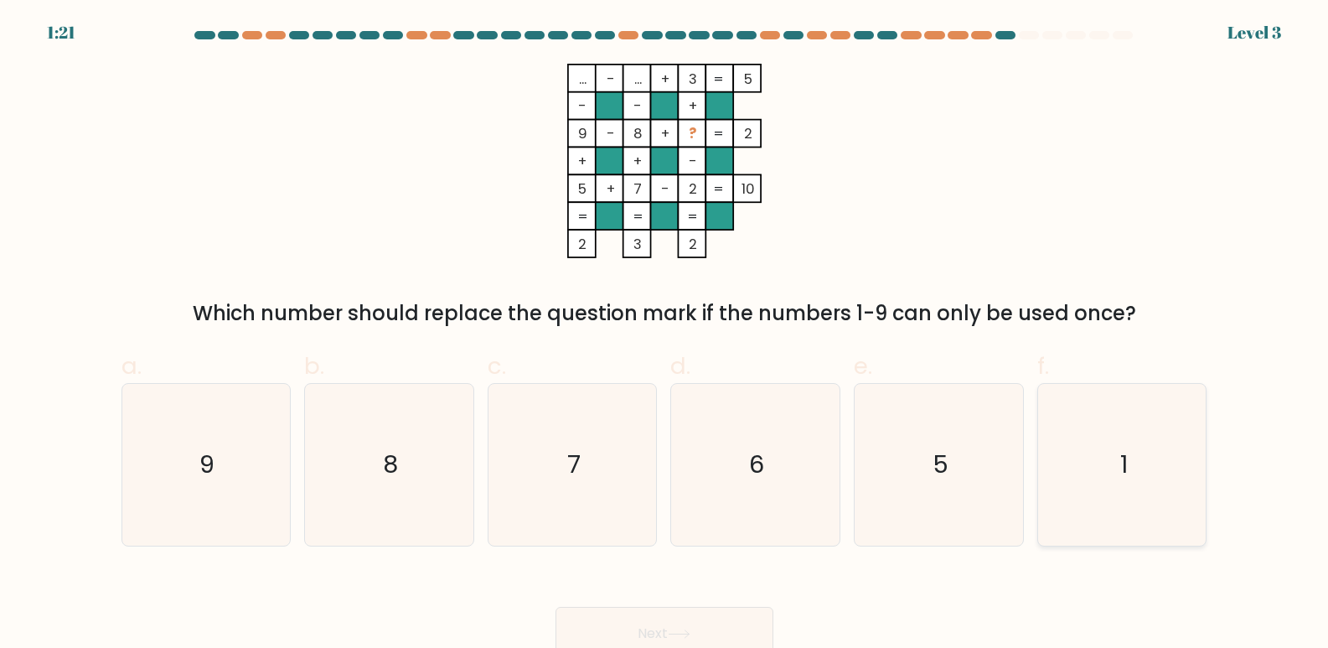
click at [1141, 498] on icon "1" at bounding box center [1123, 465] width 162 height 162
click at [665, 335] on input "f. 1" at bounding box center [664, 329] width 1 height 11
radio input "true"
drag, startPoint x: 667, startPoint y: 624, endPoint x: 651, endPoint y: 592, distance: 36.3
click at [668, 623] on button "Next" at bounding box center [665, 634] width 218 height 54
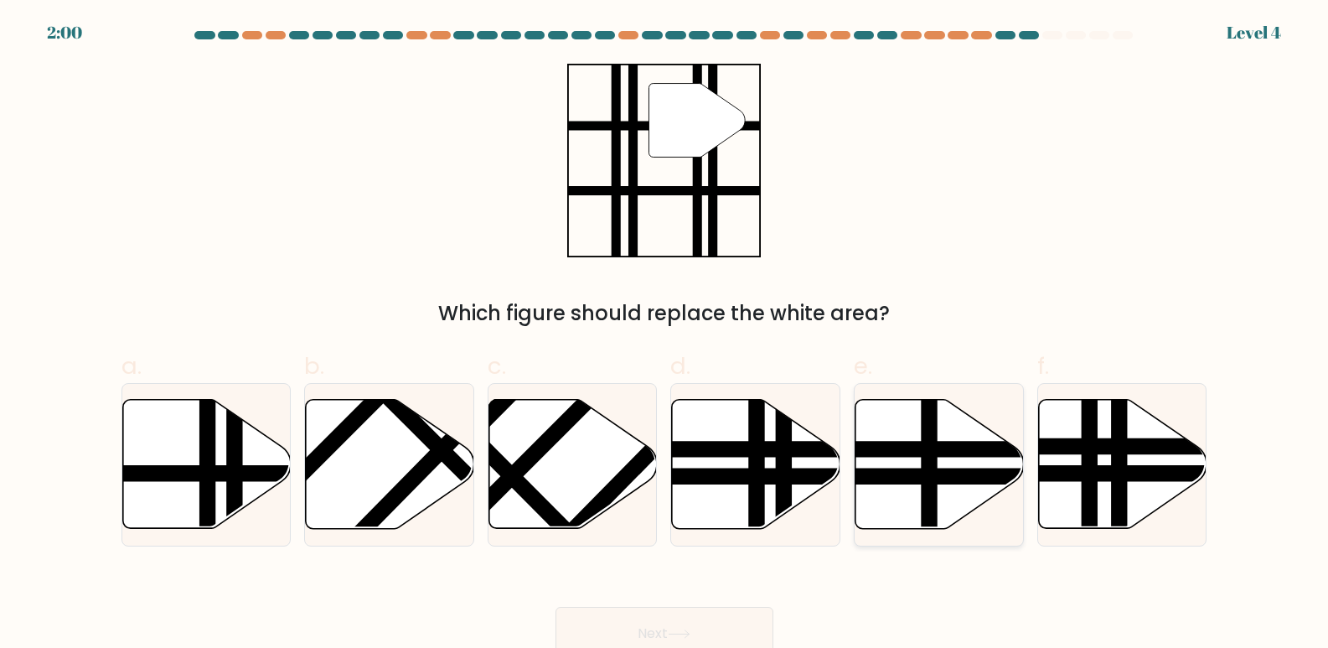
click at [929, 435] on line at bounding box center [929, 534] width 0 height 339
click at [665, 335] on input "e." at bounding box center [664, 329] width 1 height 11
radio input "true"
click at [716, 617] on button "Next" at bounding box center [665, 634] width 218 height 54
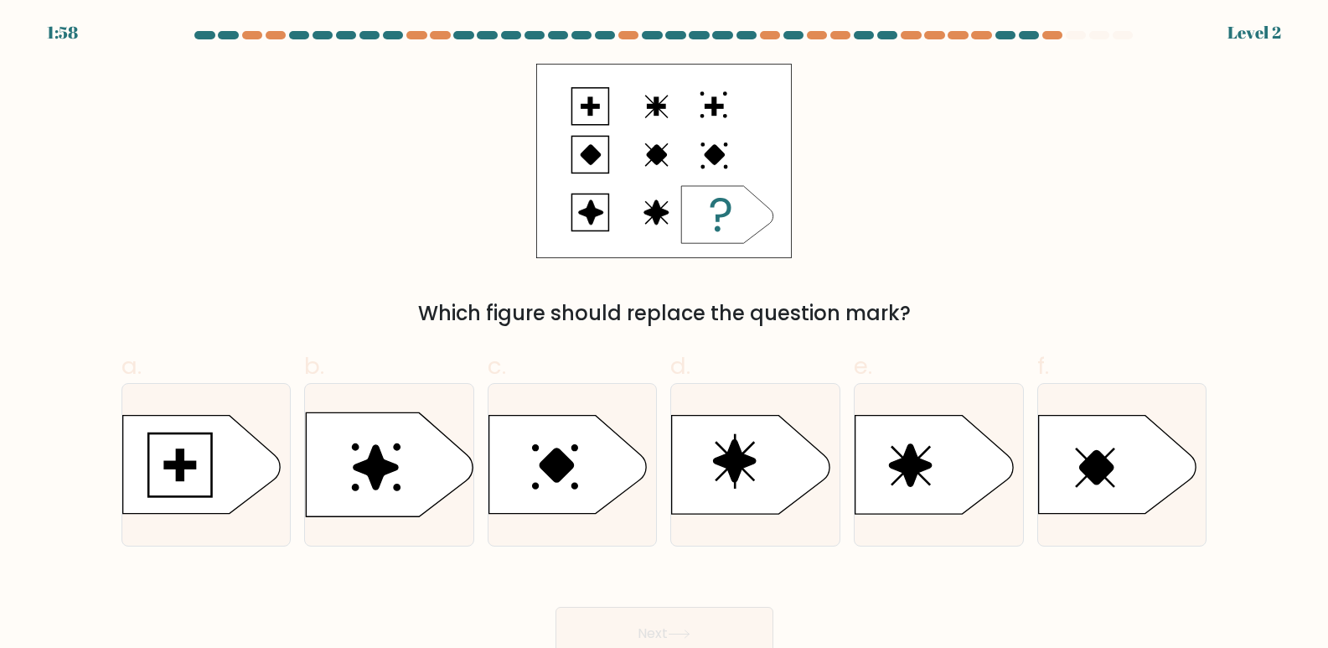
click at [640, 619] on button "Next" at bounding box center [665, 634] width 218 height 54
click at [422, 460] on icon at bounding box center [390, 465] width 166 height 104
click at [664, 335] on input "b." at bounding box center [664, 329] width 1 height 11
radio input "true"
click at [649, 635] on button "Next" at bounding box center [665, 634] width 218 height 54
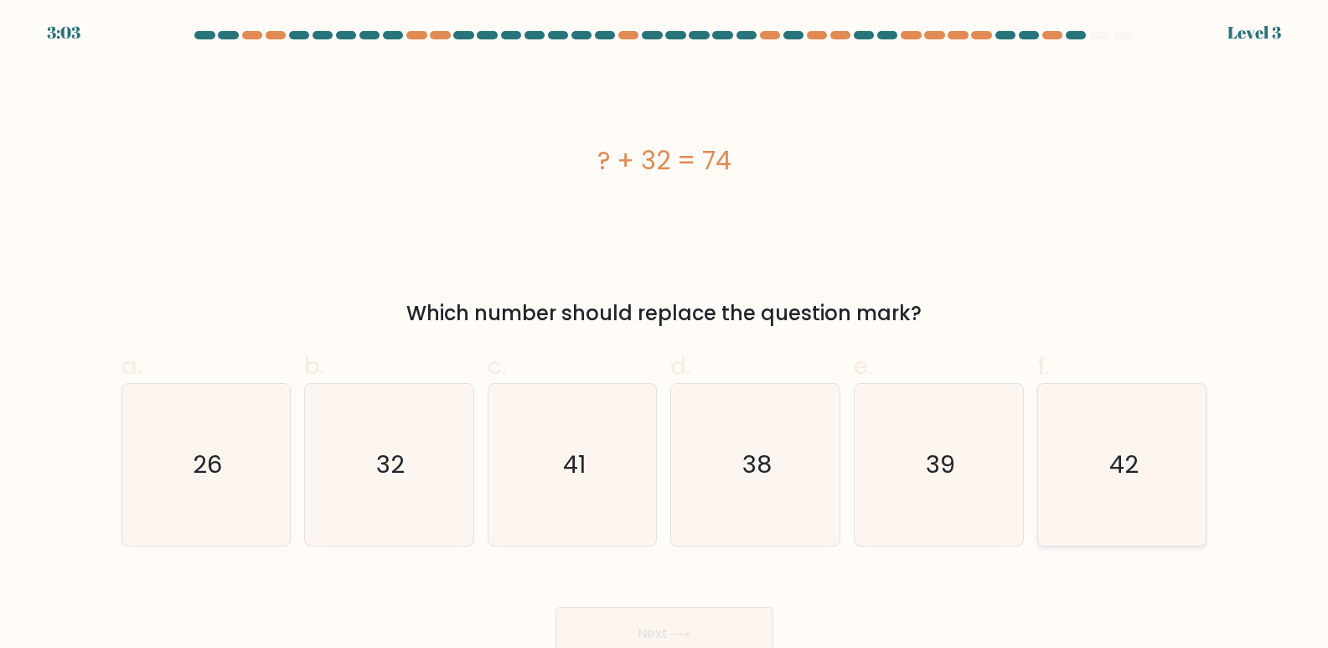
click at [1113, 487] on icon "42" at bounding box center [1123, 465] width 162 height 162
click at [665, 335] on input "f. 42" at bounding box center [664, 329] width 1 height 11
radio input "true"
click at [739, 623] on button "Next" at bounding box center [665, 634] width 218 height 54
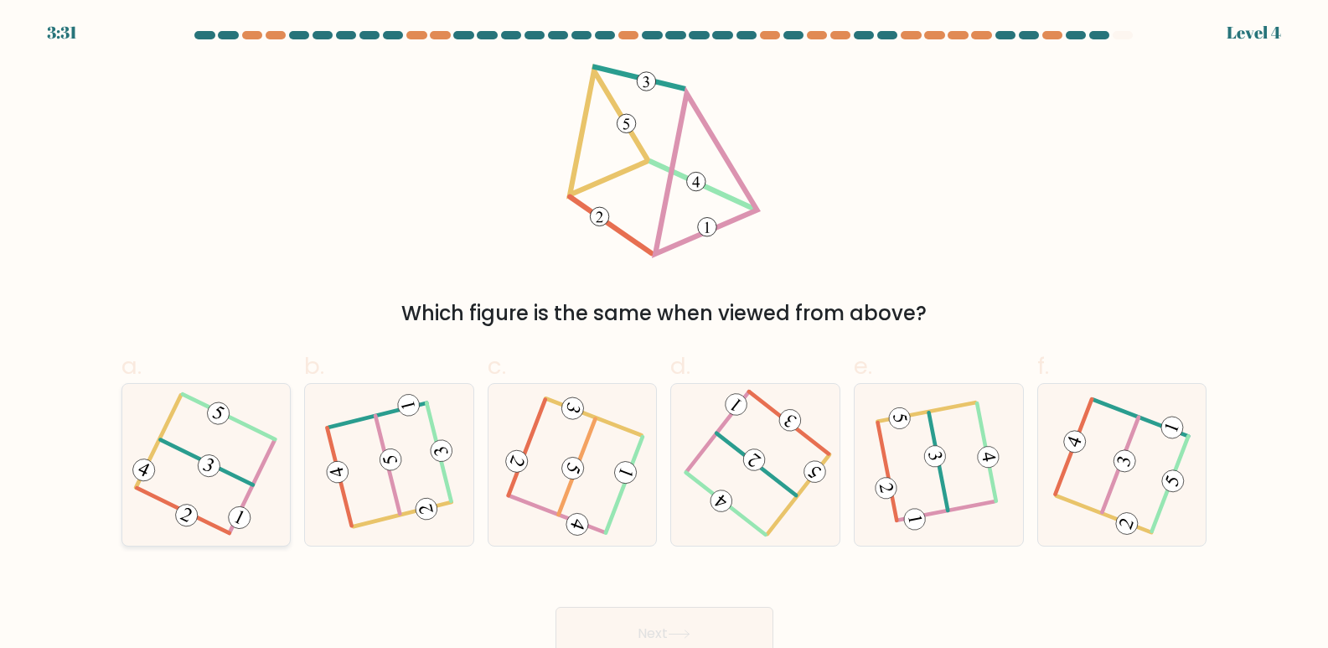
click at [228, 495] on icon at bounding box center [206, 465] width 130 height 129
click at [664, 335] on input "a." at bounding box center [664, 329] width 1 height 11
radio input "true"
click at [703, 620] on button "Next" at bounding box center [665, 634] width 218 height 54
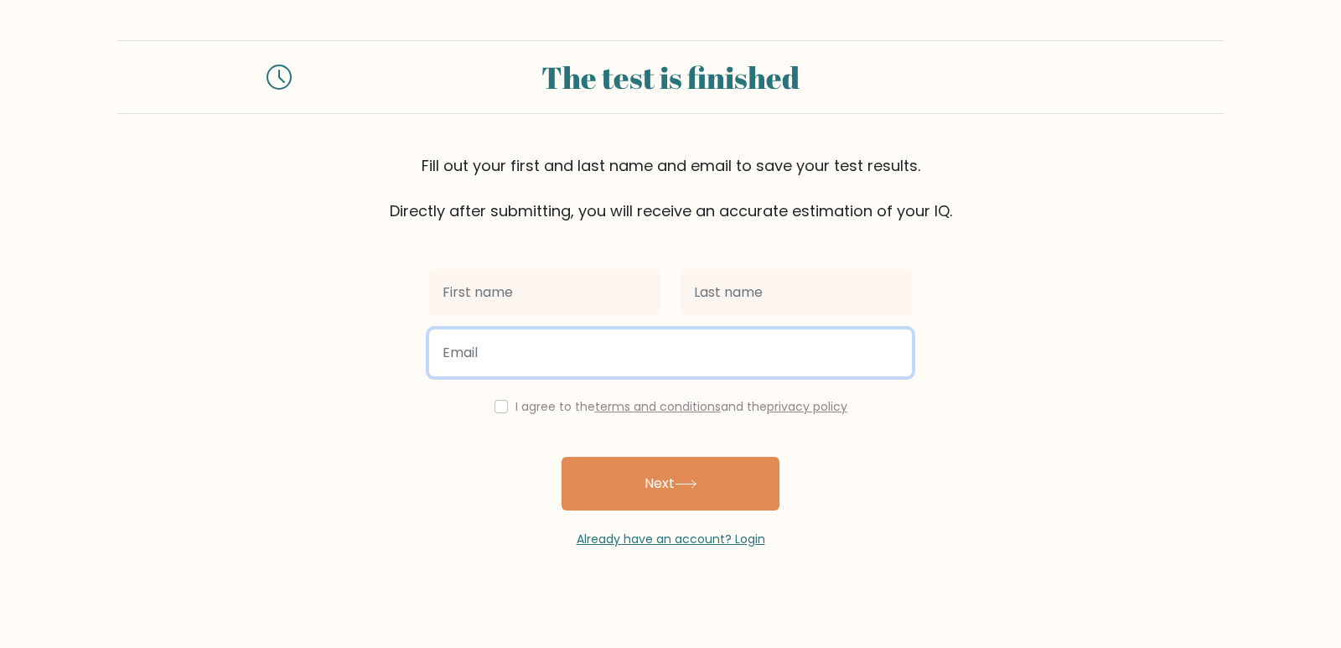
click at [542, 360] on input "email" at bounding box center [670, 352] width 483 height 47
type input "[EMAIL_ADDRESS][DOMAIN_NAME]"
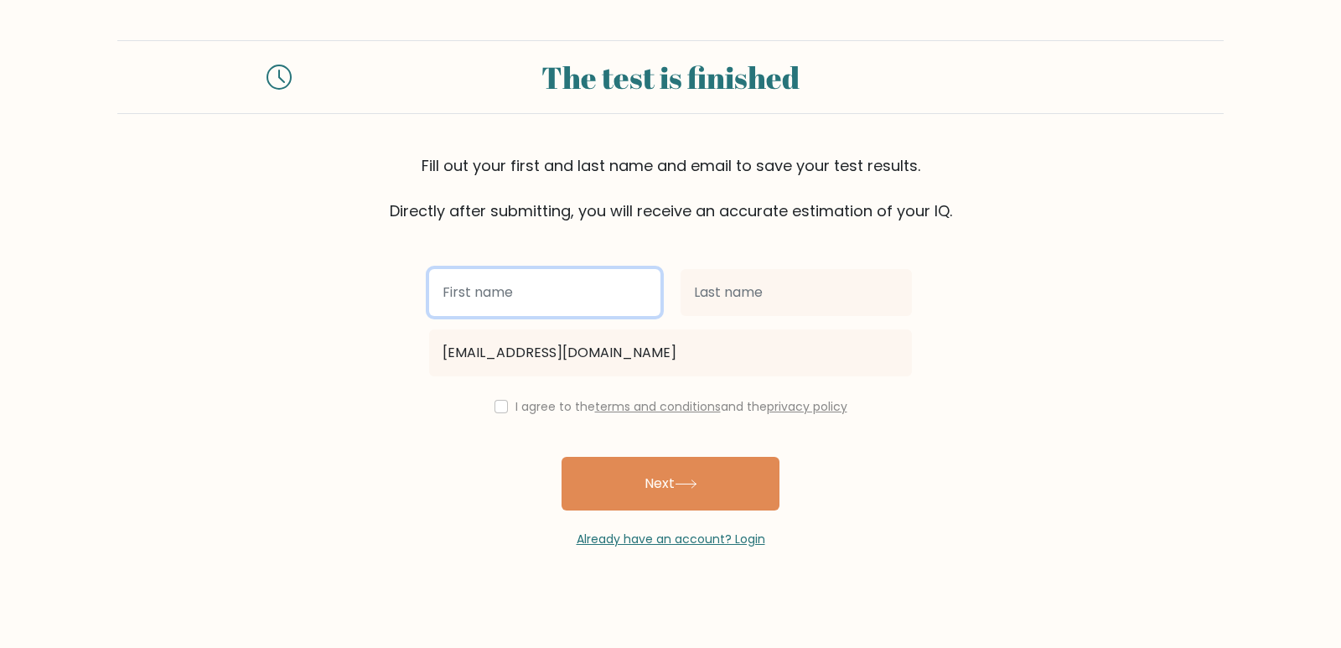
click at [517, 297] on input "text" at bounding box center [544, 292] width 231 height 47
type input "January"
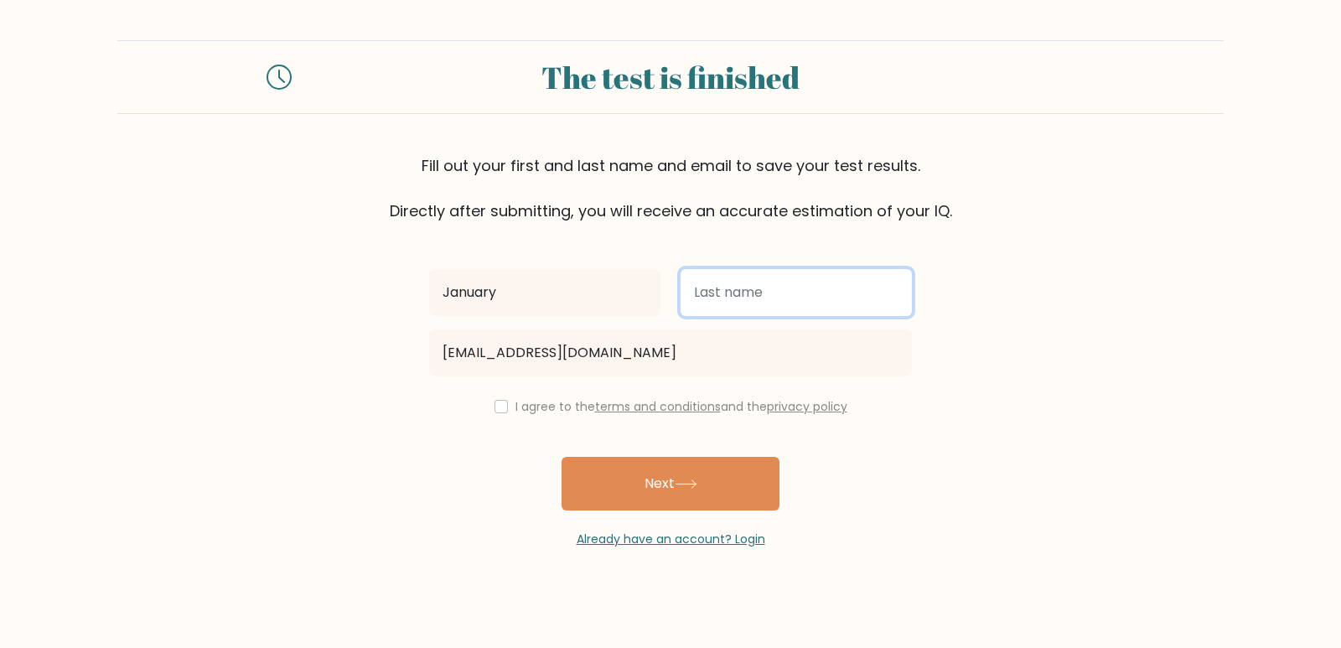
click at [769, 304] on input "text" at bounding box center [795, 292] width 231 height 47
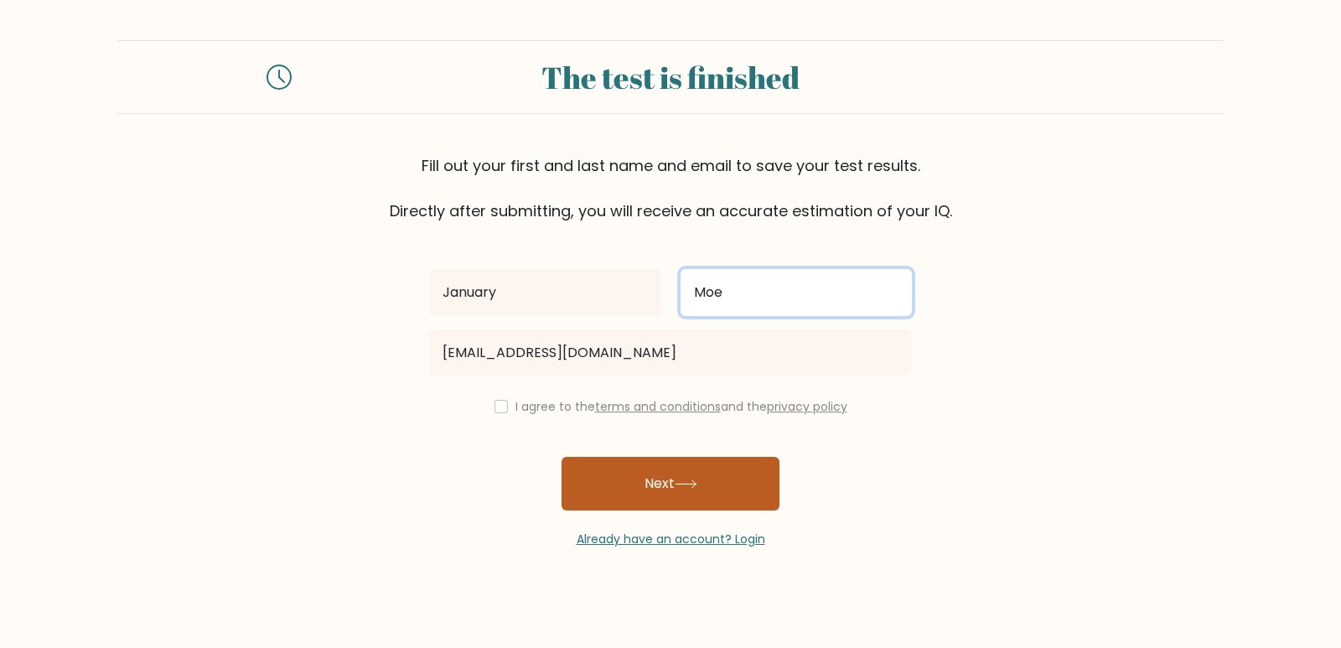
type input "Moe"
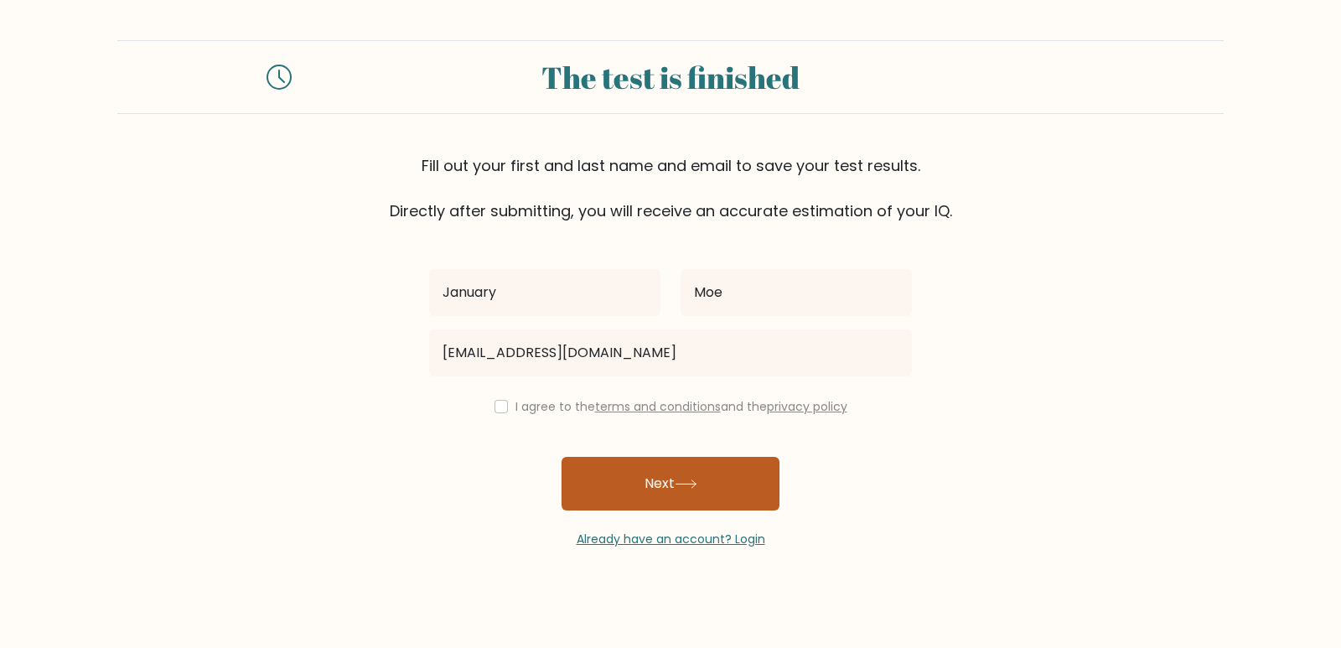
click at [696, 483] on icon at bounding box center [686, 483] width 23 height 9
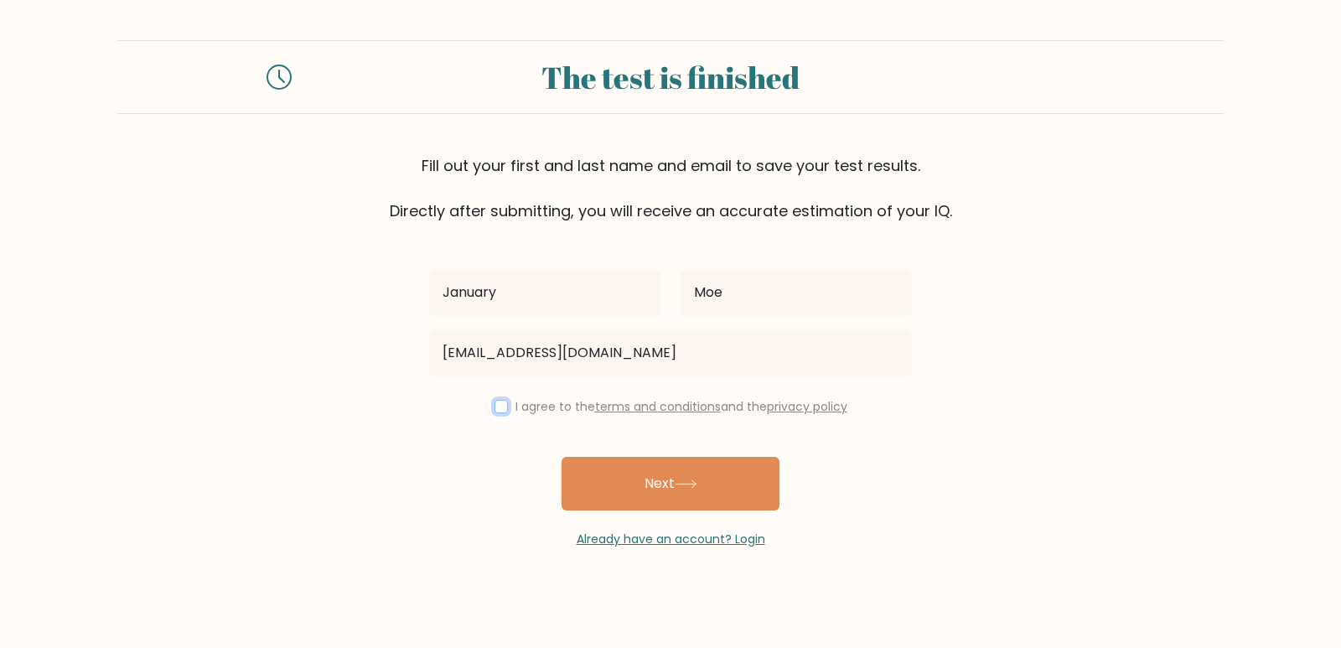
click at [494, 408] on input "checkbox" at bounding box center [500, 406] width 13 height 13
checkbox input "true"
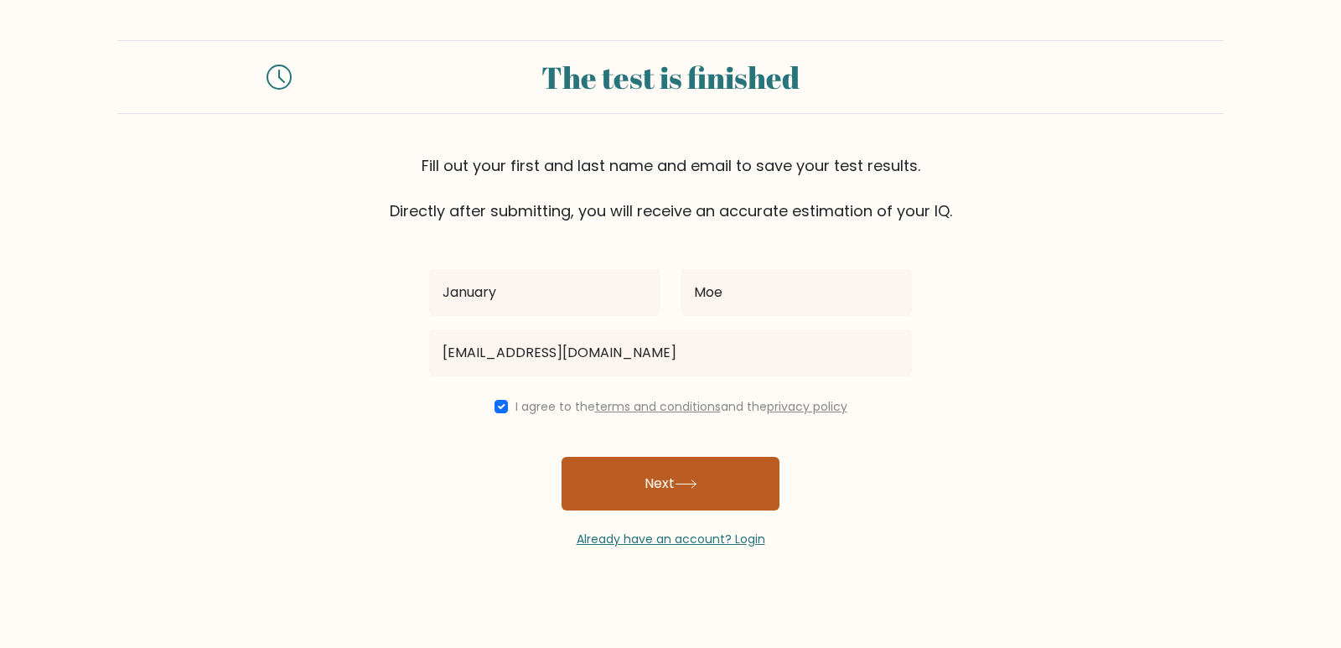
click at [687, 494] on button "Next" at bounding box center [670, 484] width 218 height 54
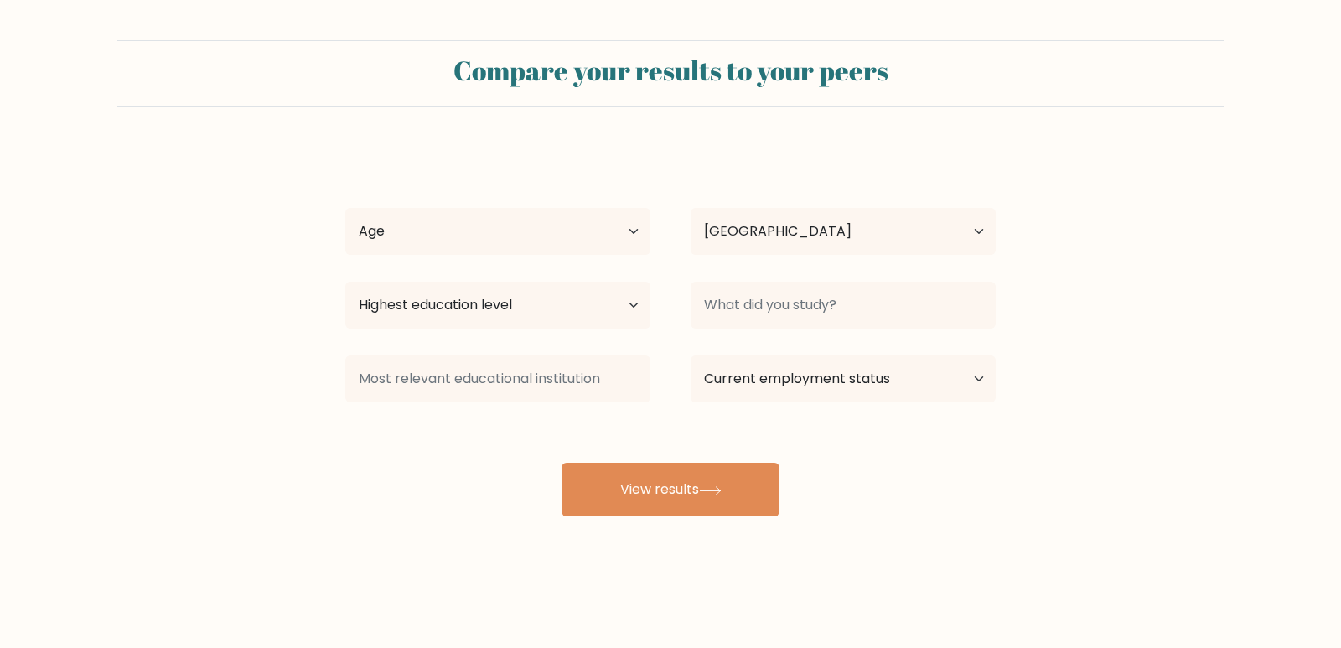
select select "MM"
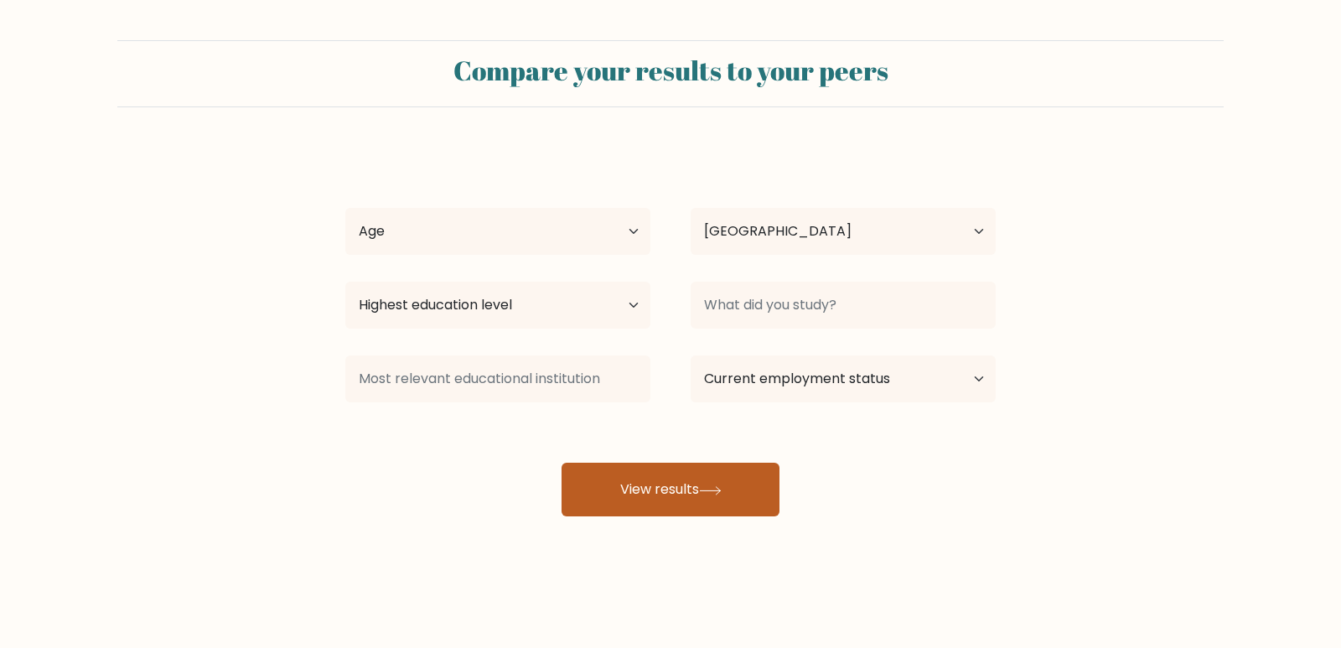
click at [659, 478] on button "View results" at bounding box center [670, 490] width 218 height 54
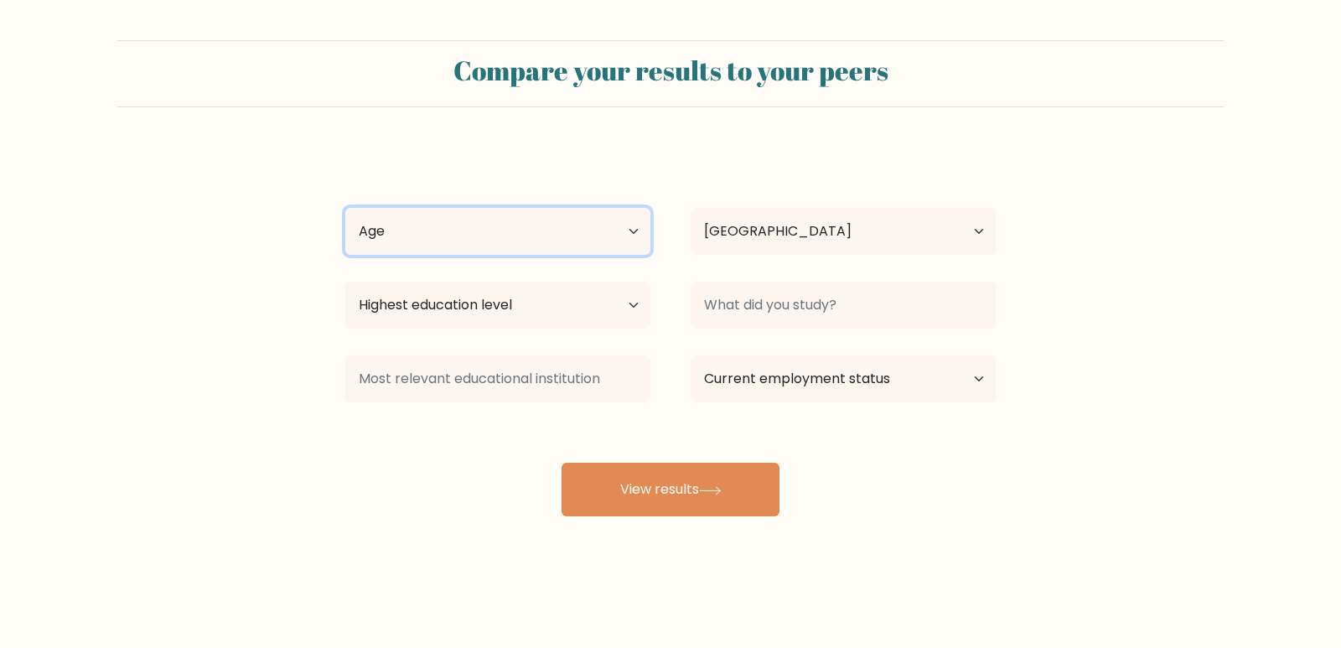
click at [638, 226] on select "Age Under [DEMOGRAPHIC_DATA] [DEMOGRAPHIC_DATA] [DEMOGRAPHIC_DATA] [DEMOGRAPHIC…" at bounding box center [497, 231] width 305 height 47
select select "25_34"
click at [345, 208] on select "Age Under [DEMOGRAPHIC_DATA] [DEMOGRAPHIC_DATA] [DEMOGRAPHIC_DATA] [DEMOGRAPHIC…" at bounding box center [497, 231] width 305 height 47
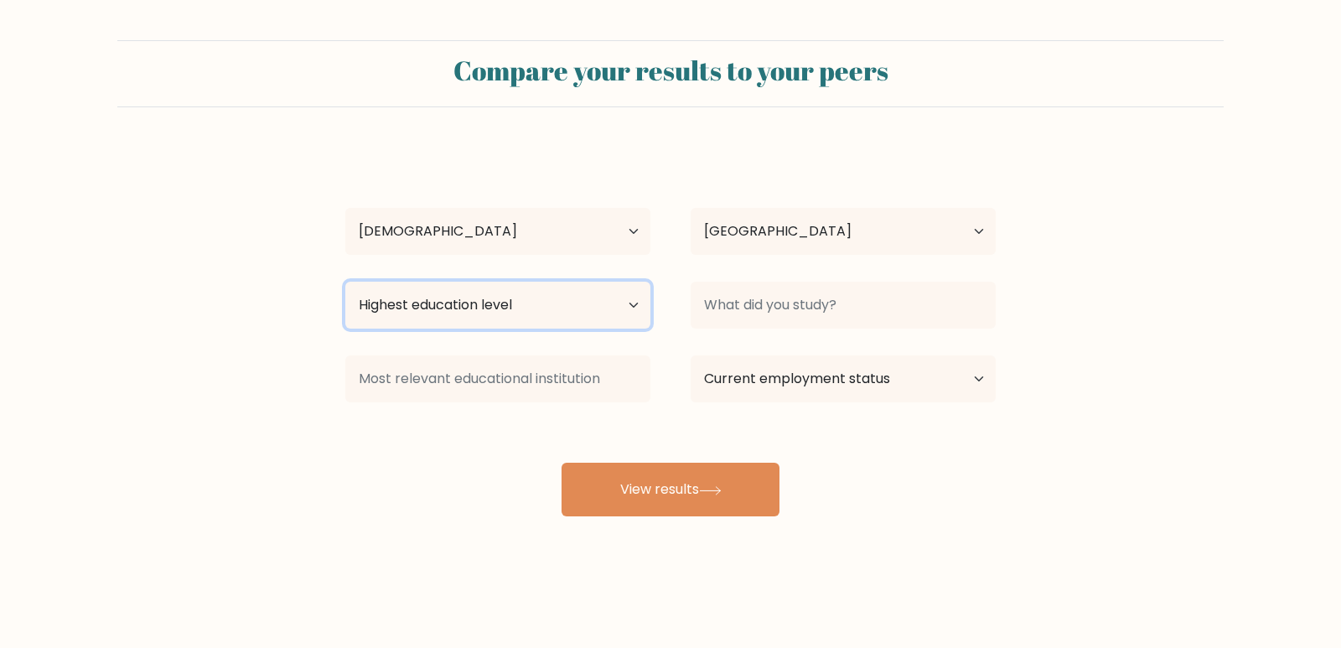
click at [619, 298] on select "Highest education level No schooling Primary Lower Secondary Upper Secondary Oc…" at bounding box center [497, 305] width 305 height 47
select select "bachelors_degree"
click at [345, 282] on select "Highest education level No schooling Primary Lower Secondary Upper Secondary Oc…" at bounding box center [497, 305] width 305 height 47
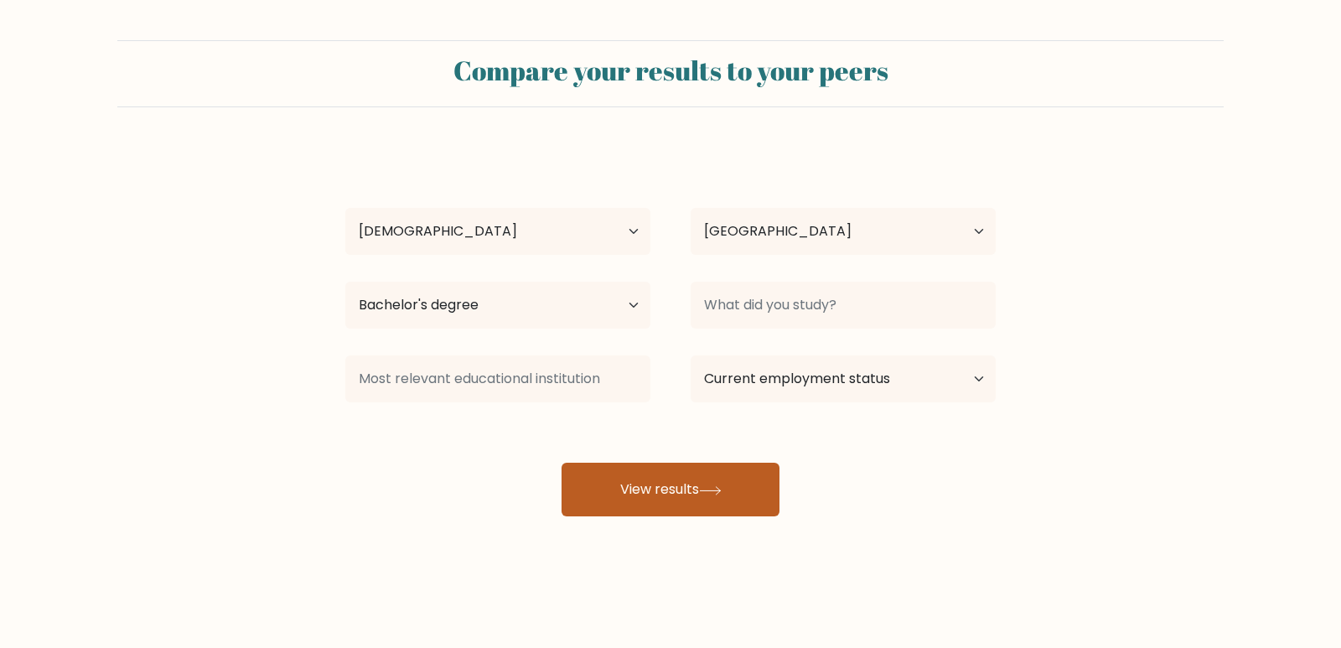
click at [668, 497] on button "View results" at bounding box center [670, 490] width 218 height 54
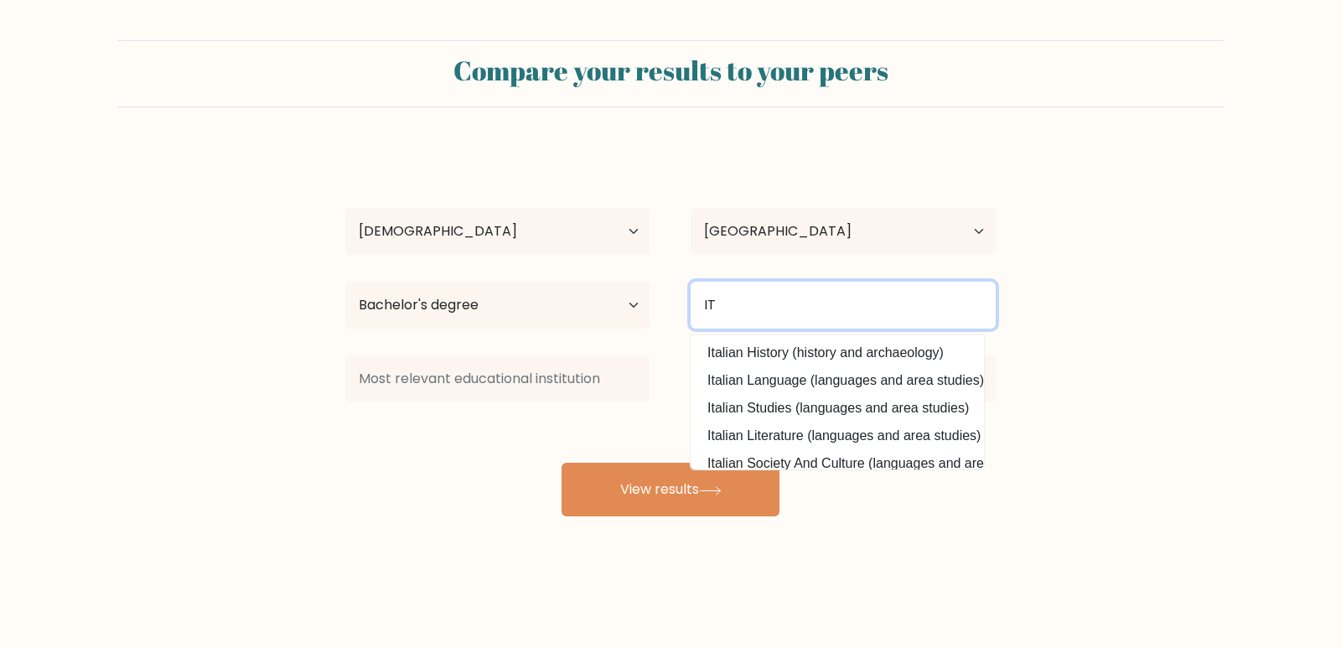
click at [769, 291] on input "IT" at bounding box center [842, 305] width 305 height 47
type input "I"
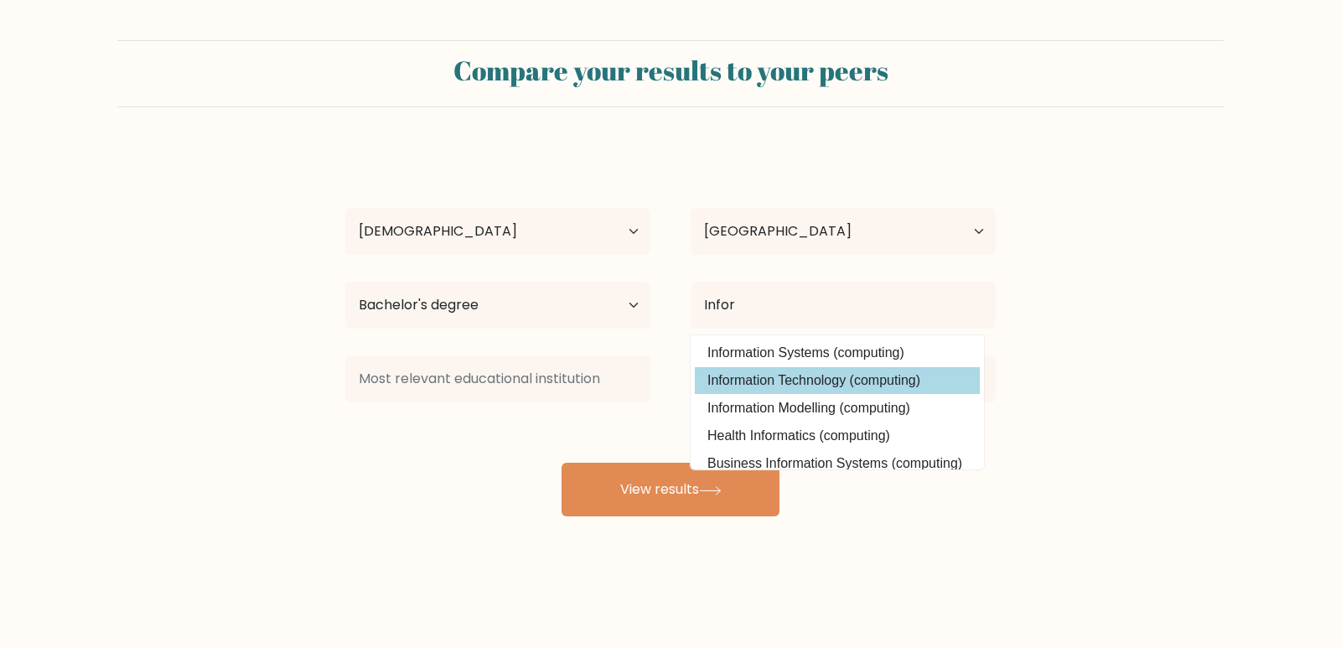
click at [796, 368] on div "January Moe Age Under [DEMOGRAPHIC_DATA] [DEMOGRAPHIC_DATA] [DEMOGRAPHIC_DATA] …" at bounding box center [670, 331] width 670 height 369
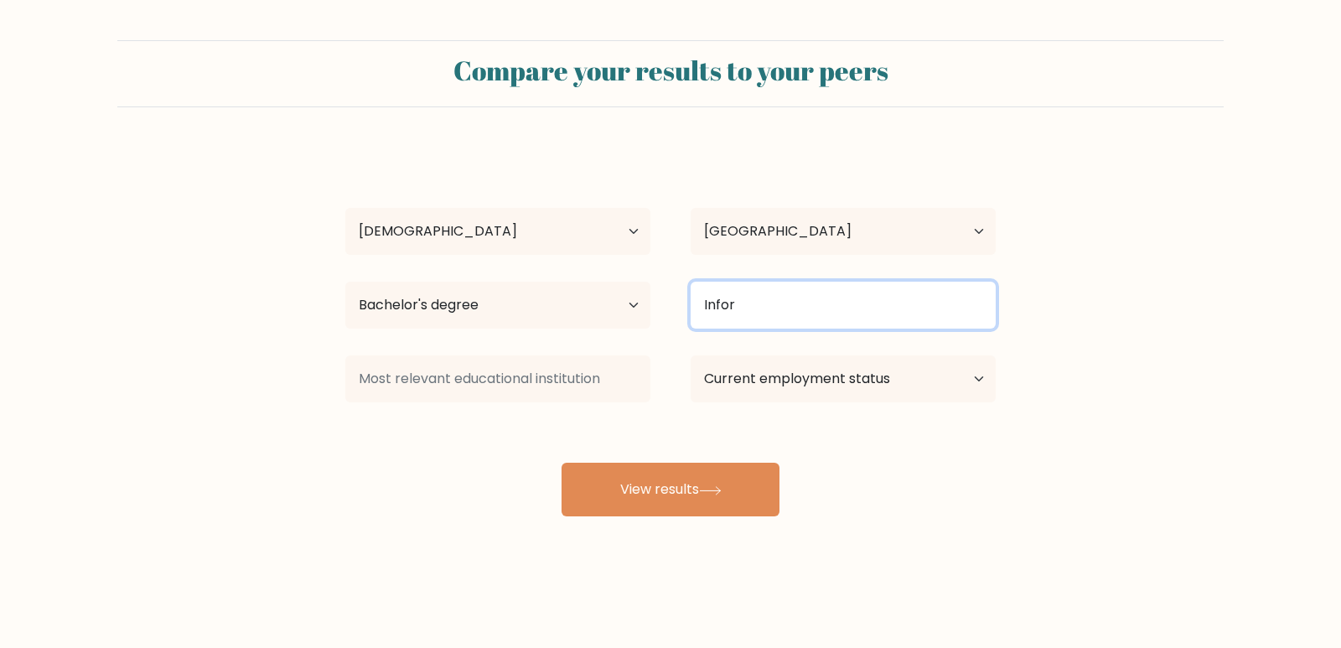
click at [753, 313] on input "Infor" at bounding box center [842, 305] width 305 height 47
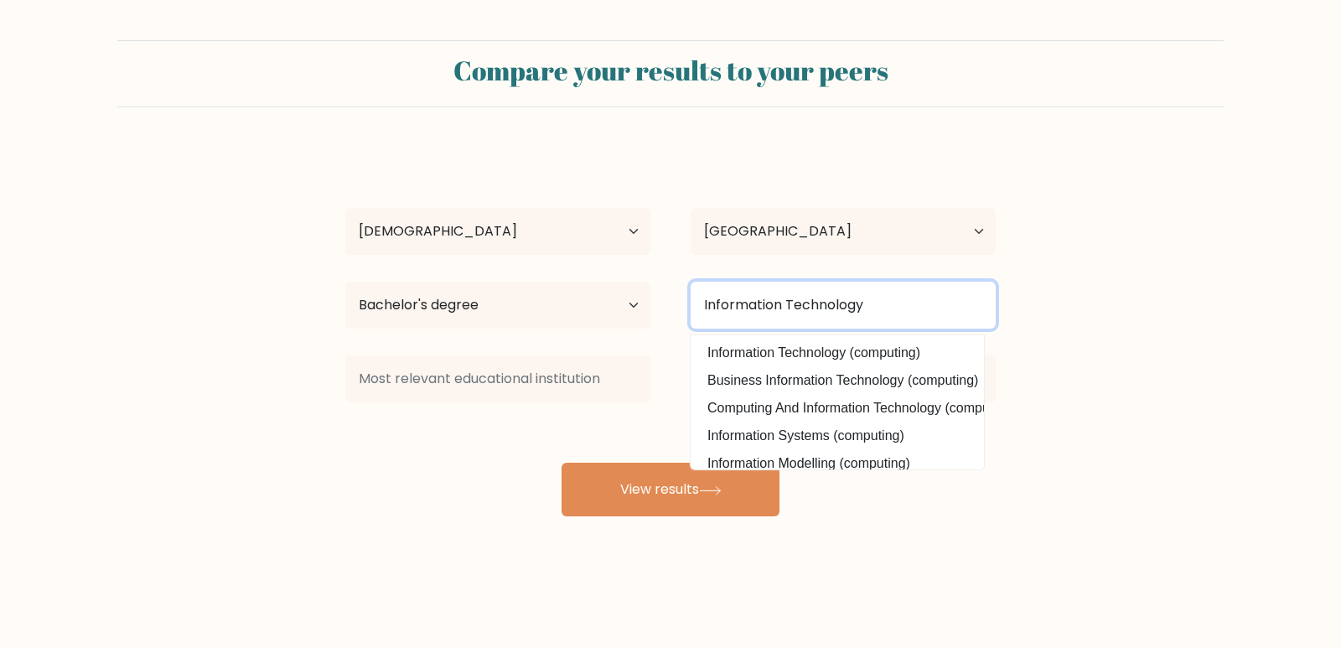
type input "Information Technology"
click at [561, 463] on button "View results" at bounding box center [670, 490] width 218 height 54
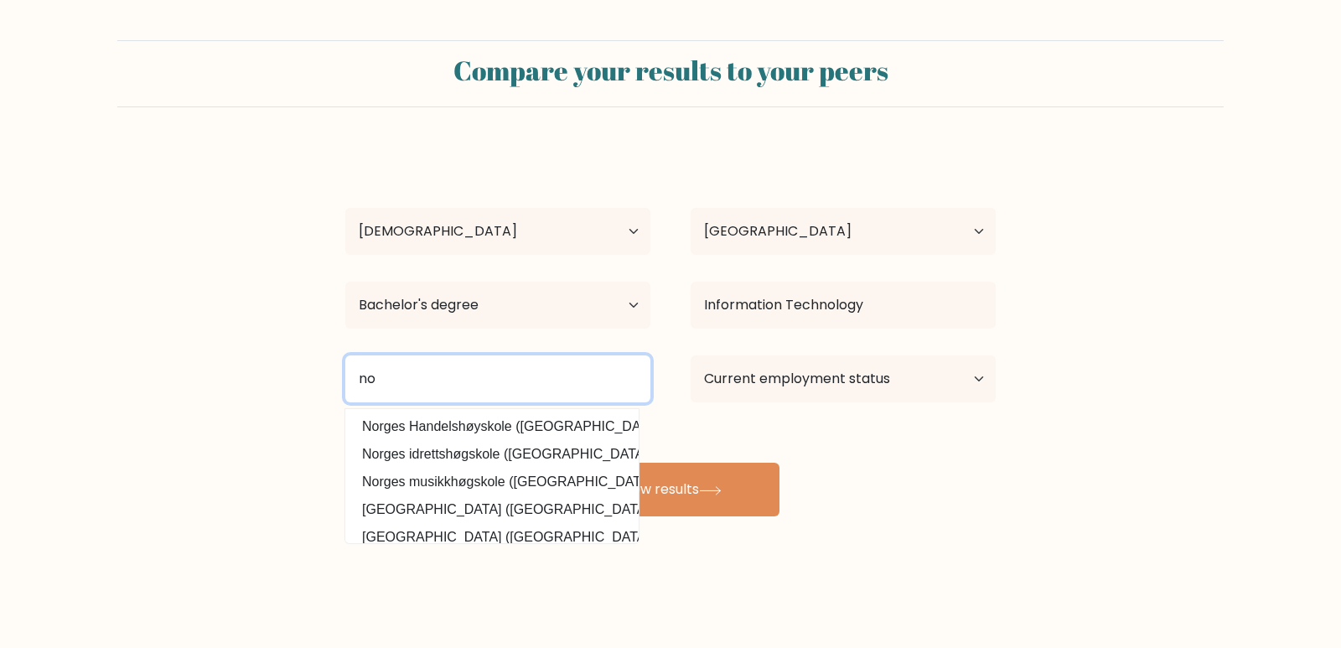
type input "n"
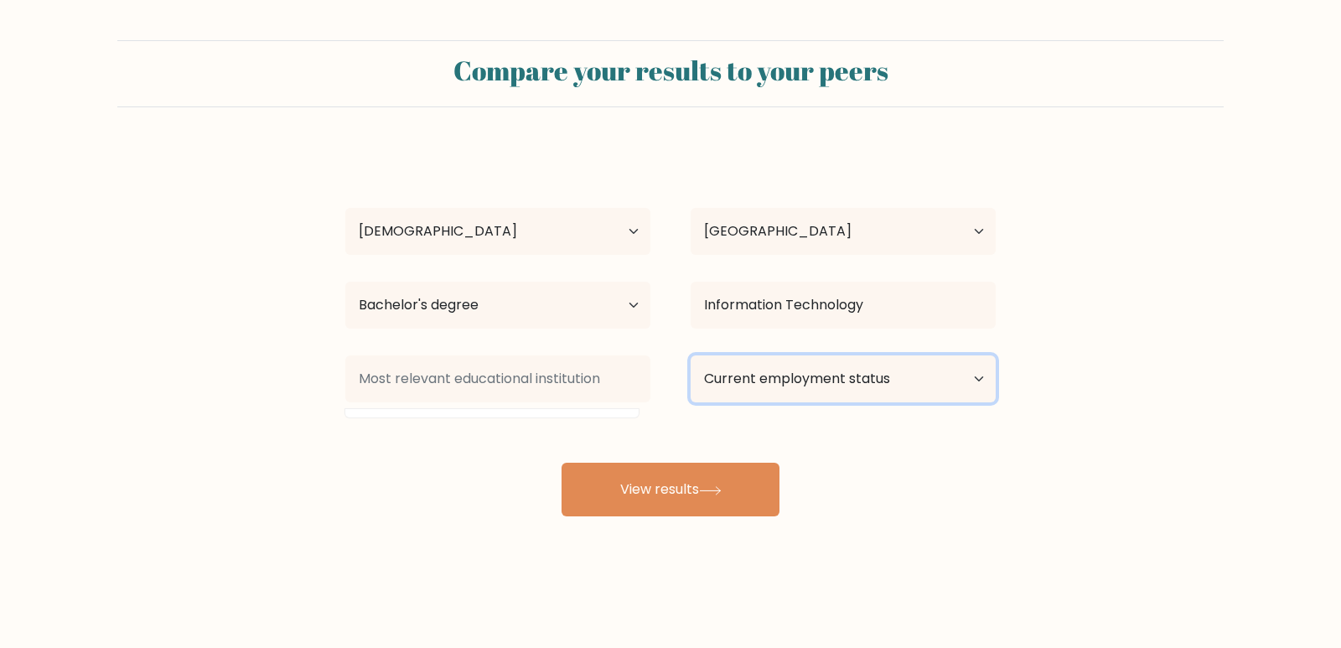
click at [821, 378] on select "Current employment status Employed Student Retired Other / prefer not to answer" at bounding box center [842, 378] width 305 height 47
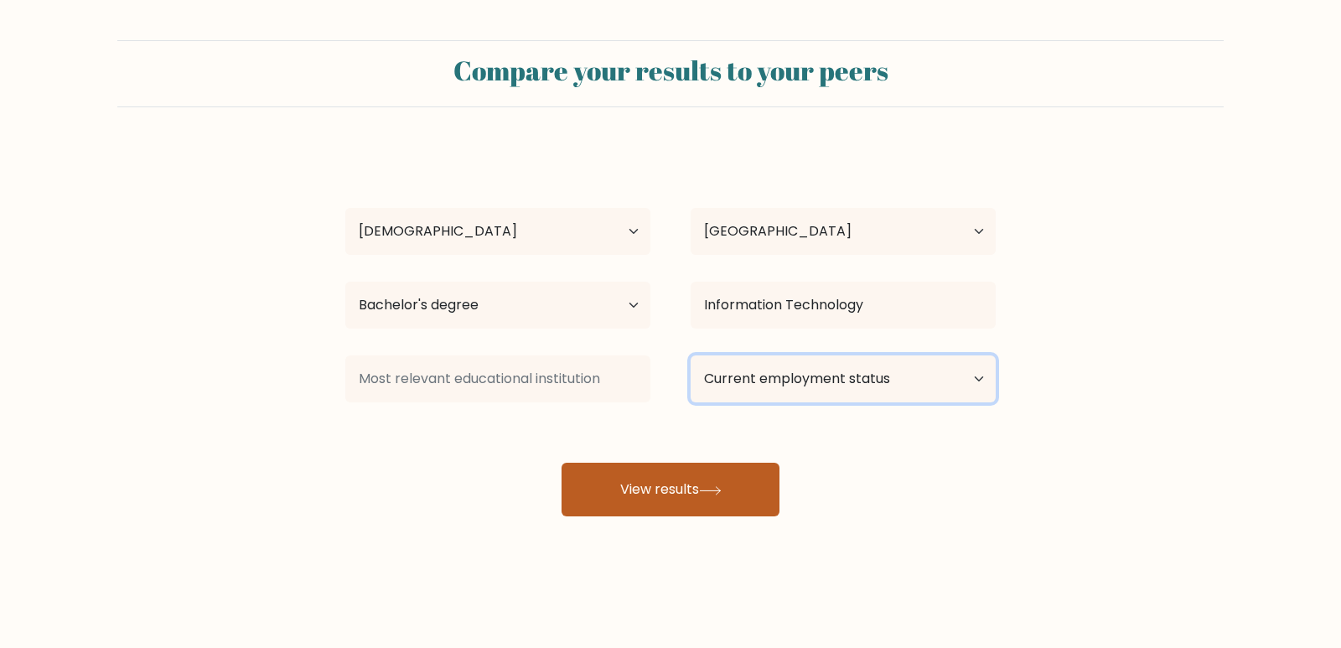
select select "other"
click at [690, 355] on select "Current employment status Employed Student Retired Other / prefer not to answer" at bounding box center [842, 378] width 305 height 47
click at [675, 503] on button "View results" at bounding box center [670, 490] width 218 height 54
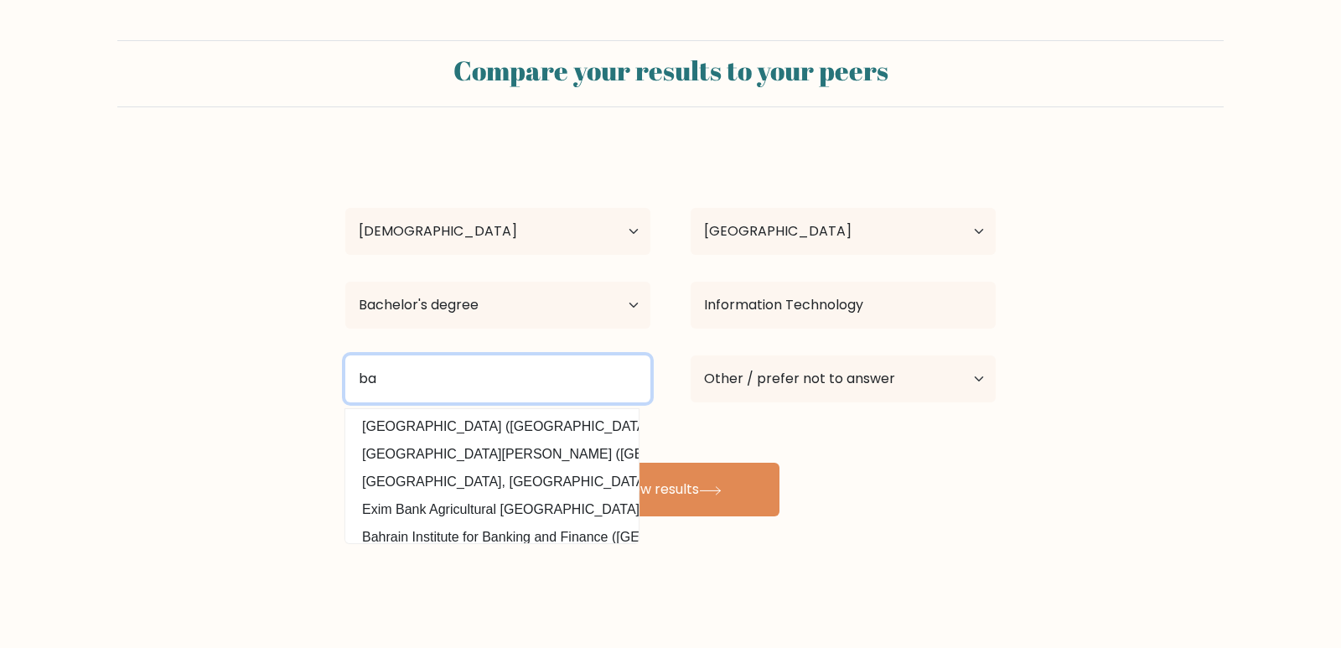
type input "b"
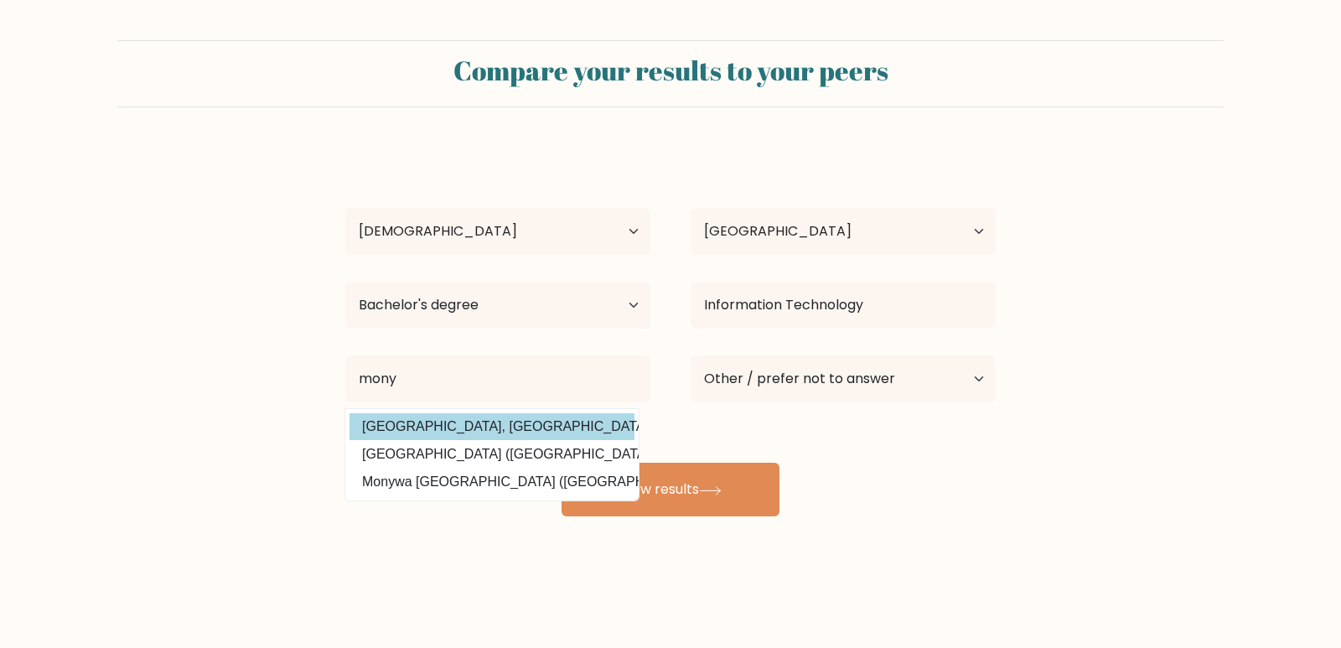
click at [494, 424] on option "Technological University, Monywa (Myanmar)" at bounding box center [491, 426] width 285 height 27
type input "[GEOGRAPHIC_DATA], Monywa"
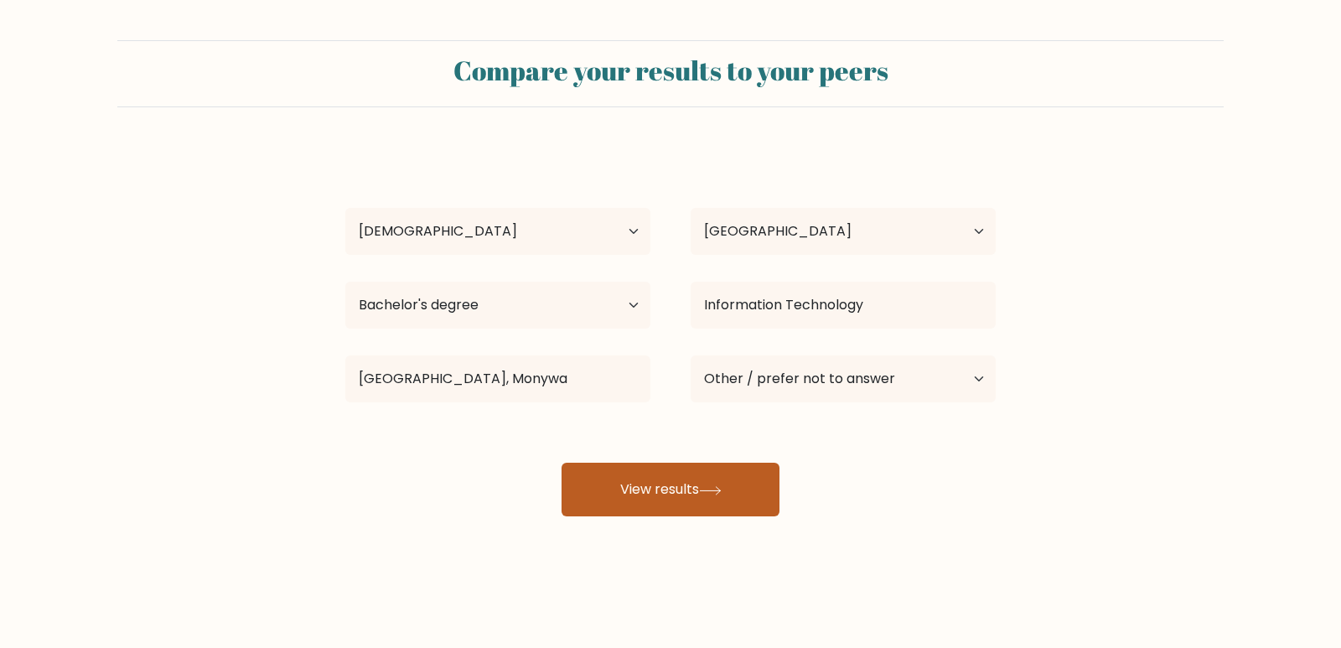
click at [686, 488] on button "View results" at bounding box center [670, 490] width 218 height 54
